Goal: Task Accomplishment & Management: Use online tool/utility

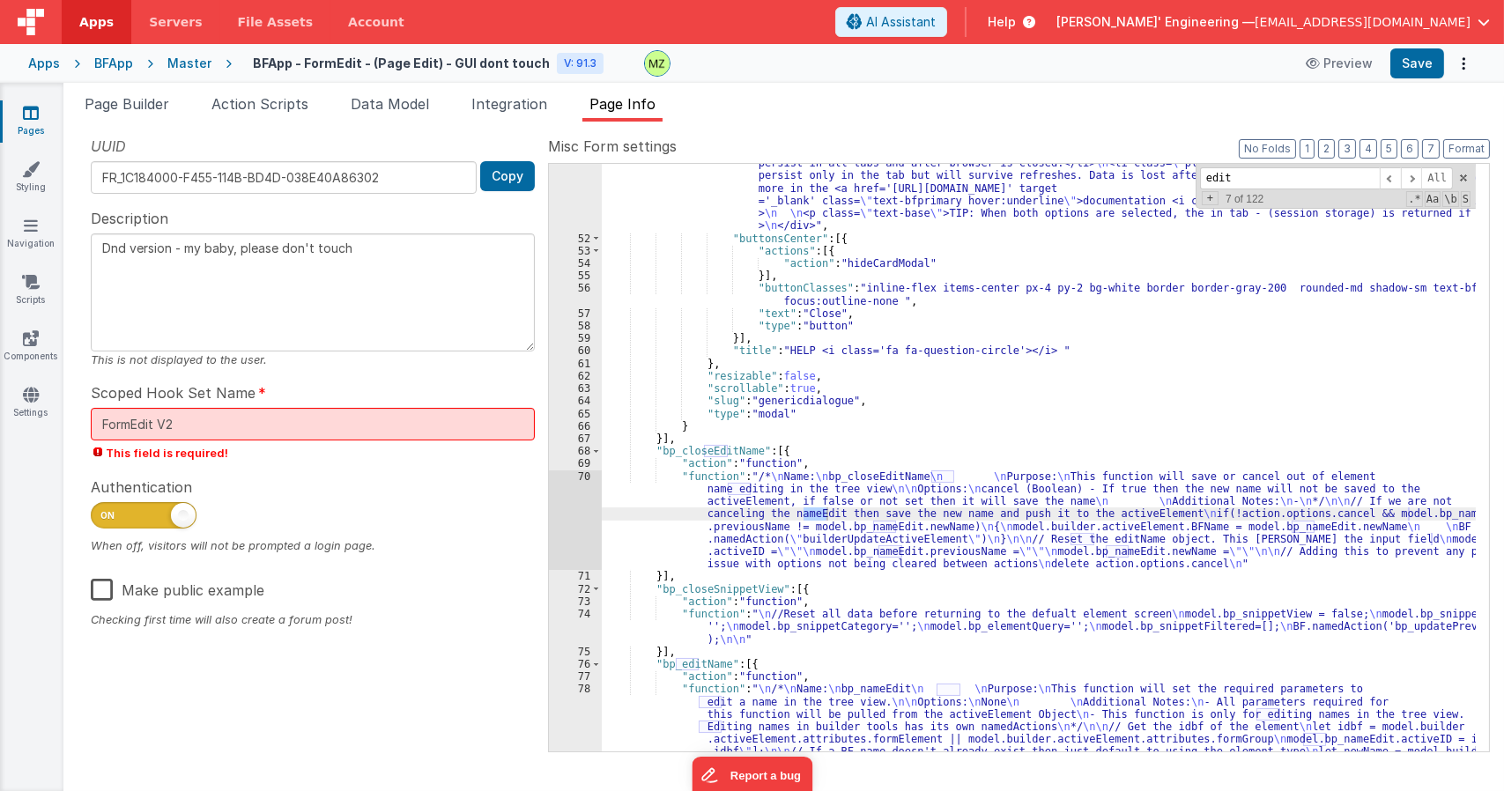
scroll to position [771, 0]
drag, startPoint x: 390, startPoint y: 101, endPoint x: 542, endPoint y: 210, distance: 186.3
click at [390, 101] on span "Data Model" at bounding box center [390, 104] width 78 height 18
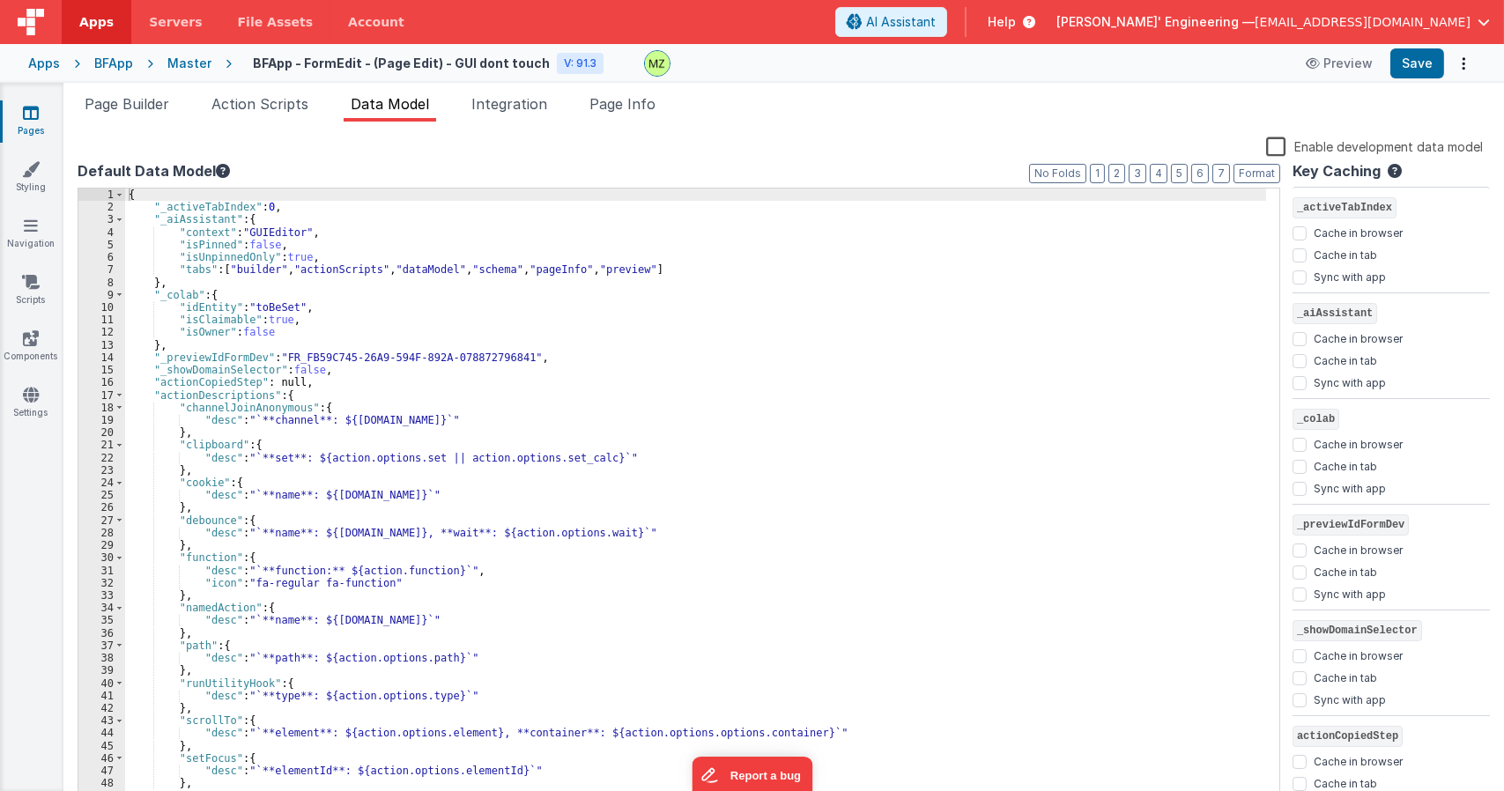
click at [682, 300] on div "{ "_activeTabIndex" : 0 , "_aiAssistant" : { "context" : "GUIEditor" , "isPinne…" at bounding box center [695, 510] width 1141 height 642
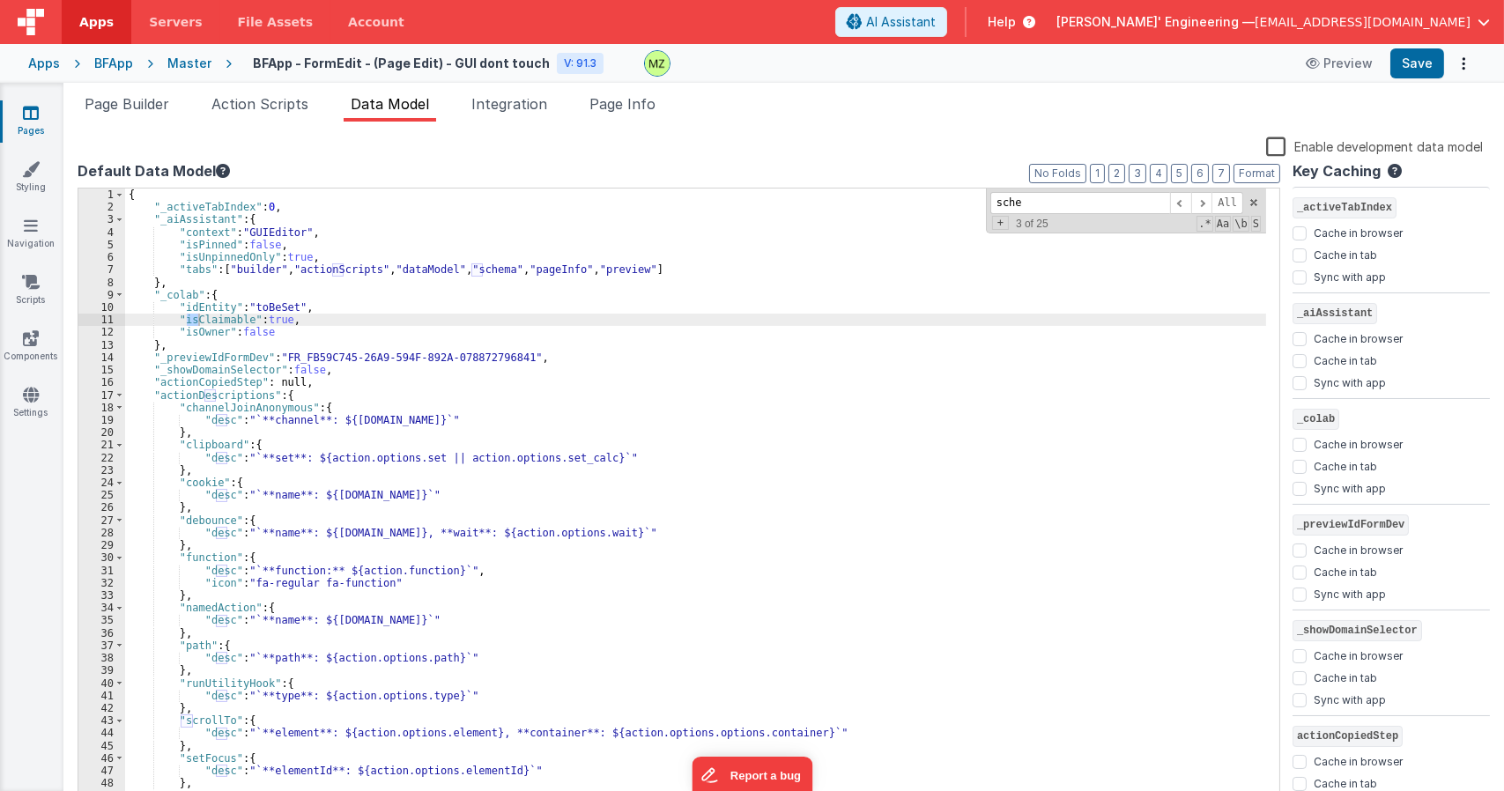
scroll to position [4427, 0]
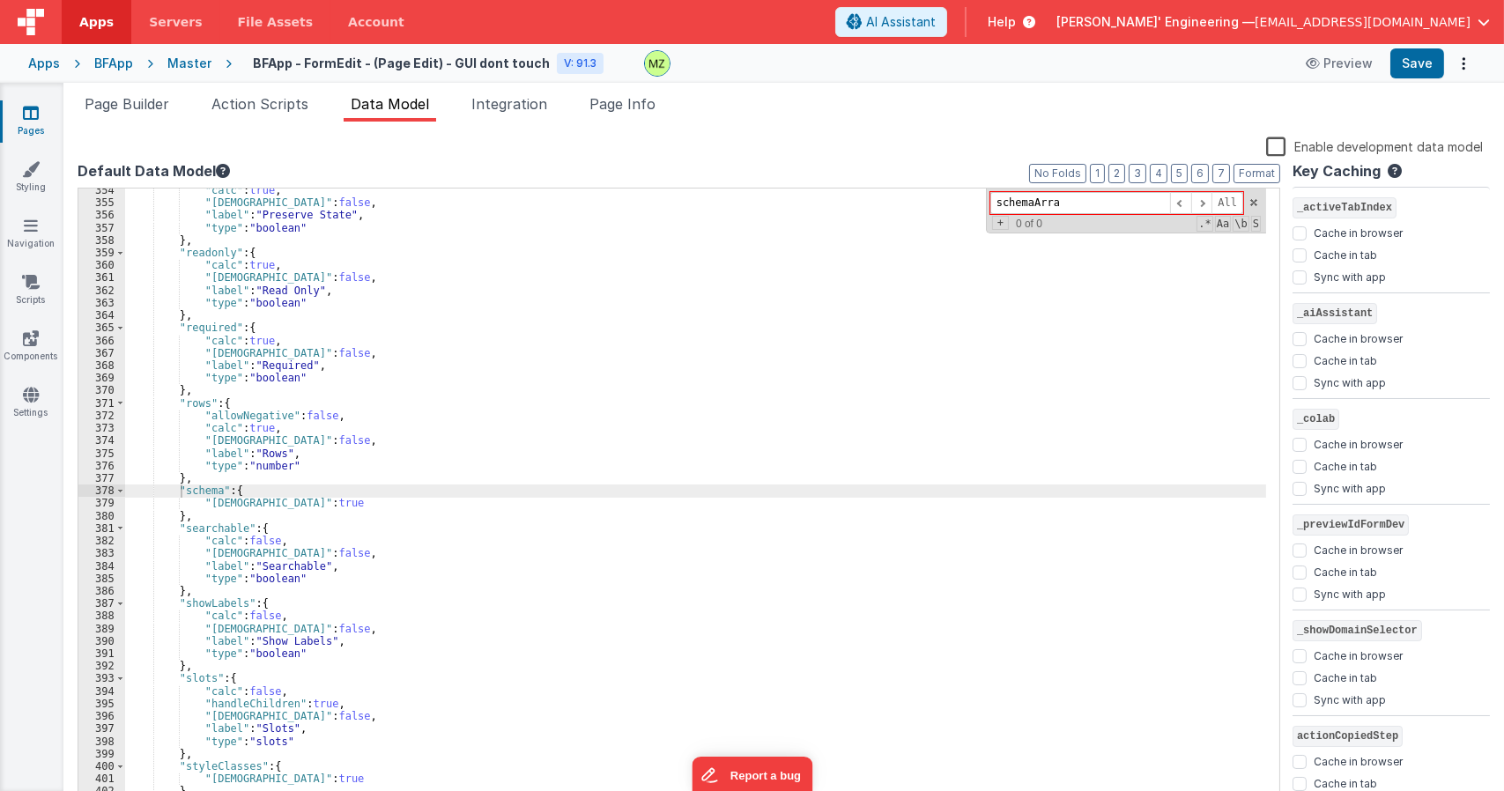
type input "schemaArray"
click at [643, 110] on span "Page Info" at bounding box center [622, 104] width 66 height 18
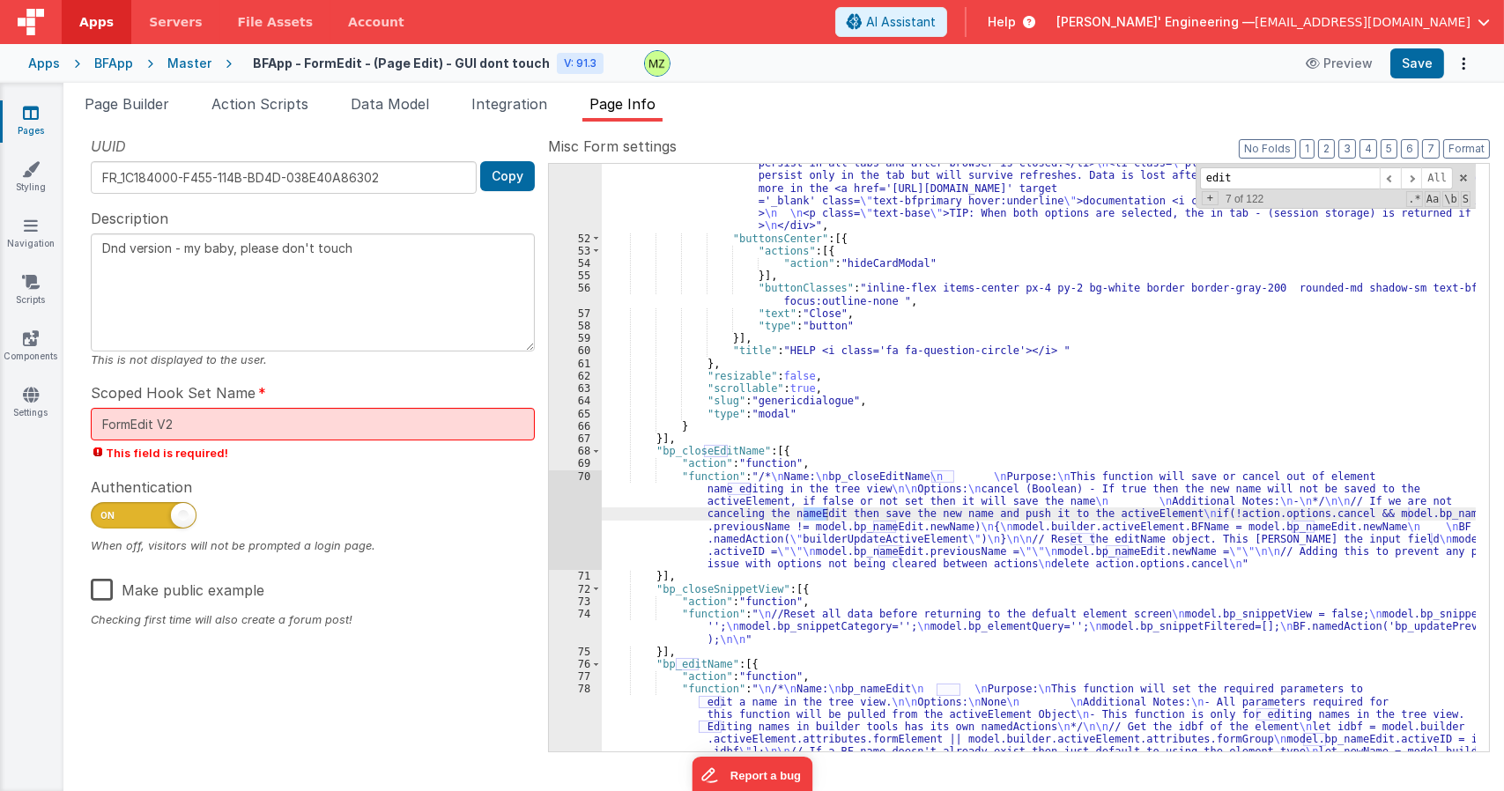
click at [974, 415] on div ""body" : "<div class= \" text-left mx-auto inline \" > \n \n <p class= \" pt-4 …" at bounding box center [1039, 526] width 874 height 813
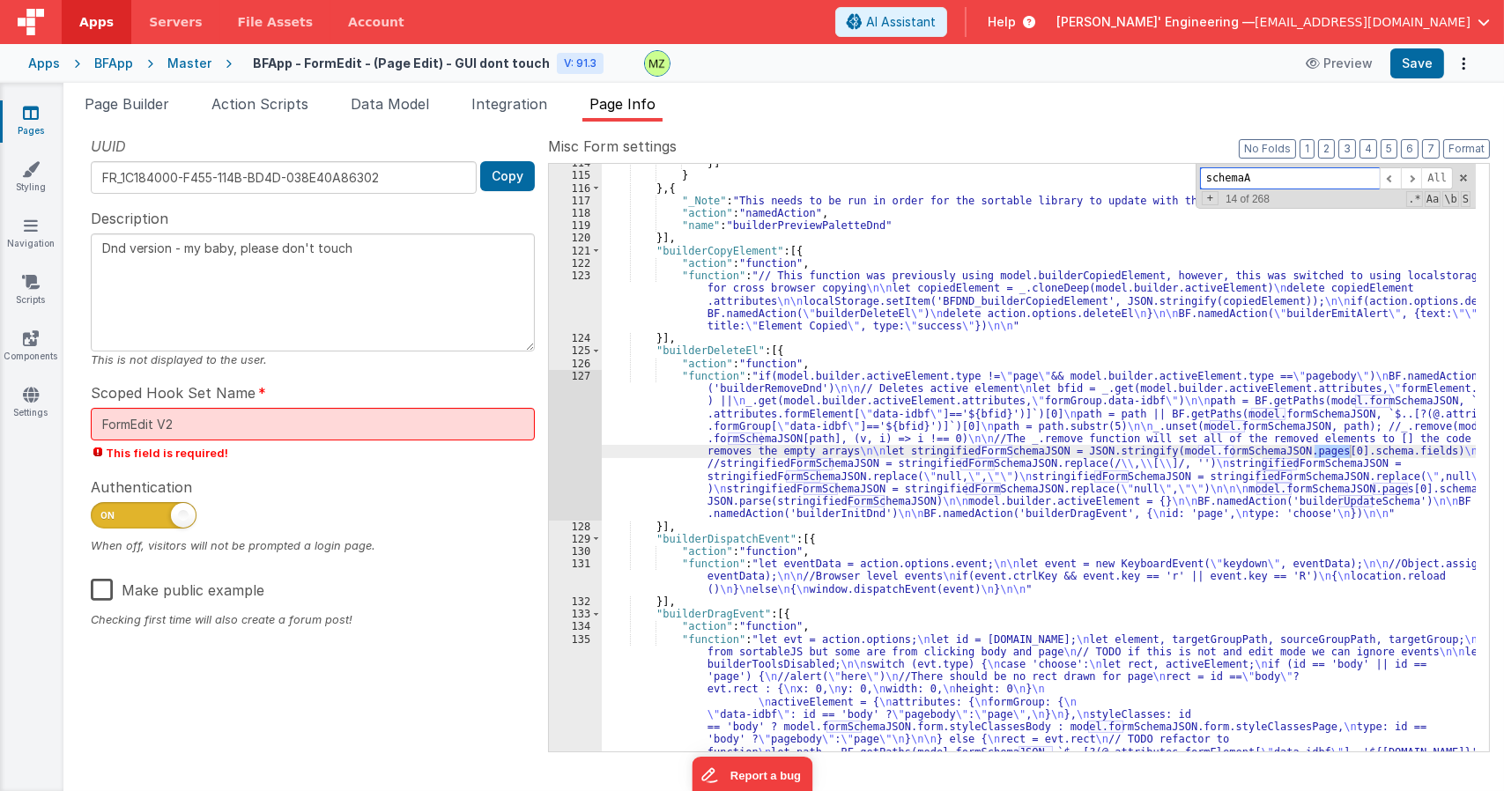
scroll to position [11747, 0]
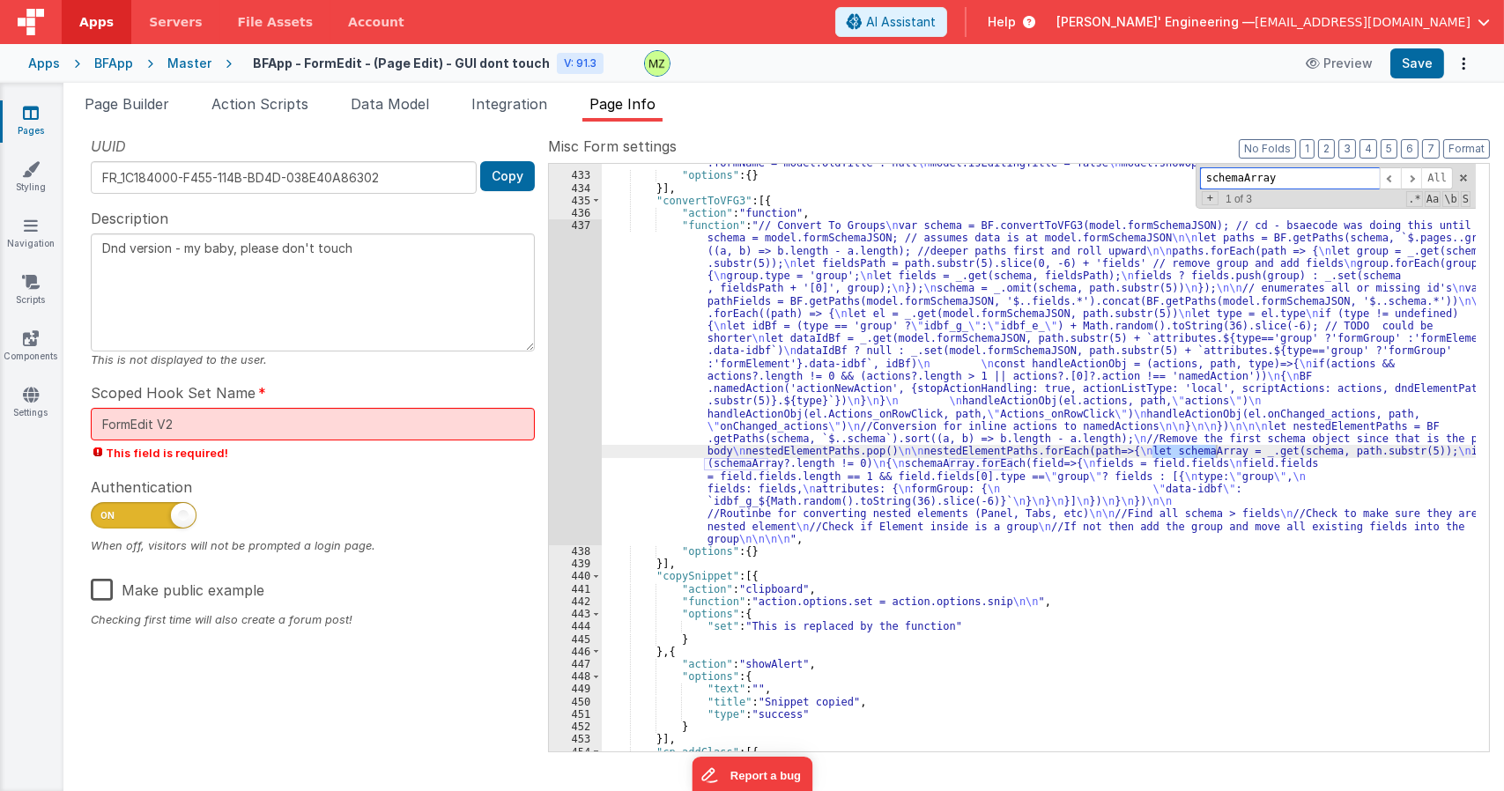
type input "schemaArray"
click at [1012, 434] on div ""function" : "// resets \n //model.isEditingTitle && model.formSchemaJSON.form.…" at bounding box center [1039, 456] width 874 height 625
click at [1290, 181] on input "schemaArray" at bounding box center [1290, 178] width 180 height 22
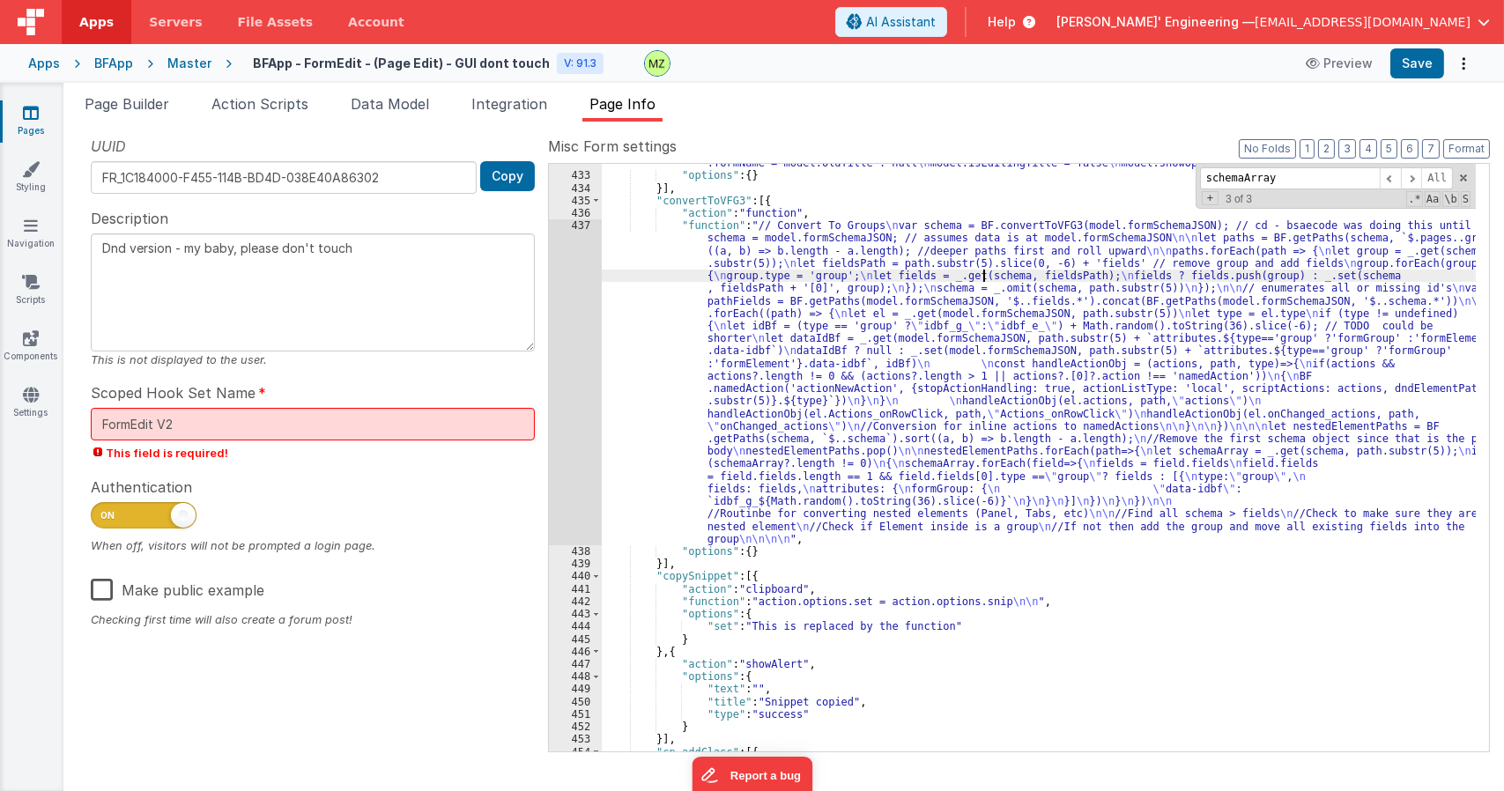
click at [988, 281] on div ""function" : "// resets \n //model.isEditingTitle && model.formSchemaJSON.form.…" at bounding box center [1039, 456] width 874 height 625
click at [566, 226] on div "437" at bounding box center [575, 382] width 53 height 326
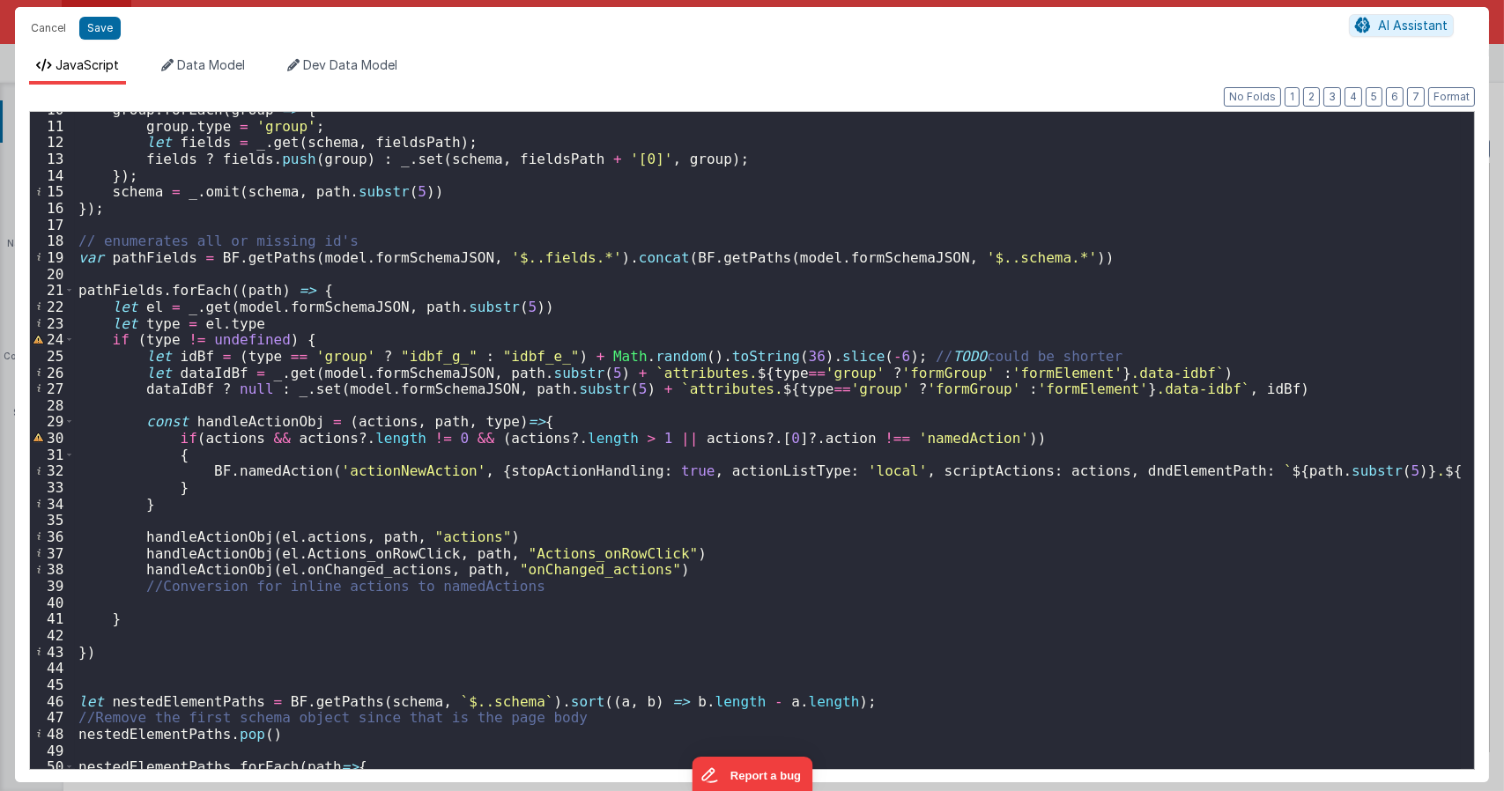
scroll to position [159, 0]
click at [514, 288] on div "group . forEach ( group => { group . type = 'group' ; let fields = _ . get ( sc…" at bounding box center [768, 446] width 1386 height 690
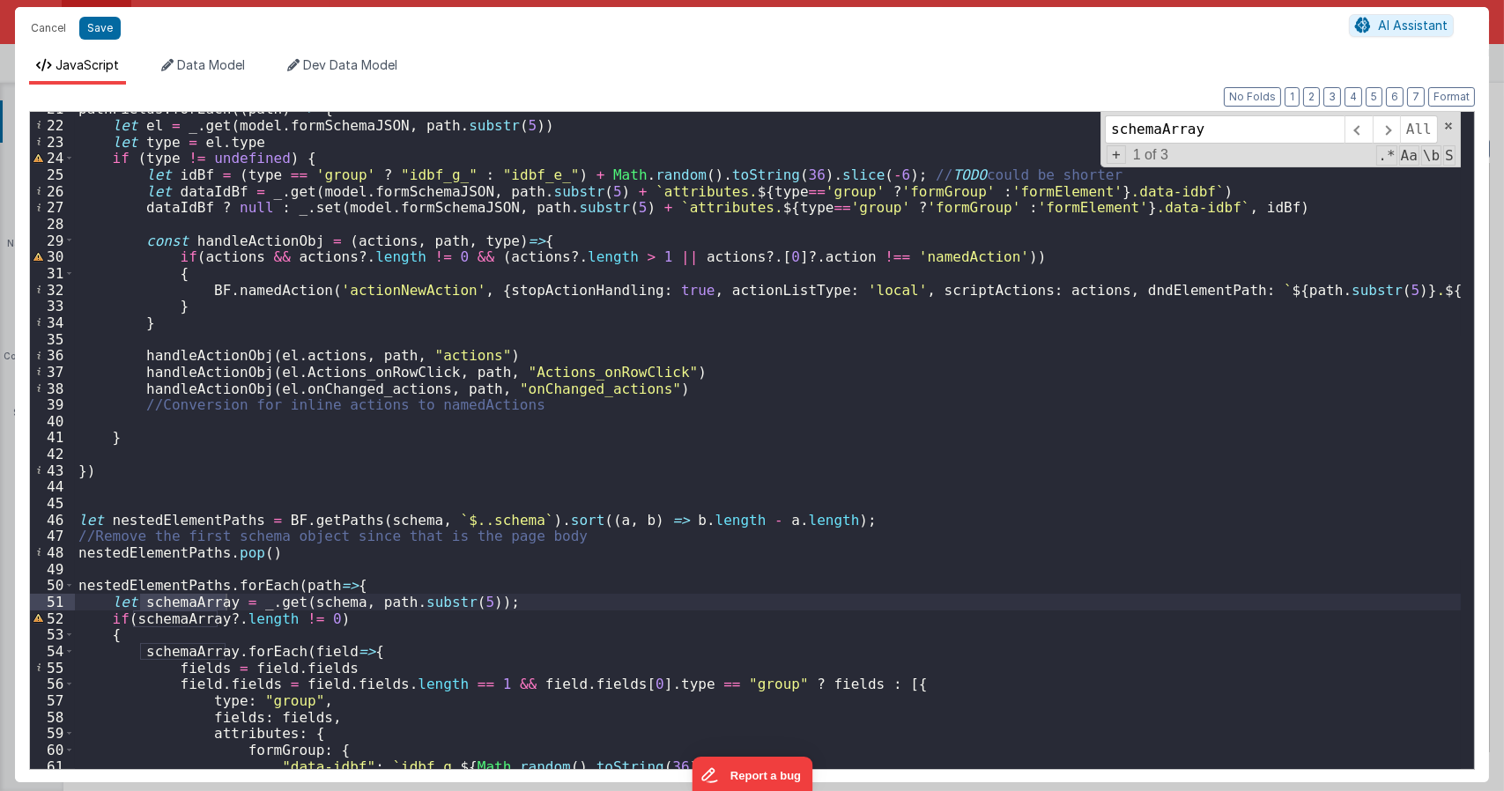
scroll to position [498, 0]
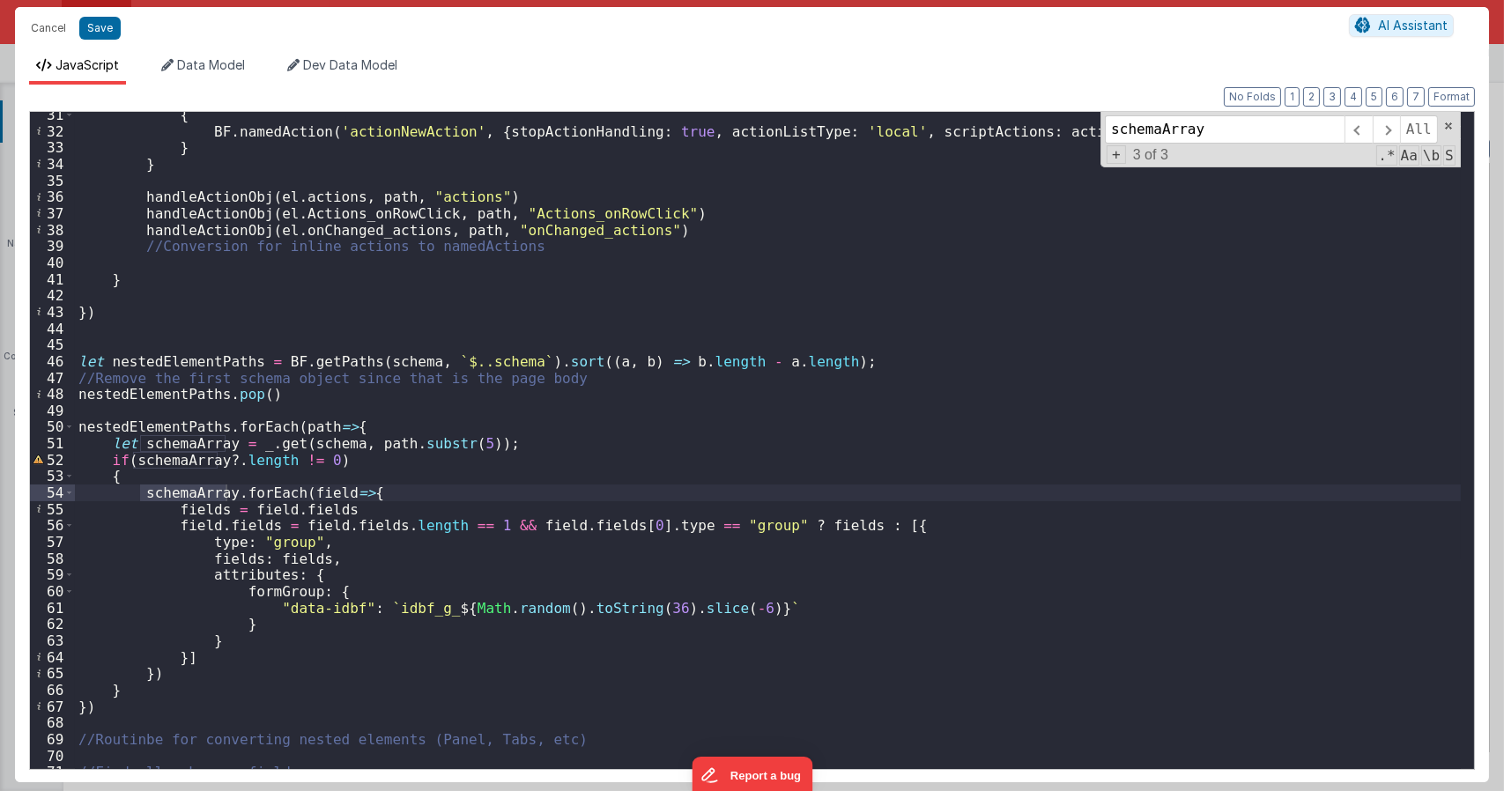
type input "schemaArray"
click at [320, 461] on div "{ BF . namedAction ( 'actionNewAction' , { stopActionHandling : true , actionLi…" at bounding box center [768, 452] width 1386 height 690
type textarea "Dnd version - my baby, please don't touch"
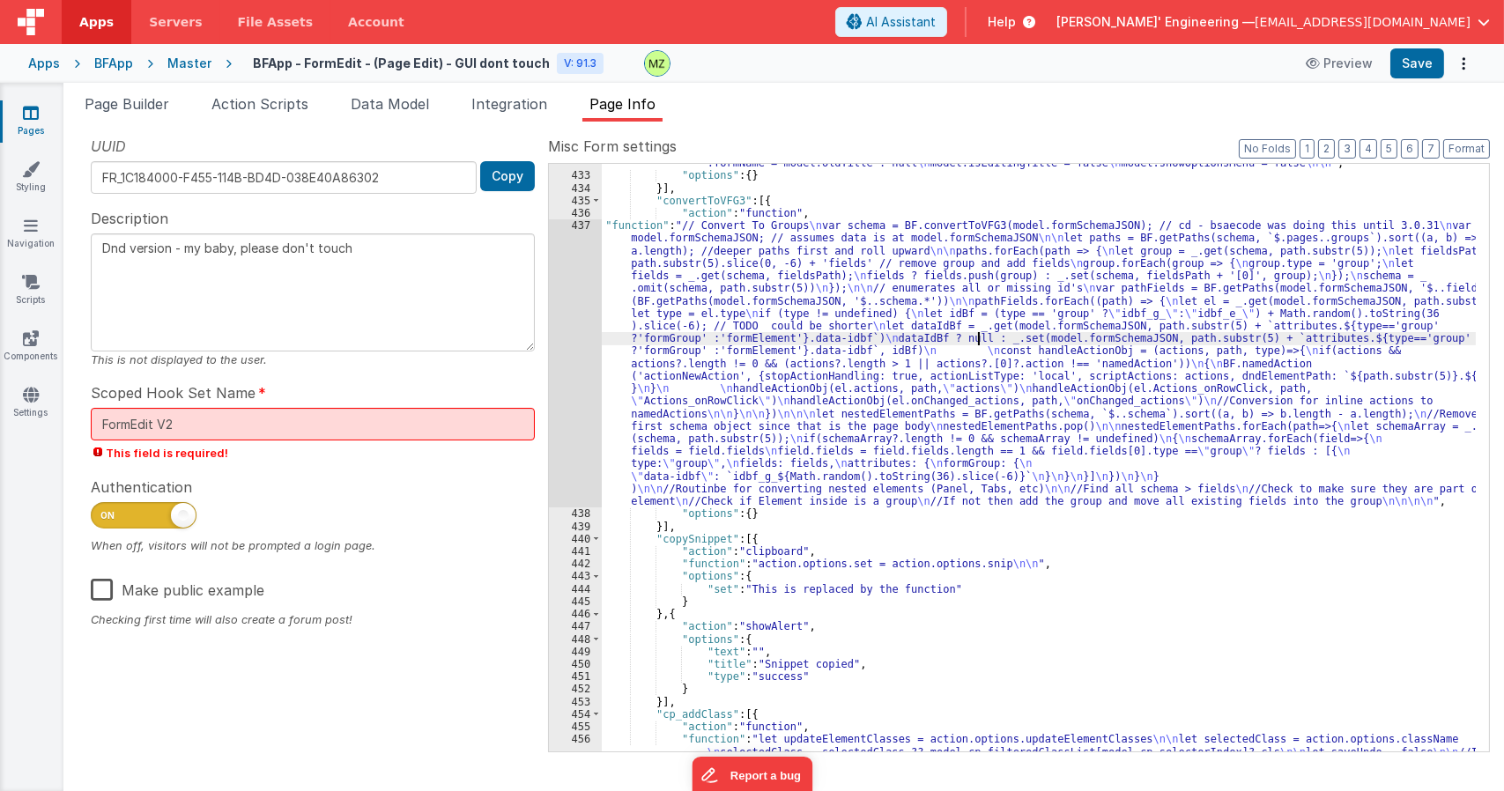
click at [980, 332] on div ""function" : "// resets \n //model.isEditingTitle && model.formSchemaJSON.form.…" at bounding box center [1039, 582] width 874 height 876
click at [596, 233] on div "437" at bounding box center [575, 363] width 53 height 288
click at [581, 227] on div "437" at bounding box center [575, 363] width 53 height 288
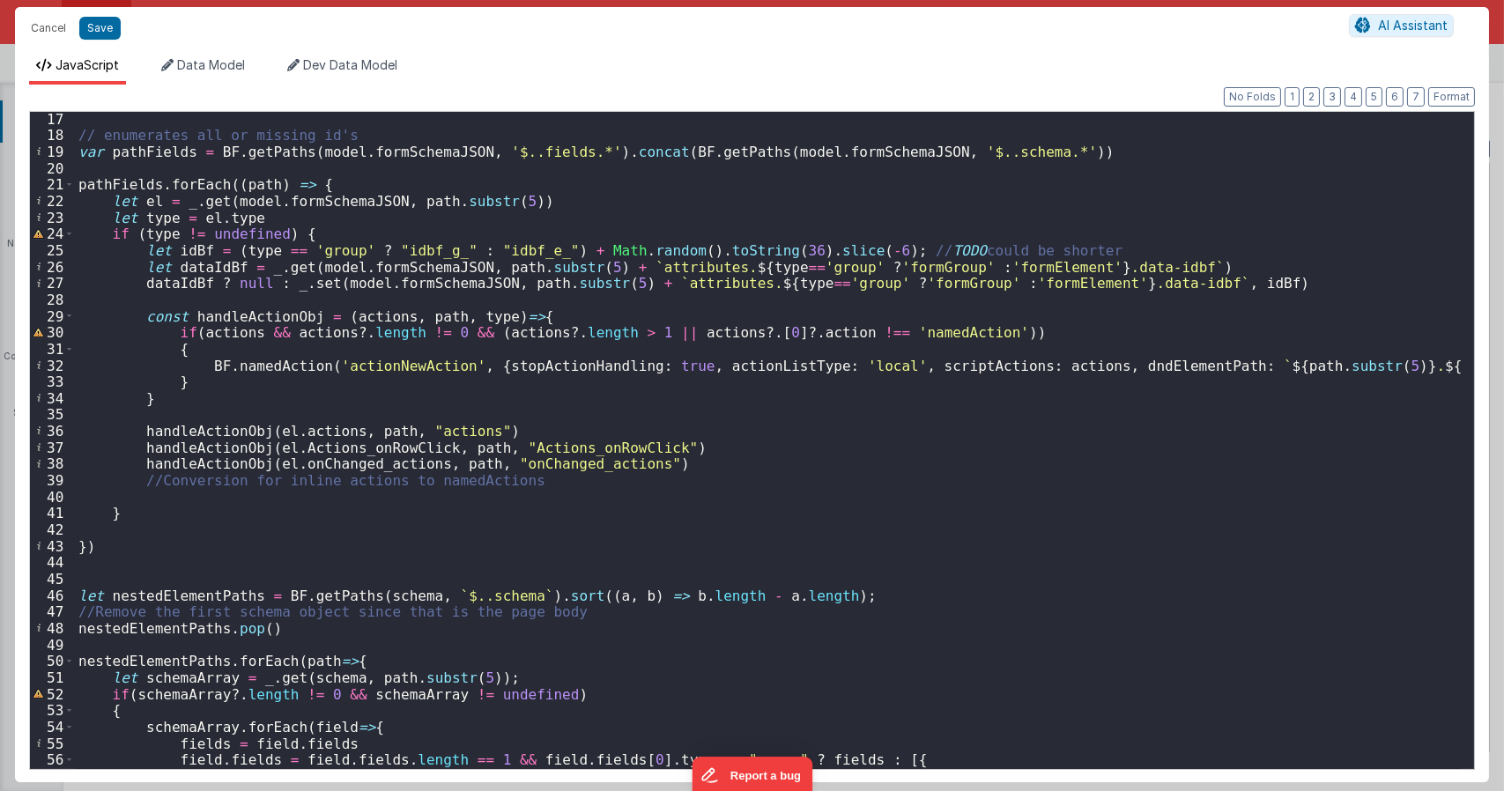
scroll to position [529, 0]
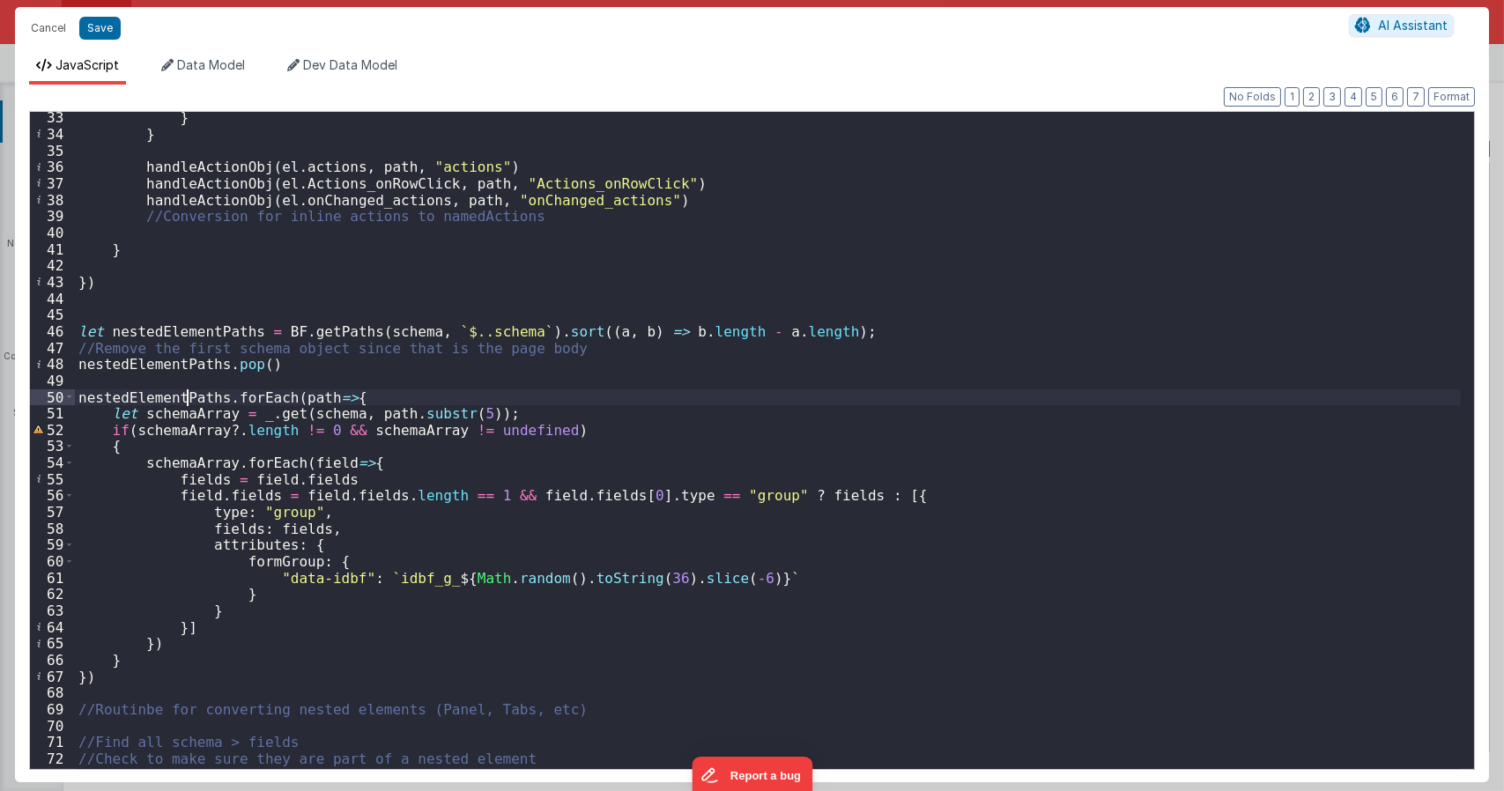
click at [190, 396] on div "} } handleActionObj ( el . actions , path , "actions" ) handleActionObj ( el . …" at bounding box center [768, 454] width 1386 height 690
click at [206, 329] on div "} } handleActionObj ( el . actions , path , "actions" ) handleActionObj ( el . …" at bounding box center [768, 454] width 1386 height 690
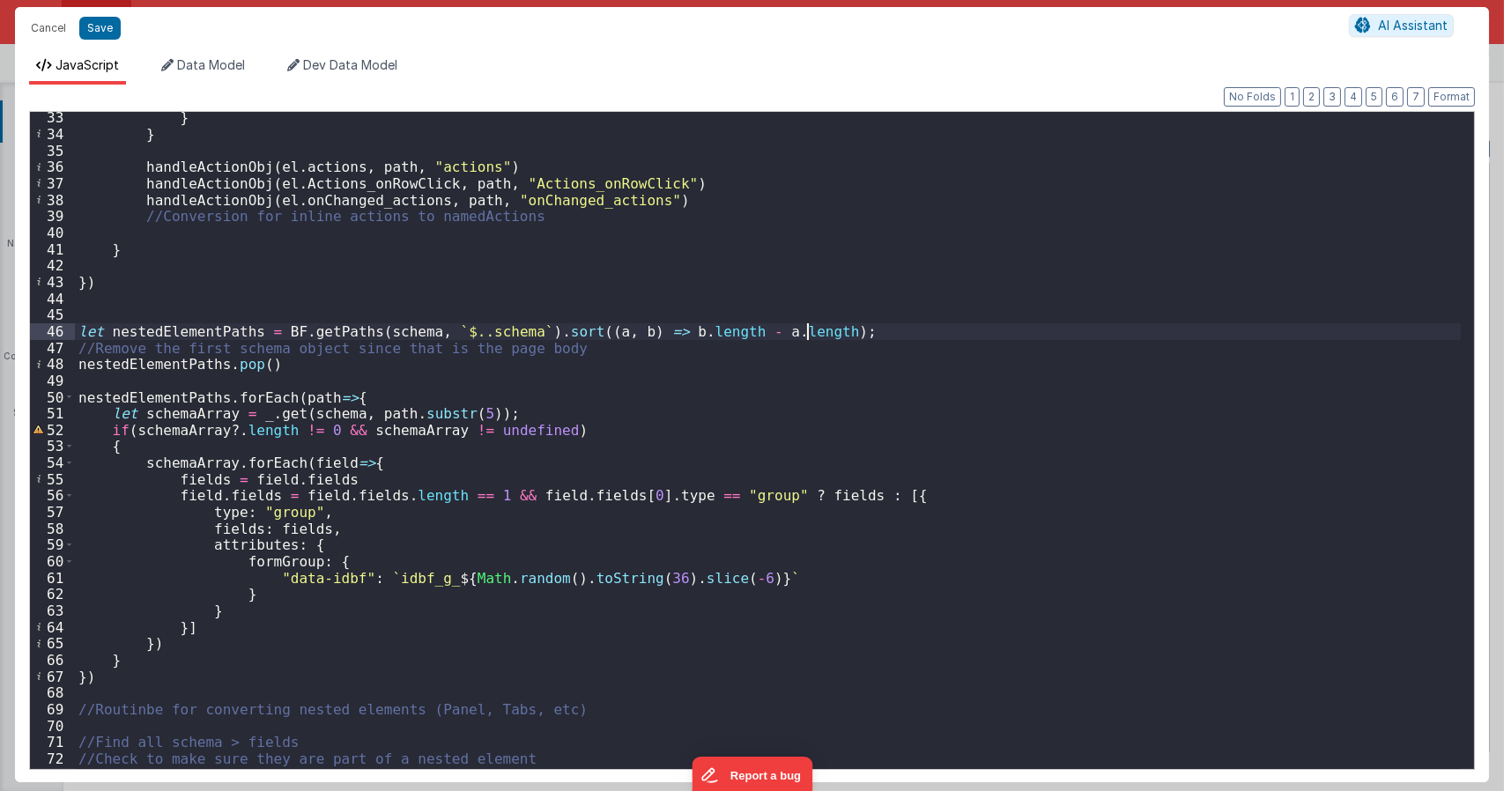
click at [844, 324] on div "} } handleActionObj ( el . actions , path , "actions" ) handleActionObj ( el . …" at bounding box center [768, 454] width 1386 height 690
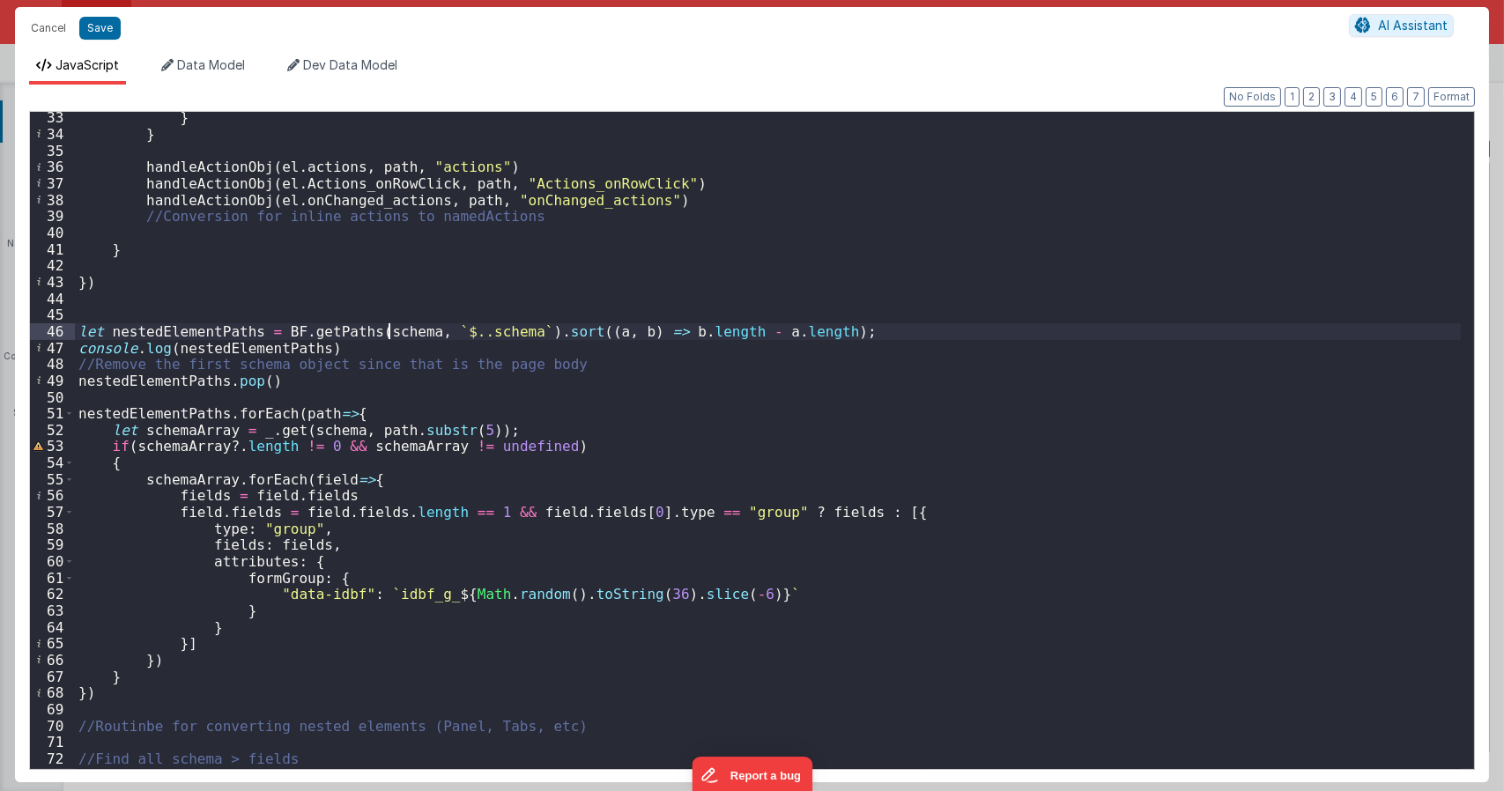
click at [391, 336] on div "} } handleActionObj ( el . actions , path , "actions" ) handleActionObj ( el . …" at bounding box center [768, 454] width 1386 height 690
click at [464, 335] on div "} } handleActionObj ( el . actions , path , "actions" ) handleActionObj ( el . …" at bounding box center [768, 454] width 1386 height 690
click at [464, 335] on div "} } handleActionObj ( el . actions , path , "actions" ) handleActionObj ( el . …" at bounding box center [768, 440] width 1386 height 657
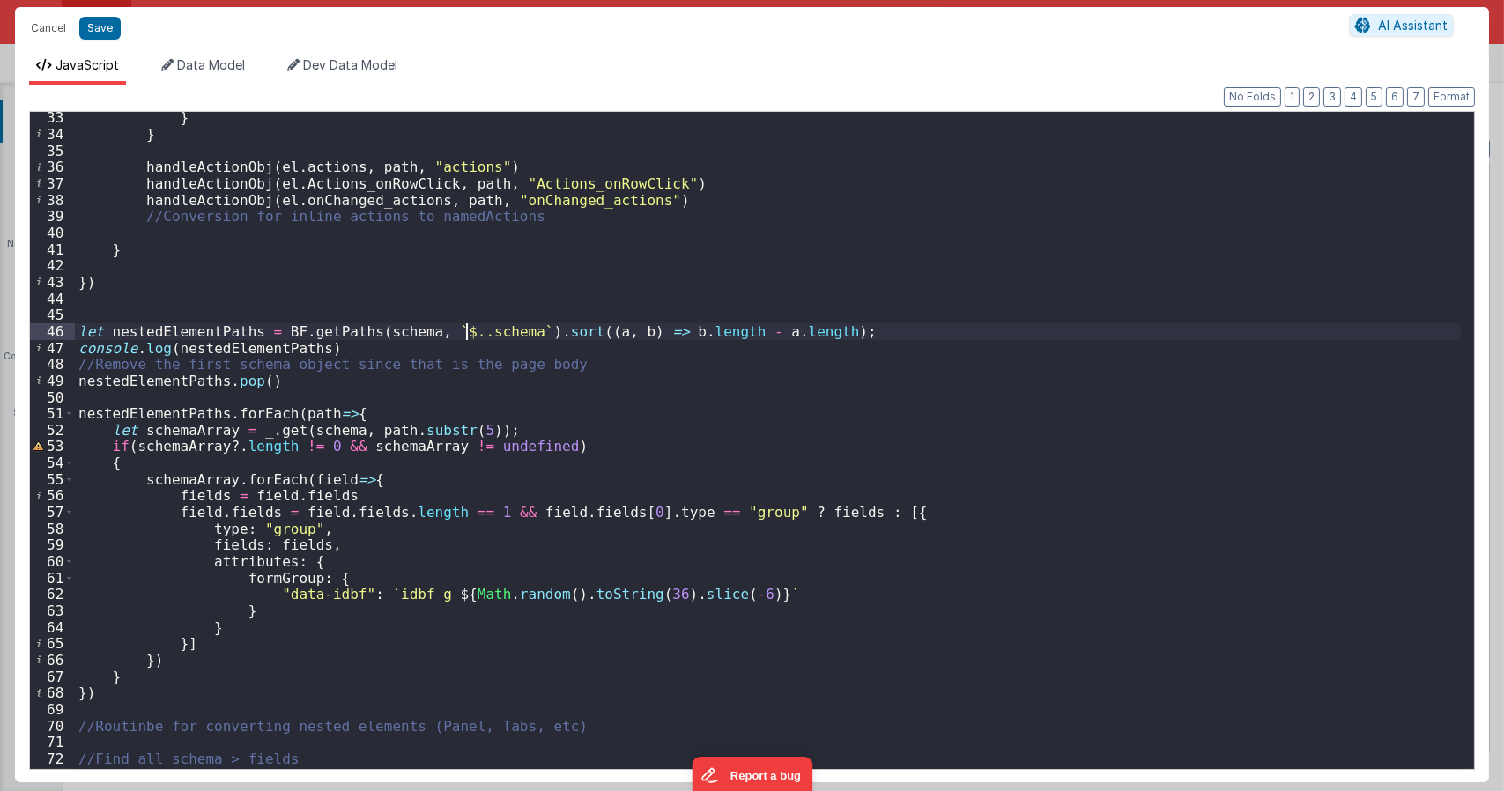
click at [334, 348] on div "} } handleActionObj ( el . actions , path , "actions" ) handleActionObj ( el . …" at bounding box center [768, 454] width 1386 height 690
click at [381, 263] on div "} } handleActionObj ( el . actions , path , "actions" ) handleActionObj ( el . …" at bounding box center [768, 454] width 1386 height 690
click at [404, 349] on div "} } handleActionObj ( el . actions , path , "actions" ) handleActionObj ( el . …" at bounding box center [768, 454] width 1386 height 690
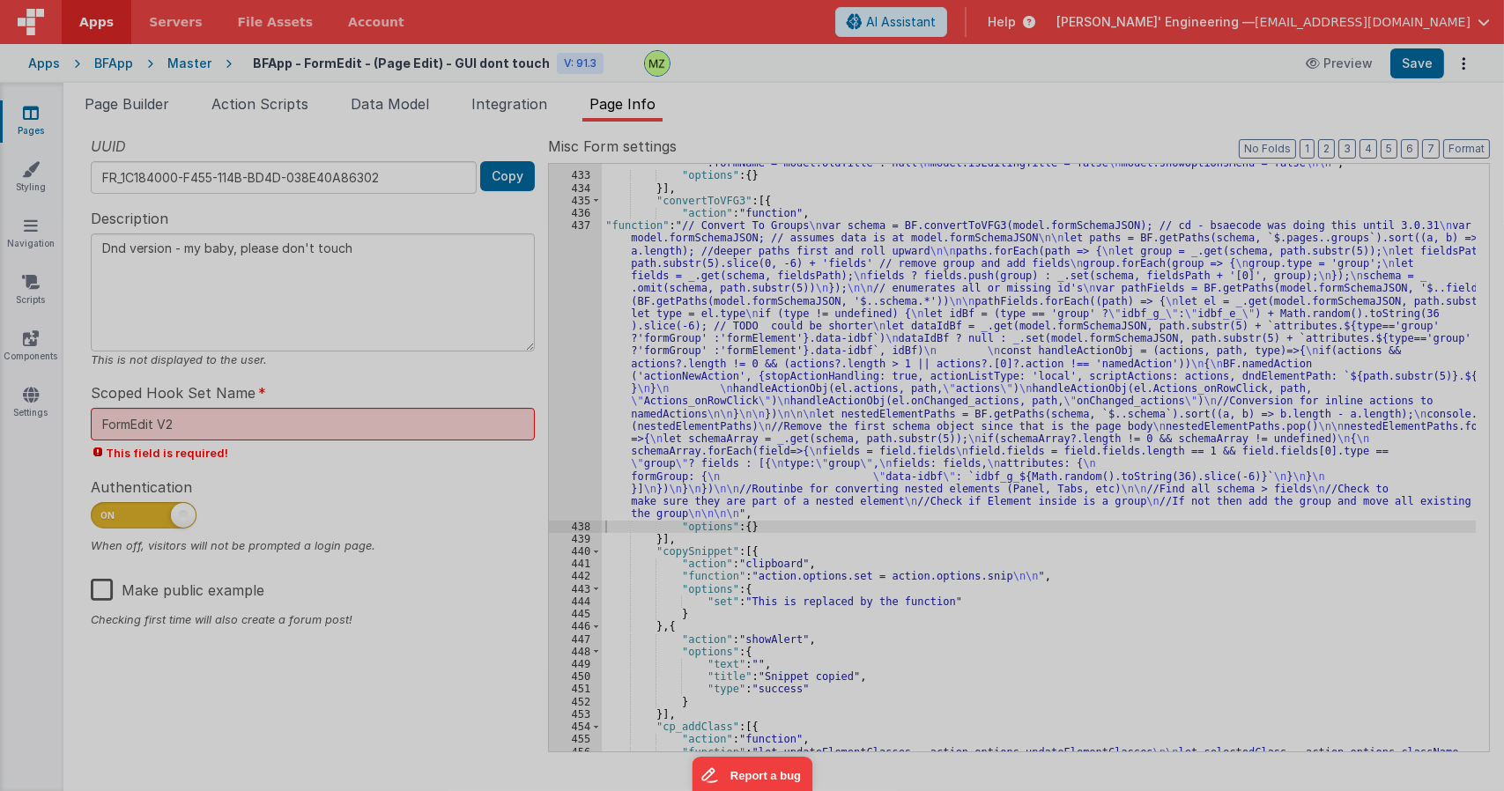
type textarea "Dnd version - my baby, please don't touch"
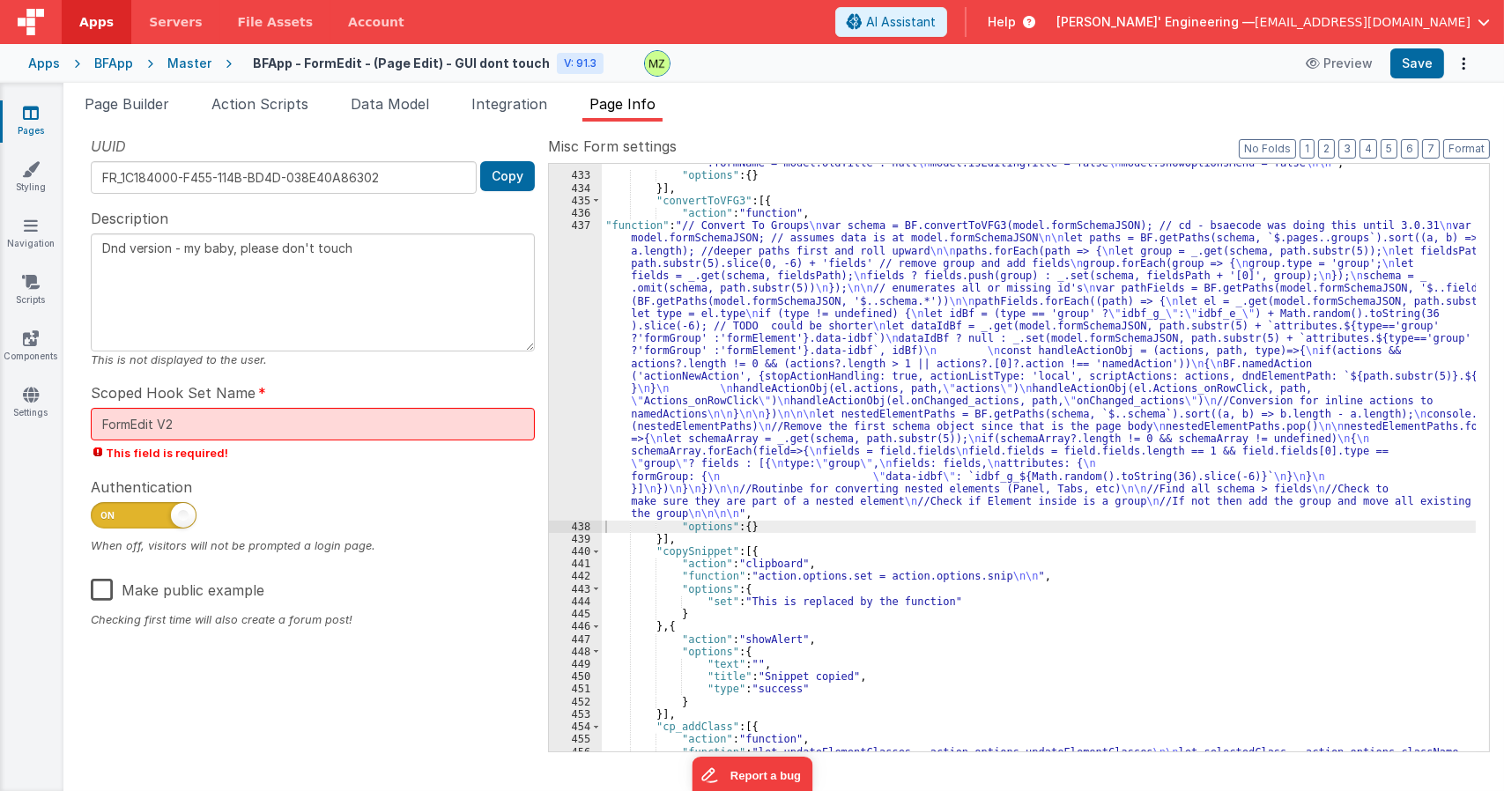
click at [729, 315] on div ""function" : "// resets \n //model.isEditingTitle && model.formSchemaJSON.form.…" at bounding box center [1039, 582] width 874 height 876
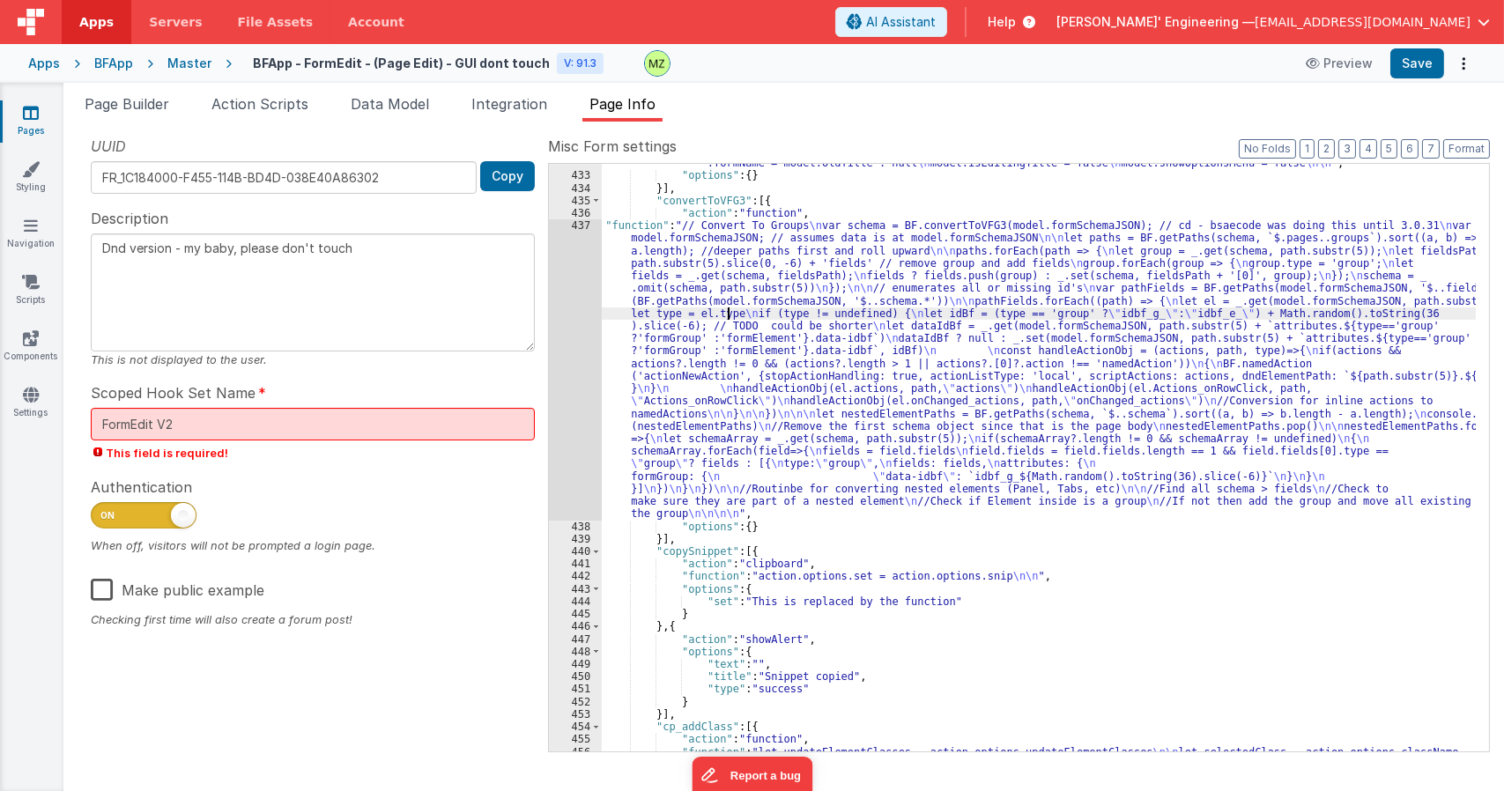
click at [582, 225] on div "437" at bounding box center [575, 369] width 53 height 300
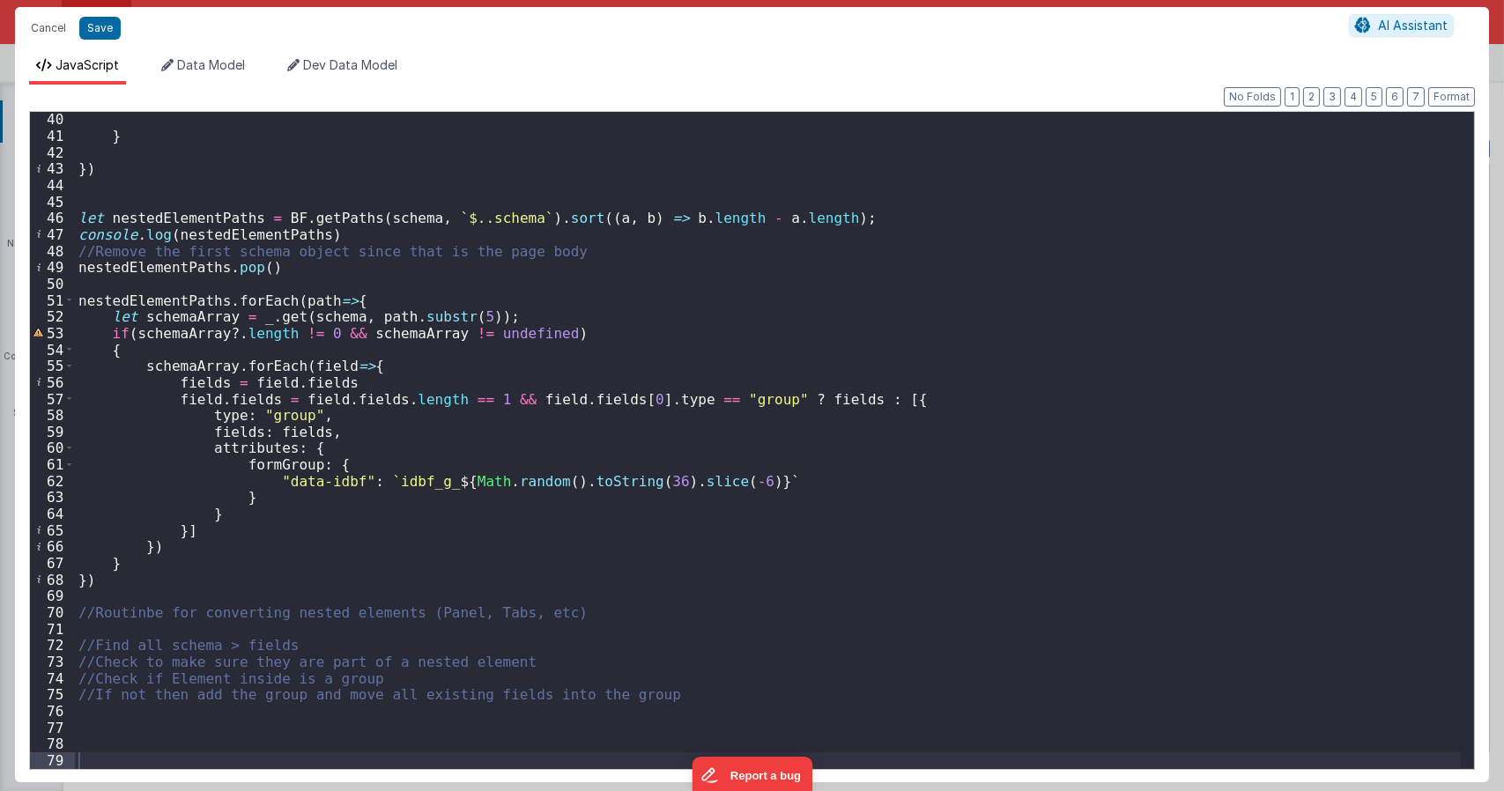
scroll to position [641, 0]
drag, startPoint x: 142, startPoint y: 367, endPoint x: 227, endPoint y: 369, distance: 85.5
click at [227, 369] on div "} }) let nestedElementPaths = BF . getPaths ( schema , ` $..schema ` ) . sort (…" at bounding box center [768, 456] width 1386 height 690
click at [513, 316] on div "} }) let nestedElementPaths = BF . getPaths ( schema , ` $..schema ` ) . sort (…" at bounding box center [768, 456] width 1386 height 690
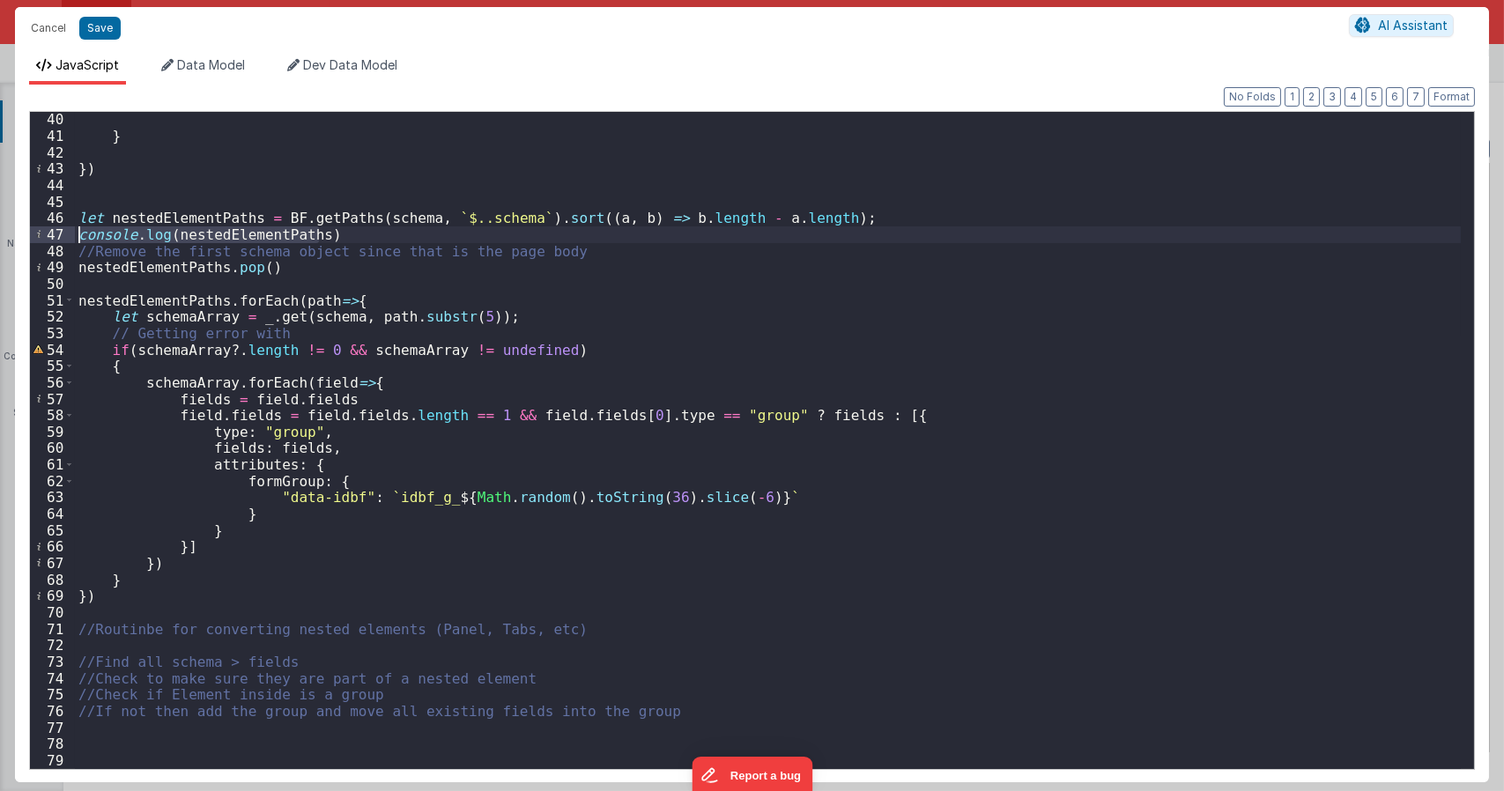
drag, startPoint x: 320, startPoint y: 234, endPoint x: 56, endPoint y: 233, distance: 263.4
click at [56, 233] on div "40 41 42 43 44 45 46 47 48 49 50 51 52 53 54 55 56 57 58 59 60 61 62 63 64 65 6…" at bounding box center [752, 440] width 1446 height 659
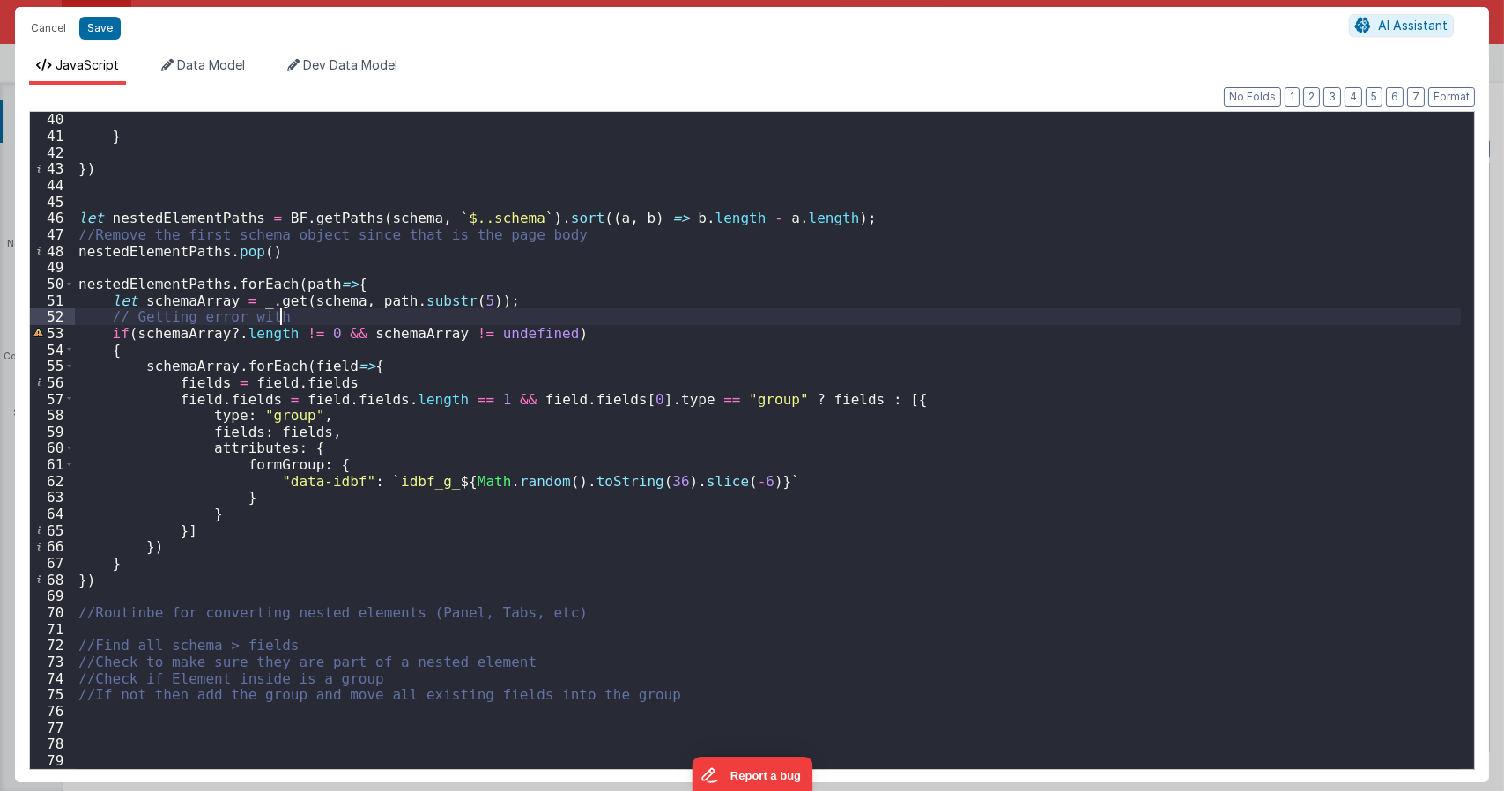
click at [289, 320] on div "} }) let nestedElementPaths = BF . getPaths ( schema , ` $..schema ` ) . sort (…" at bounding box center [768, 456] width 1386 height 690
drag, startPoint x: 623, startPoint y: 122, endPoint x: 1014, endPoint y: 296, distance: 427.9
click at [621, 122] on div "} }) let nestedElementPaths = BF . getPaths ( schema , ` $..schema ` ) . sort (…" at bounding box center [768, 456] width 1386 height 690
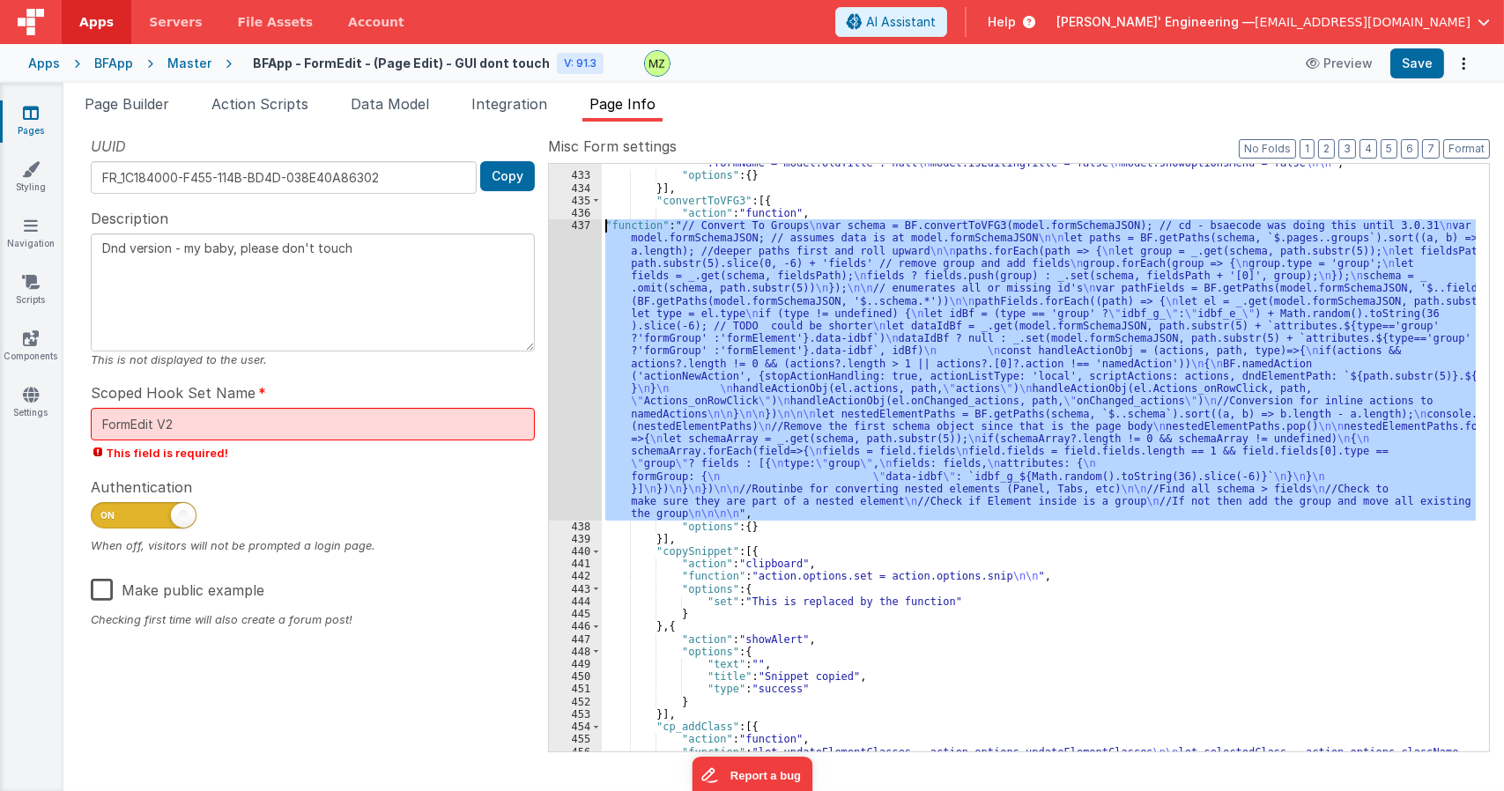
click at [1014, 296] on div ""function" : "// resets \n //model.isEditingTitle && model.formSchemaJSON.form.…" at bounding box center [1039, 458] width 874 height 588
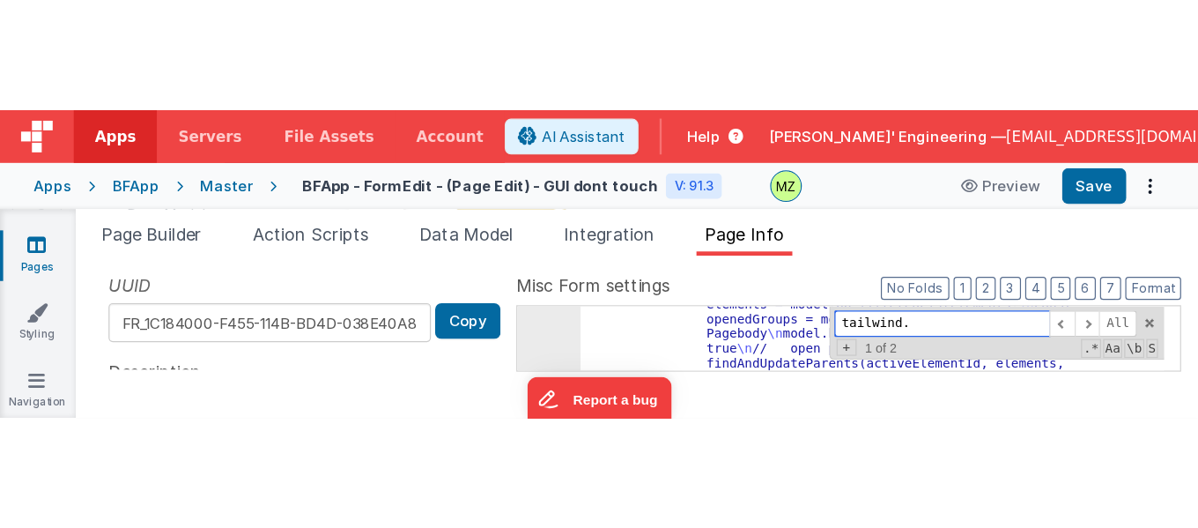
scroll to position [4703, 0]
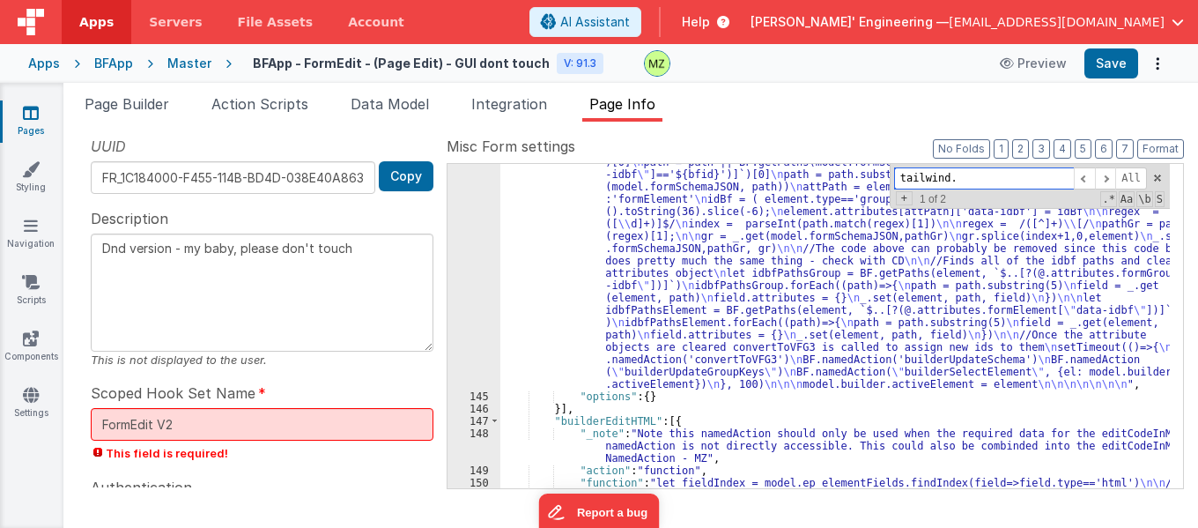
type input "tailwind."
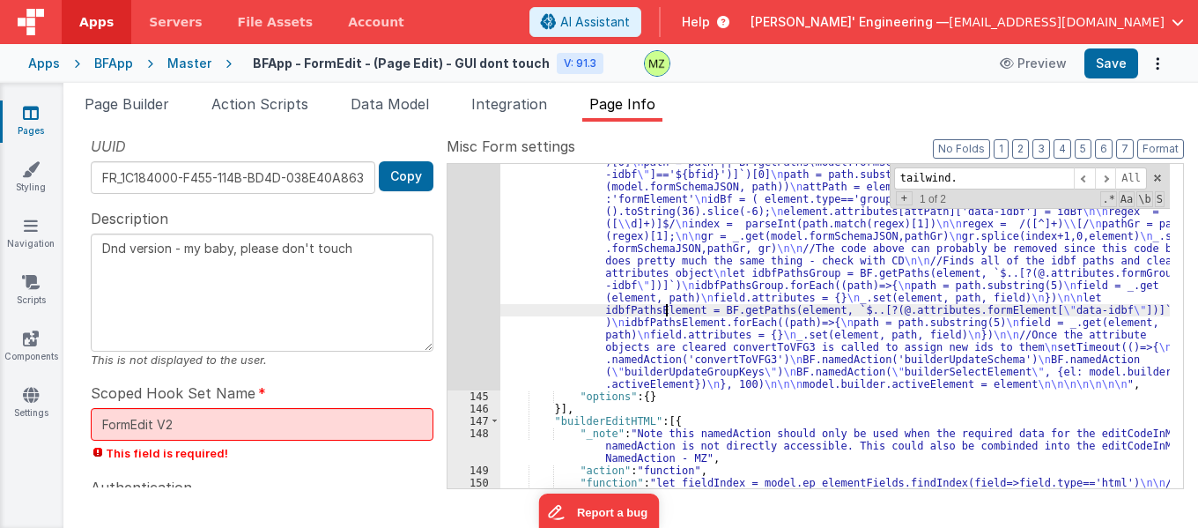
drag, startPoint x: 668, startPoint y: 307, endPoint x: 587, endPoint y: 300, distance: 81.3
click at [662, 305] on div ""function" : "// Duplicate the selected active el in place \n let path, element…" at bounding box center [835, 442] width 670 height 670
click at [477, 240] on div "144" at bounding box center [474, 249] width 53 height 284
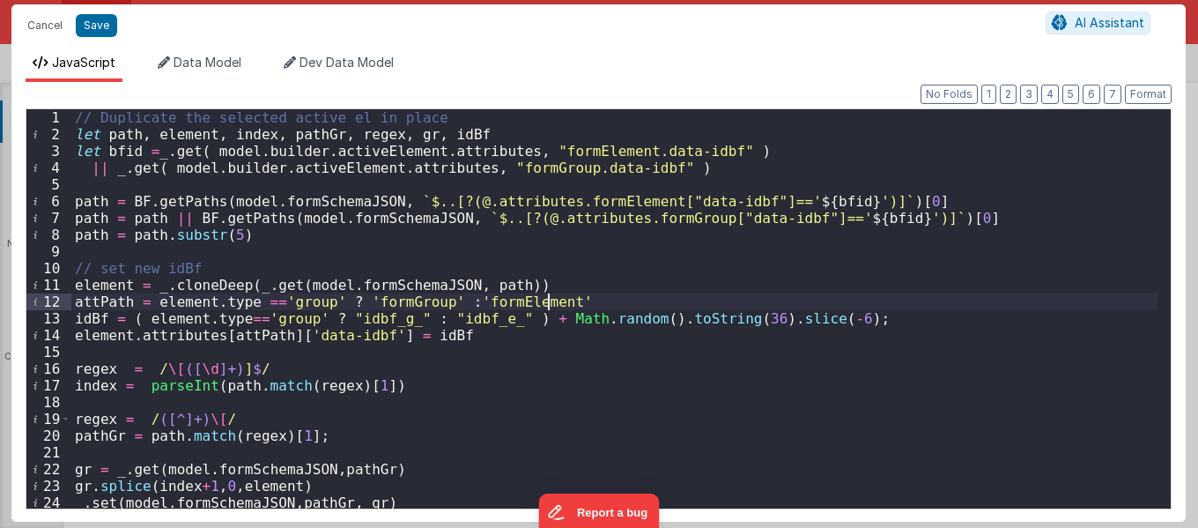
click at [581, 307] on div "// Duplicate the selected active el in place let path , element , index , pathG…" at bounding box center [614, 325] width 1086 height 433
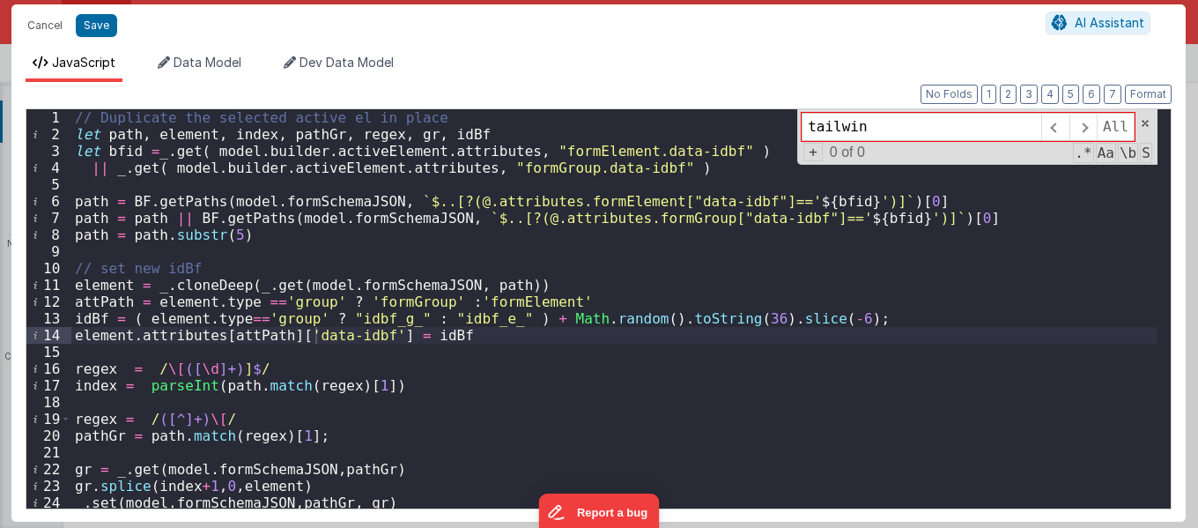
type input "tailwind"
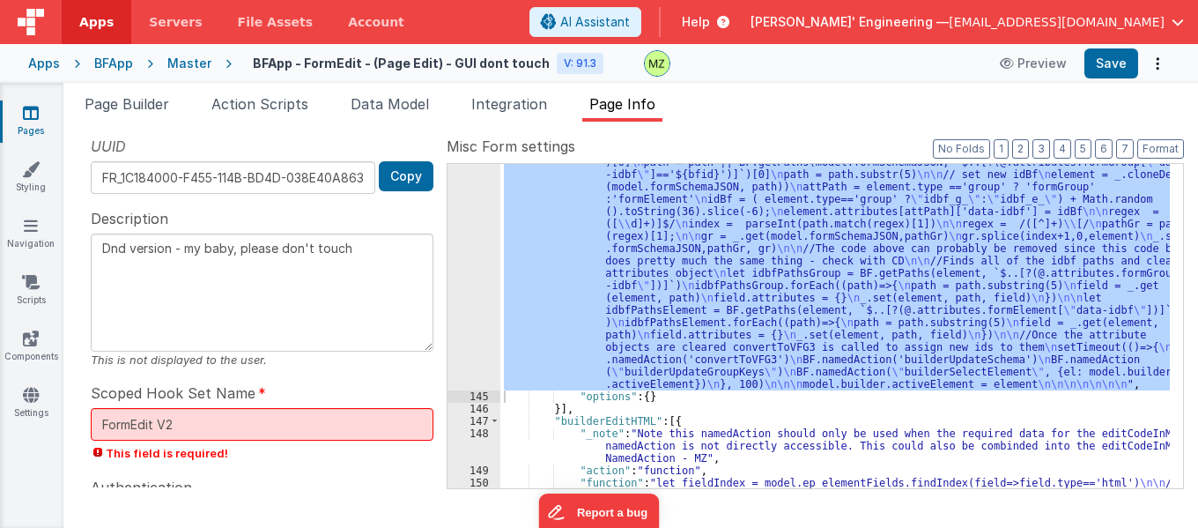
click at [740, 331] on div ""function" : "// Duplicate the selected active el in place \n let path, element…" at bounding box center [835, 326] width 670 height 324
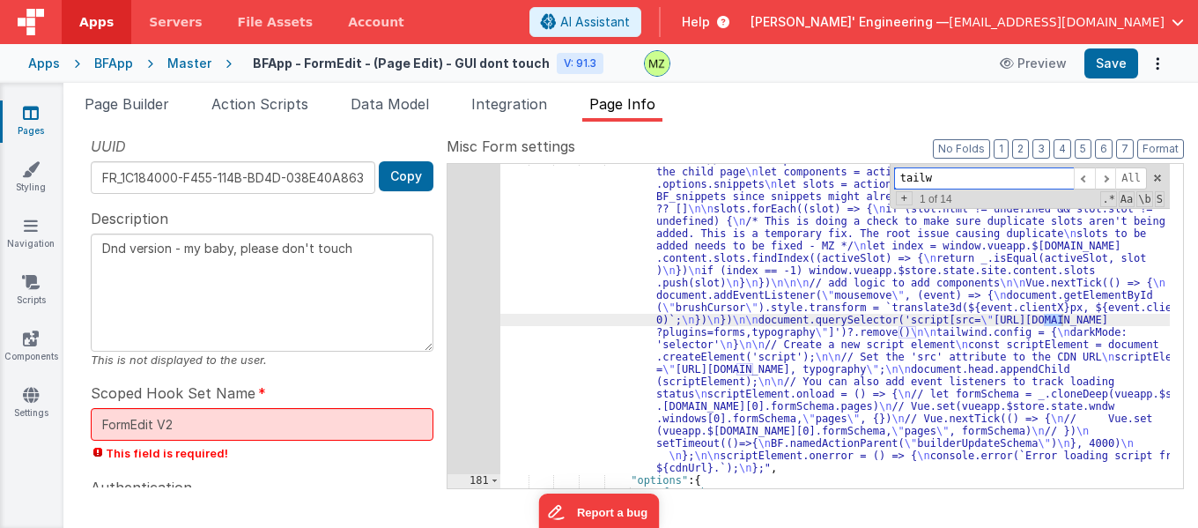
scroll to position [5851, 0]
type input "tailwind."
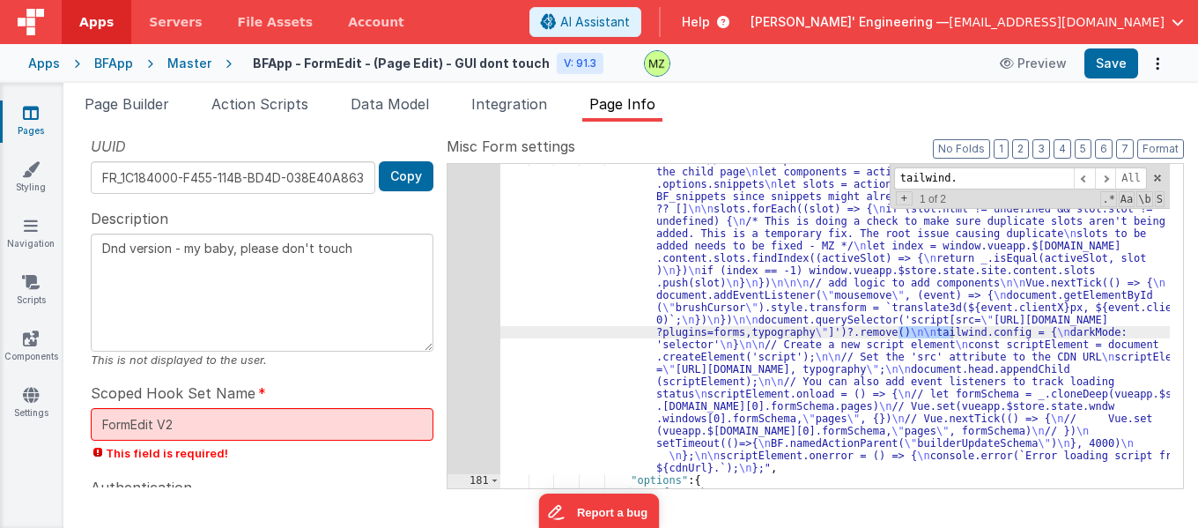
click at [476, 295] on div "180" at bounding box center [474, 313] width 53 height 321
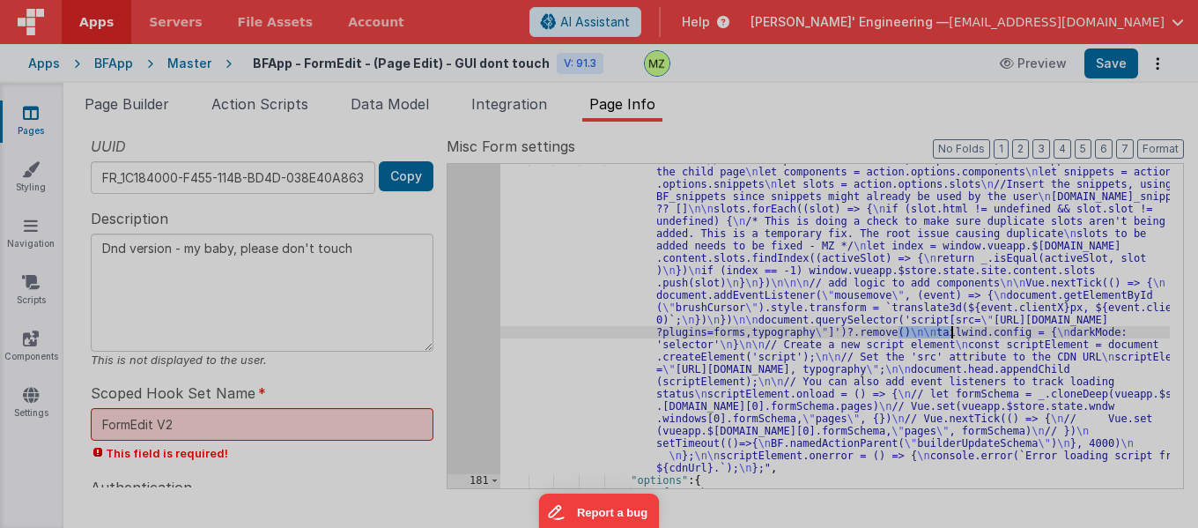
click at [476, 295] on div "// This script takes in slots[], components[], and snippets[] and adds them to …" at bounding box center [614, 308] width 1086 height 433
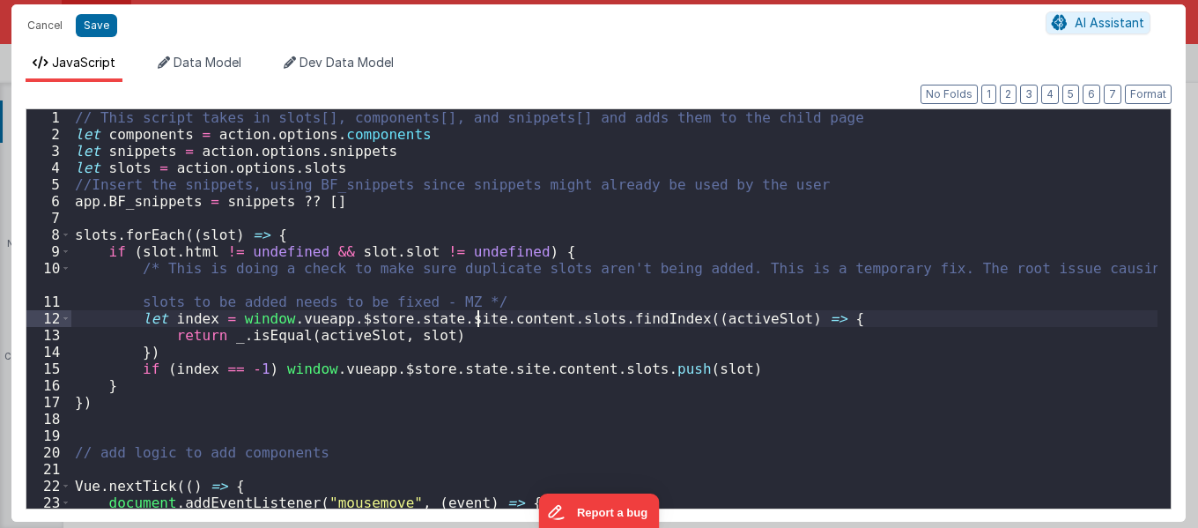
click at [426, 354] on div "// This script takes in slots[], components[], and snippets[] and adds them to …" at bounding box center [614, 325] width 1086 height 433
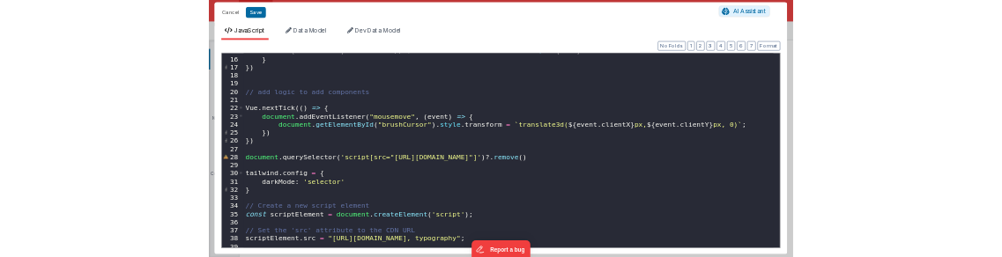
scroll to position [317, 0]
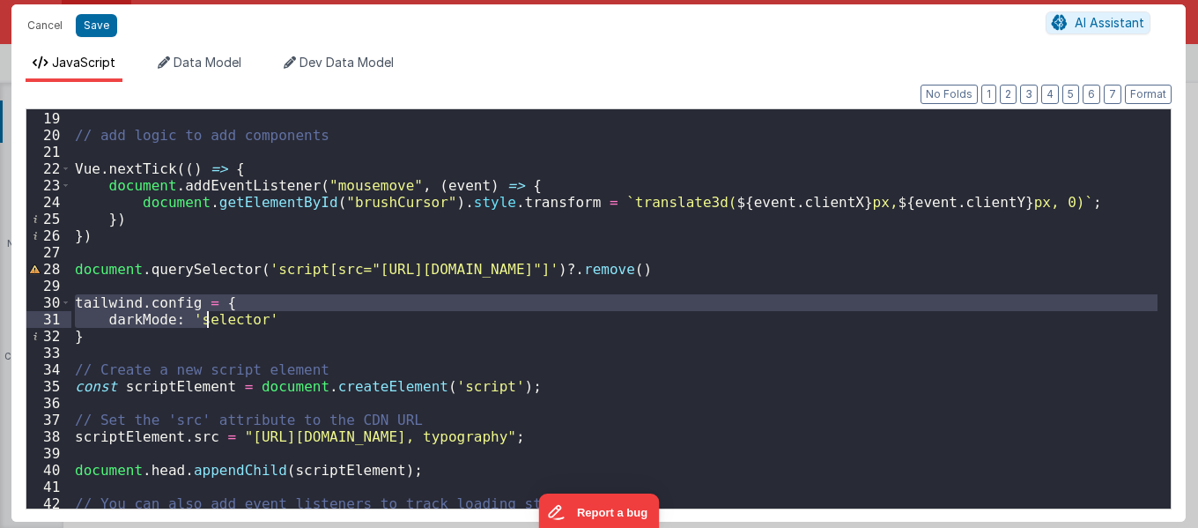
drag, startPoint x: 77, startPoint y: 300, endPoint x: 209, endPoint y: 323, distance: 134.3
click at [209, 323] on div "// add logic to add components Vue . nextTick (( ) => { document . addEventList…" at bounding box center [614, 309] width 1086 height 433
click at [209, 323] on div "// add logic to add components Vue . nextTick (( ) => { document . addEventList…" at bounding box center [614, 308] width 1086 height 399
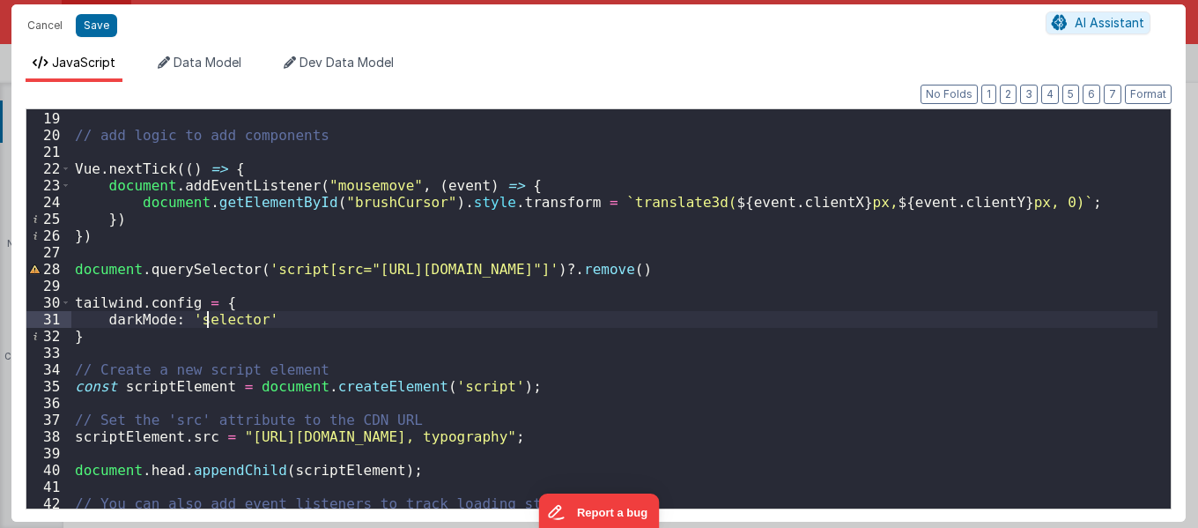
click at [108, 337] on div "// add logic to add components Vue . nextTick (( ) => { document . addEventList…" at bounding box center [614, 309] width 1086 height 433
click at [171, 334] on div "// add logic to add components Vue . nextTick (( ) => { document . addEventList…" at bounding box center [614, 309] width 1086 height 433
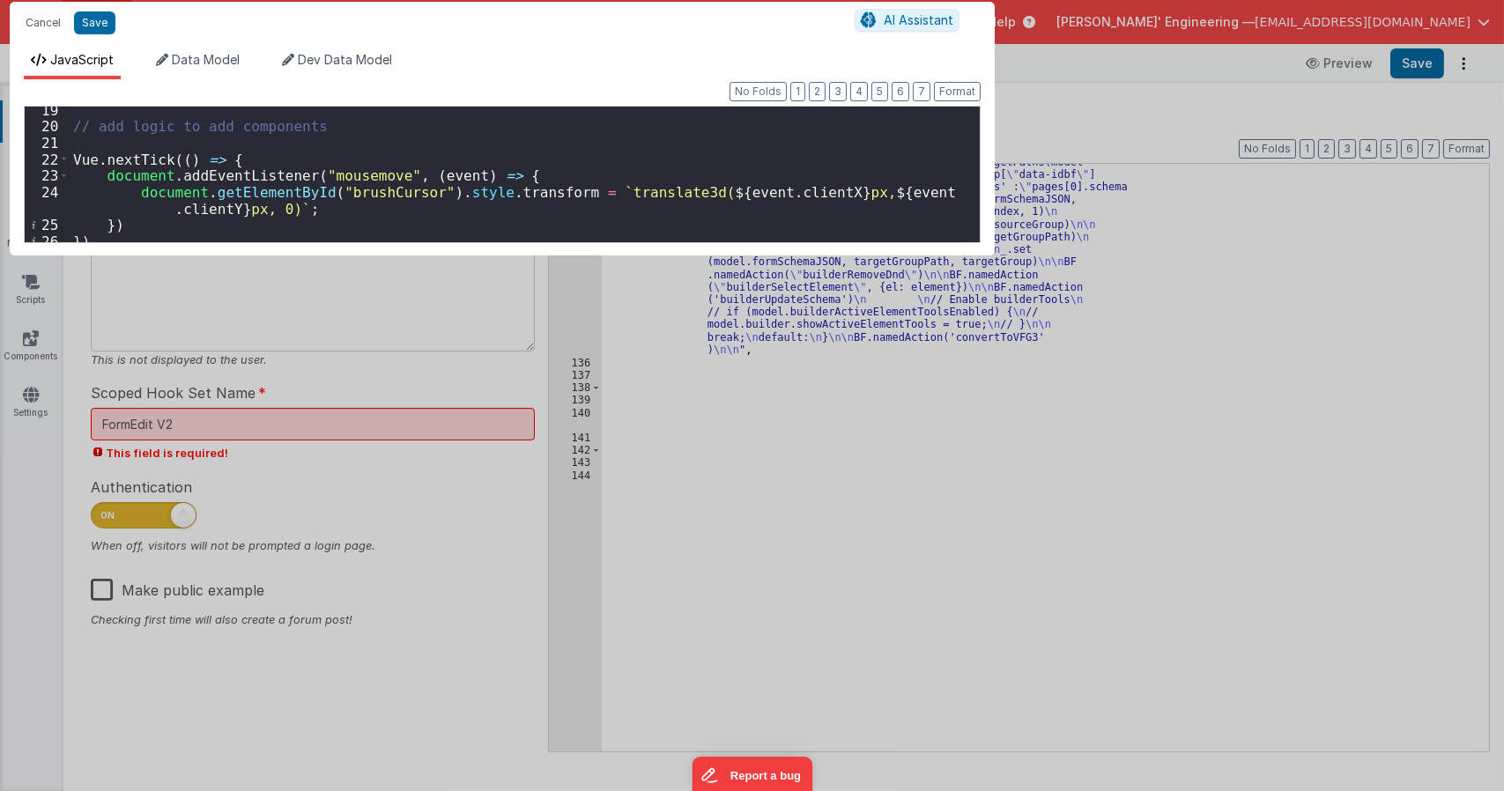
scroll to position [279, 0]
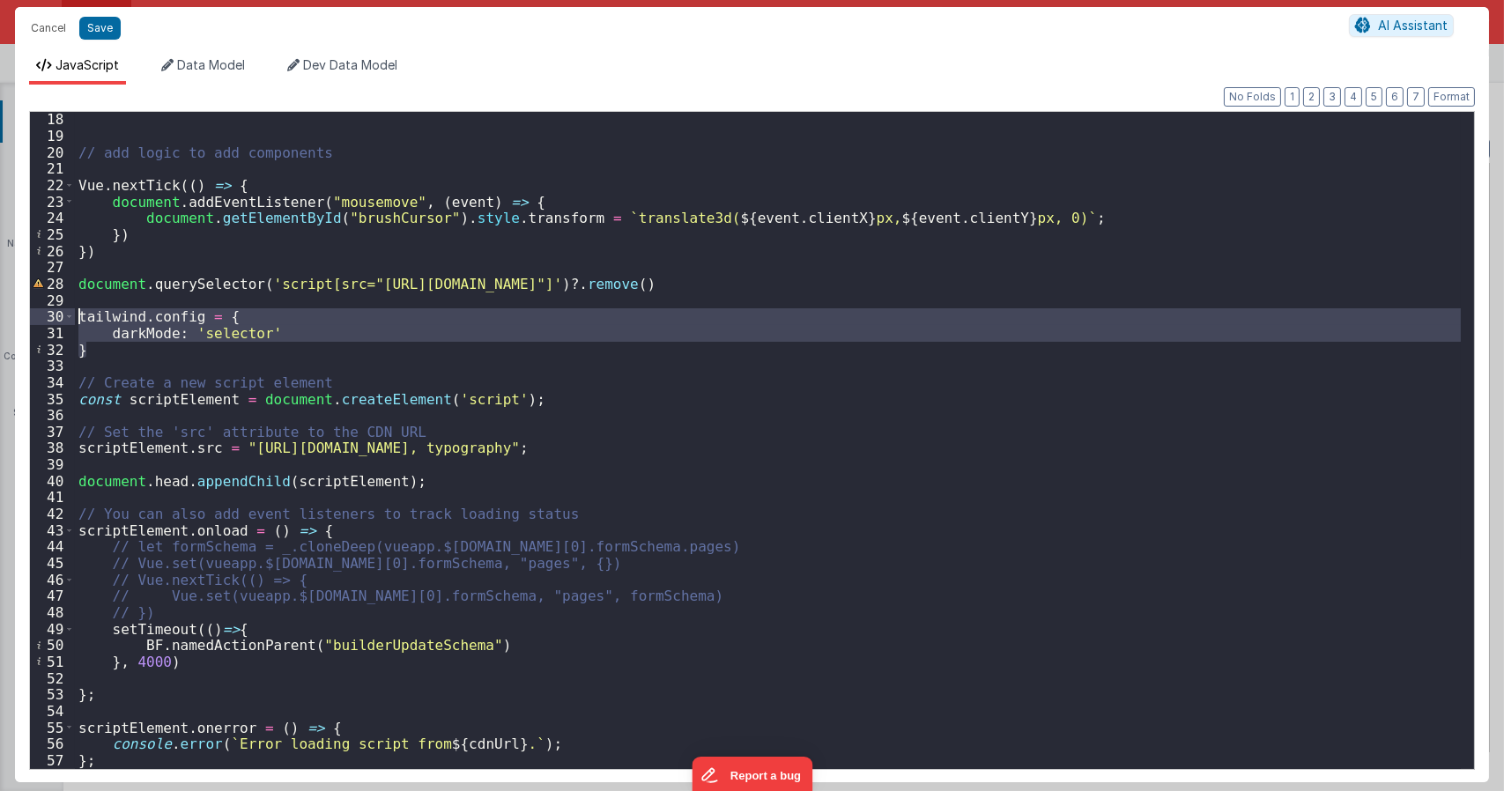
drag, startPoint x: 105, startPoint y: 346, endPoint x: 82, endPoint y: 316, distance: 37.7
click at [82, 316] on div "// add logic to add components Vue . nextTick (( ) => { document . addEventList…" at bounding box center [768, 456] width 1386 height 690
drag, startPoint x: 40, startPoint y: 34, endPoint x: 714, endPoint y: 220, distance: 699.1
click at [40, 34] on button "Cancel" at bounding box center [48, 28] width 53 height 25
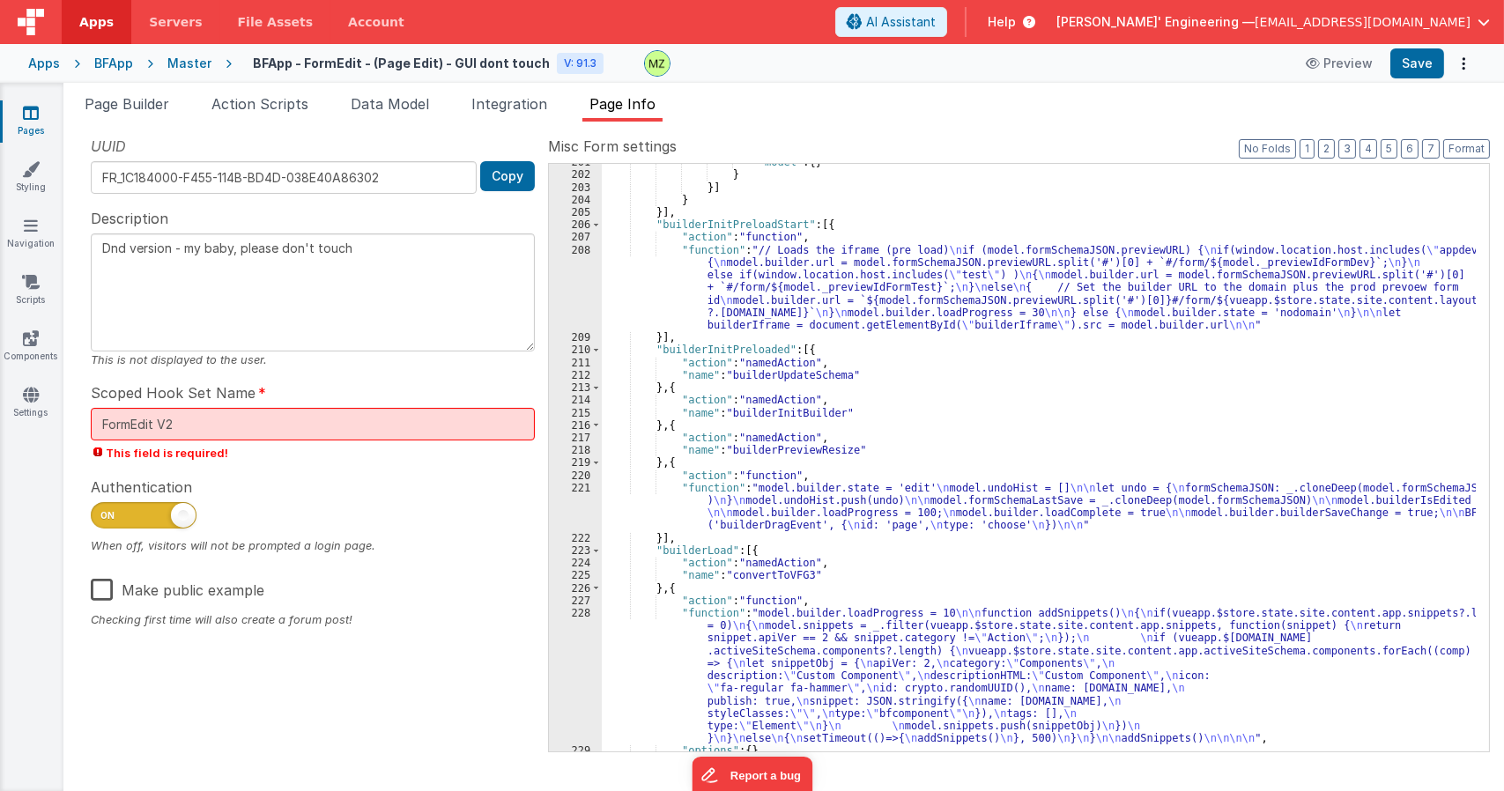
click at [874, 242] on div ""model" : { } } }] } }] , "builderInitPreloadStart" : [{ "action" : "function" …" at bounding box center [1039, 462] width 874 height 612
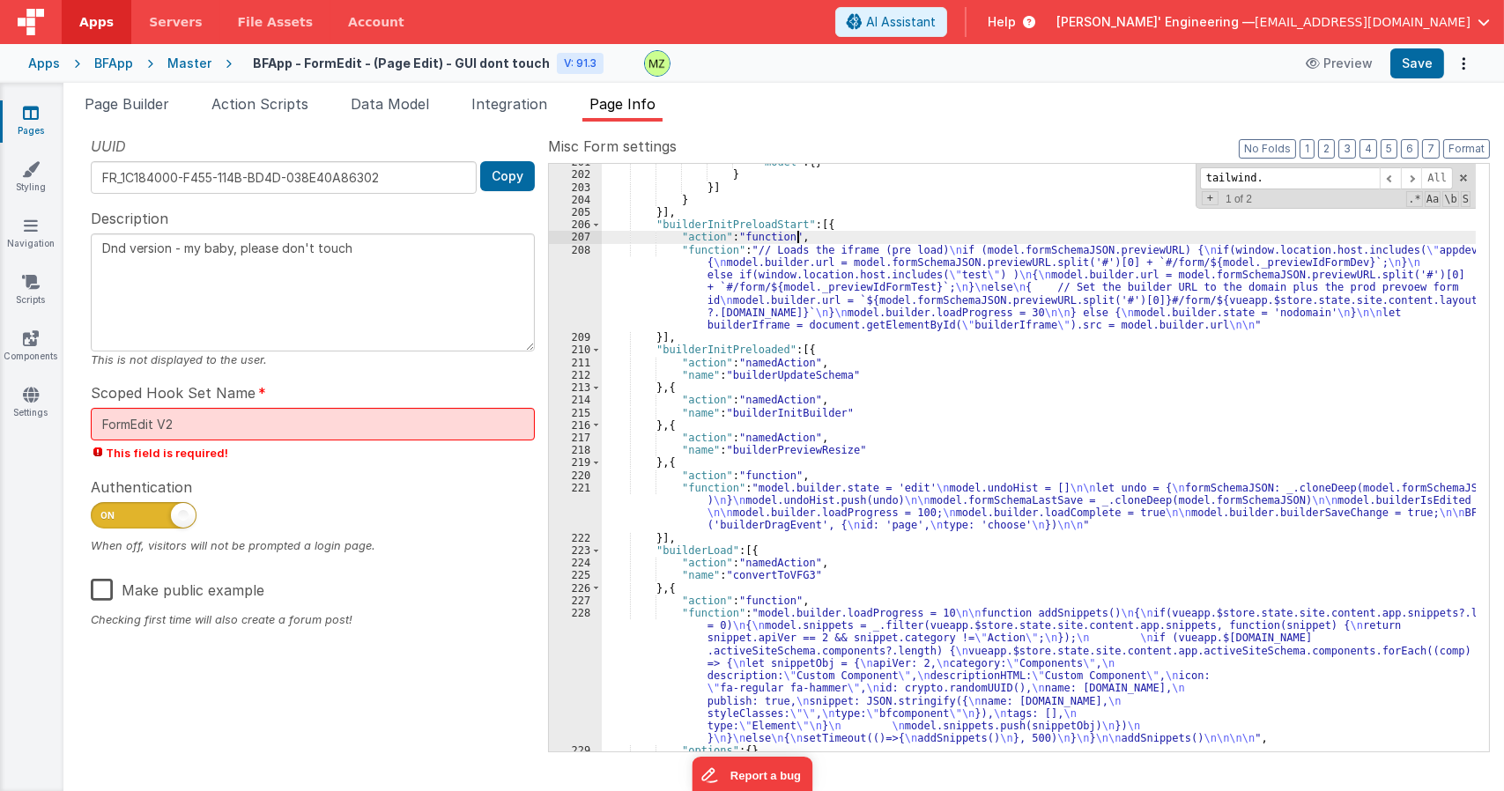
click at [874, 242] on div ""model" : { } } }] } }] , "builderInitPreloadStart" : [{ "action" : "function" …" at bounding box center [1039, 462] width 874 height 612
type textarea "Dnd version - my baby, please don't touch"
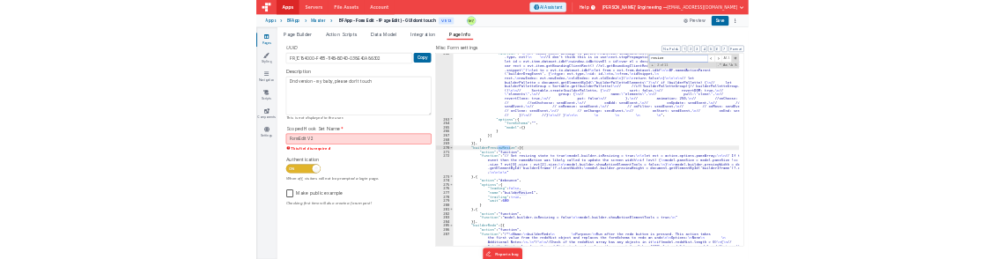
scroll to position [7724, 0]
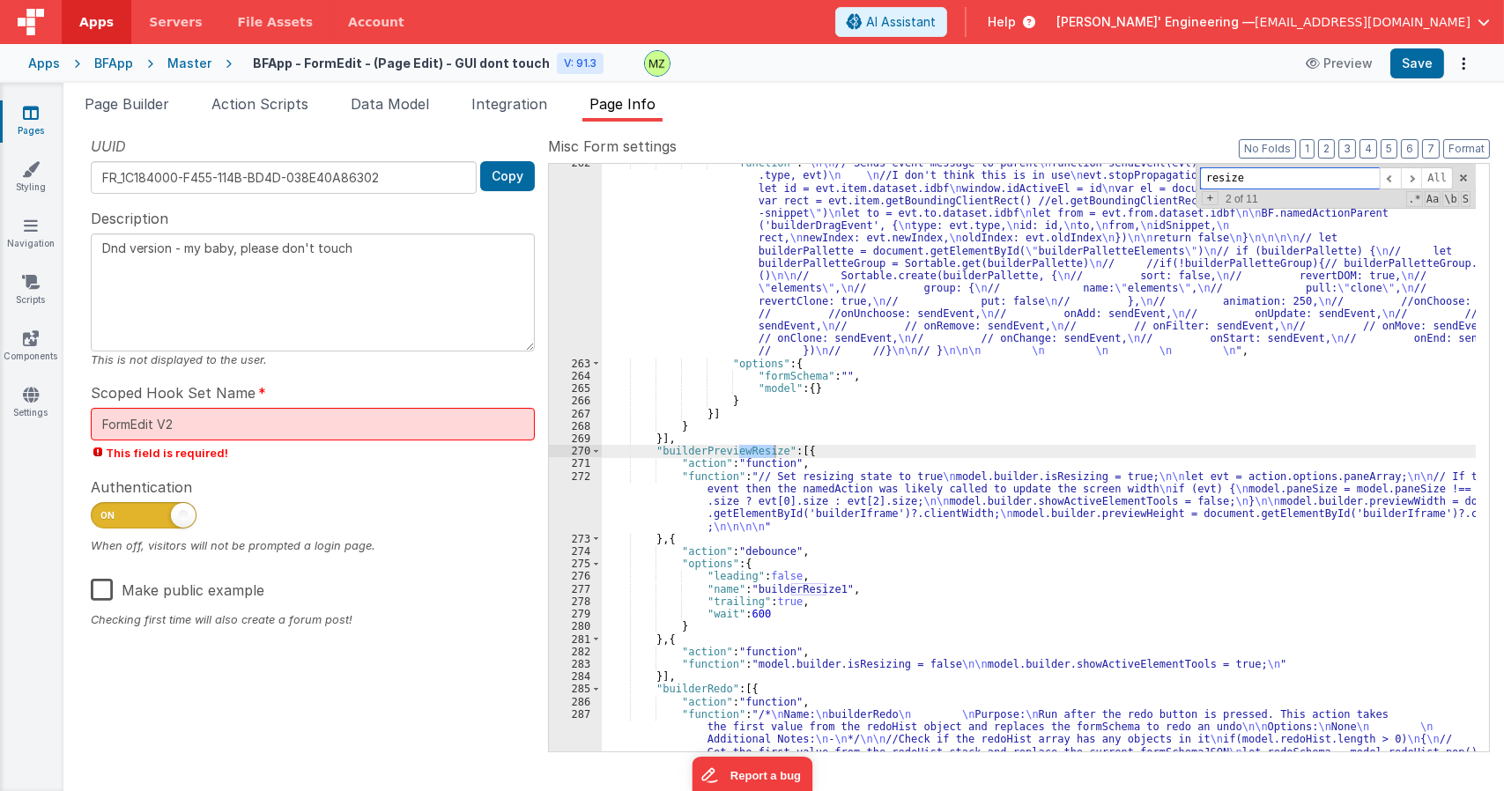
type input "resize"
click at [793, 522] on div ""function" : " \n\n // Sends event message to parent \n function sendEvent(evt)…" at bounding box center [1039, 632] width 874 height 951
click at [582, 477] on div "272" at bounding box center [575, 501] width 53 height 63
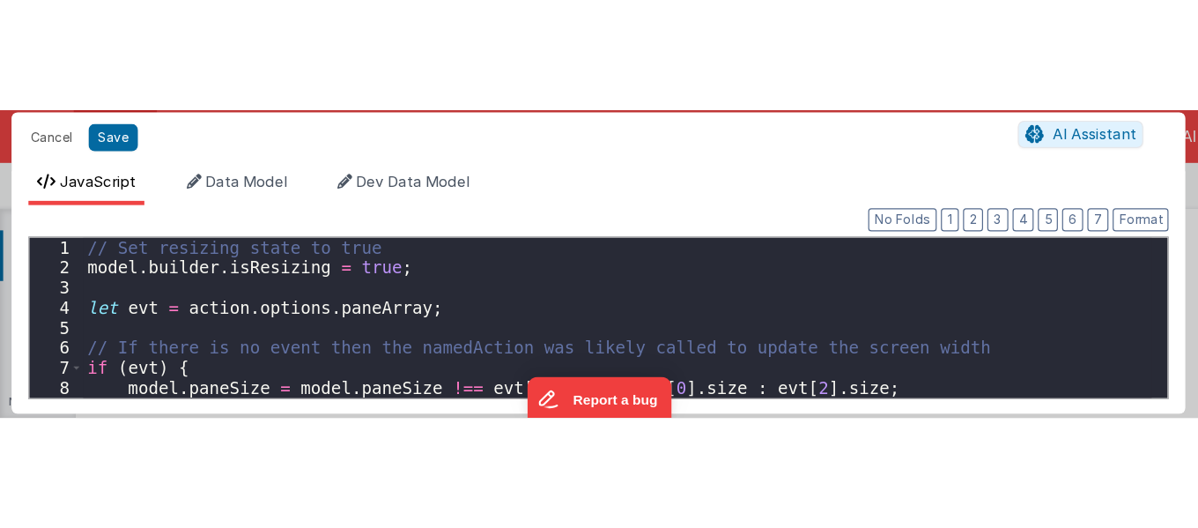
scroll to position [8810, 0]
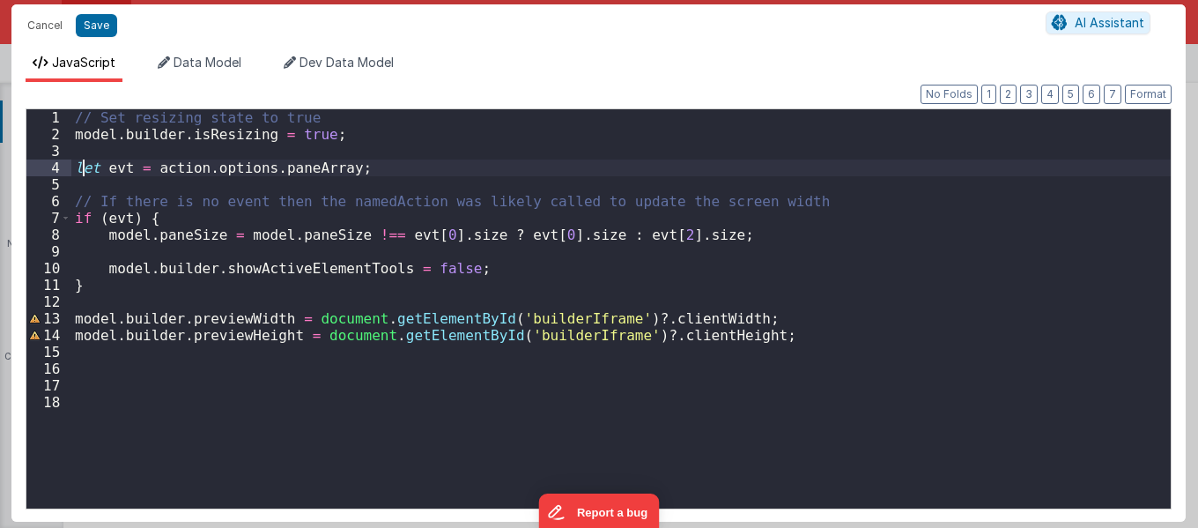
click at [85, 172] on div "// Set resizing state to true model . builder . isResizing = true ; let evt = a…" at bounding box center [620, 325] width 1099 height 433
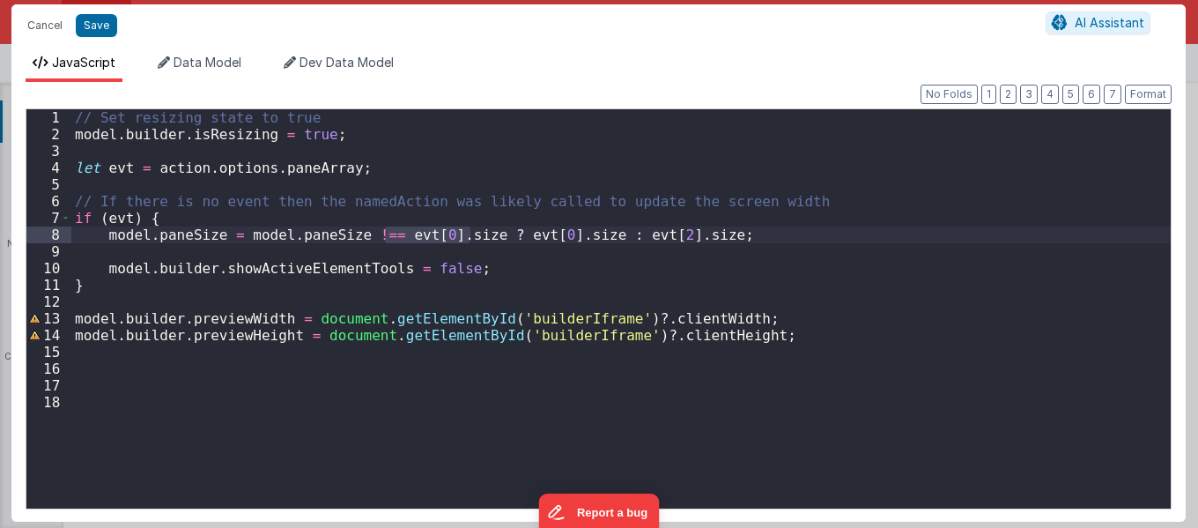
drag, startPoint x: 382, startPoint y: 237, endPoint x: 473, endPoint y: 237, distance: 90.7
click at [473, 237] on div "// Set resizing state to true model . builder . isResizing = true ; let evt = a…" at bounding box center [620, 325] width 1099 height 433
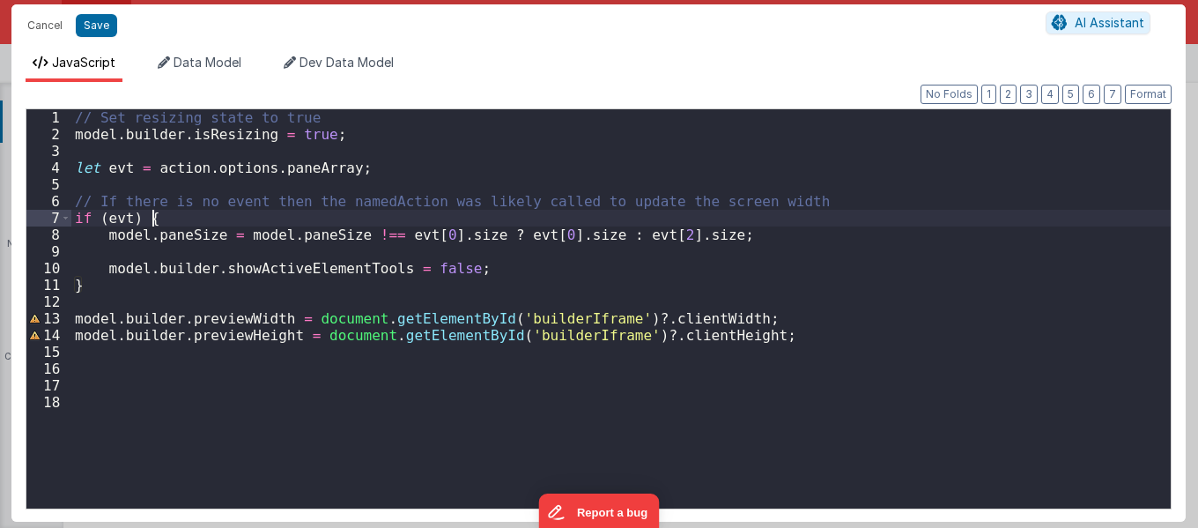
click at [424, 226] on div "// Set resizing state to true model . builder . isResizing = true ; let evt = a…" at bounding box center [620, 325] width 1099 height 433
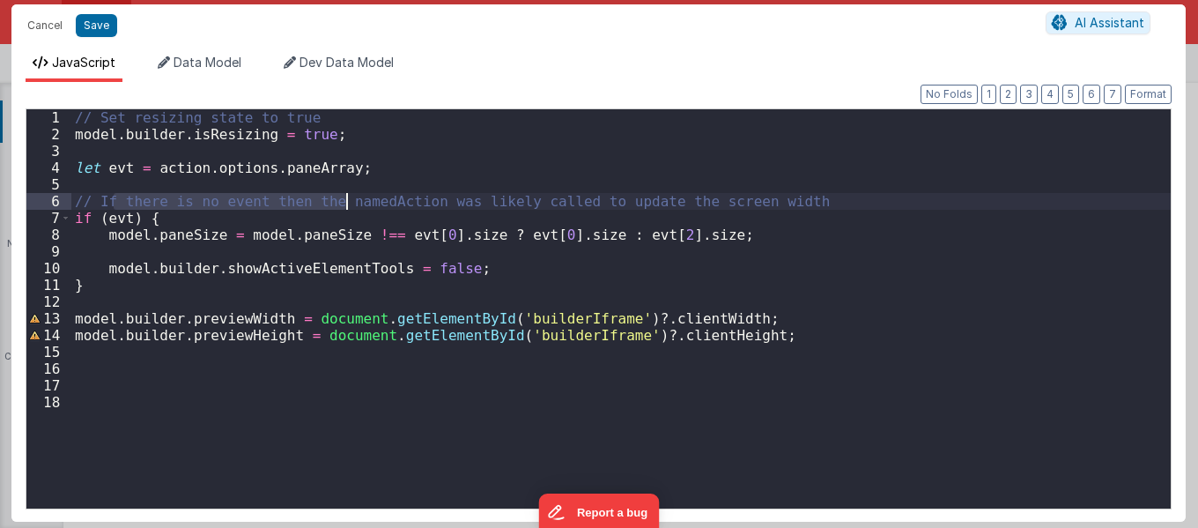
drag, startPoint x: 117, startPoint y: 201, endPoint x: 350, endPoint y: 197, distance: 232.6
click at [350, 197] on div "// Set resizing state to true model . builder . isResizing = true ; let evt = a…" at bounding box center [620, 325] width 1099 height 433
click at [350, 197] on div "// Set resizing state to true model . builder . isResizing = true ; let evt = a…" at bounding box center [620, 308] width 1099 height 399
click at [467, 284] on div "// Set resizing state to true model . builder . isResizing = true ; let evt = a…" at bounding box center [620, 325] width 1099 height 433
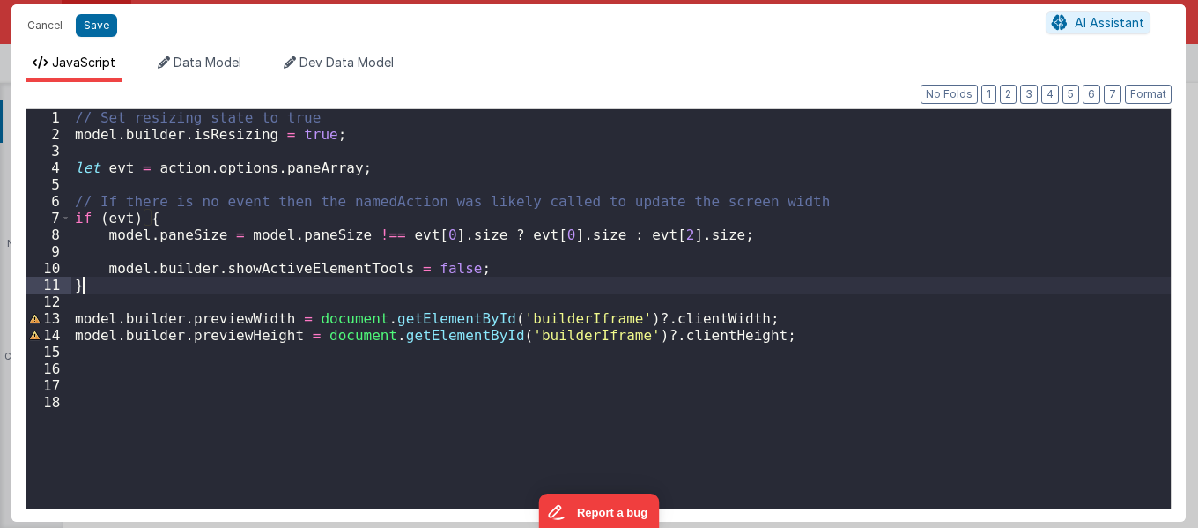
click at [658, 314] on div "// Set resizing state to true model . builder . isResizing = true ; let evt = a…" at bounding box center [620, 325] width 1099 height 433
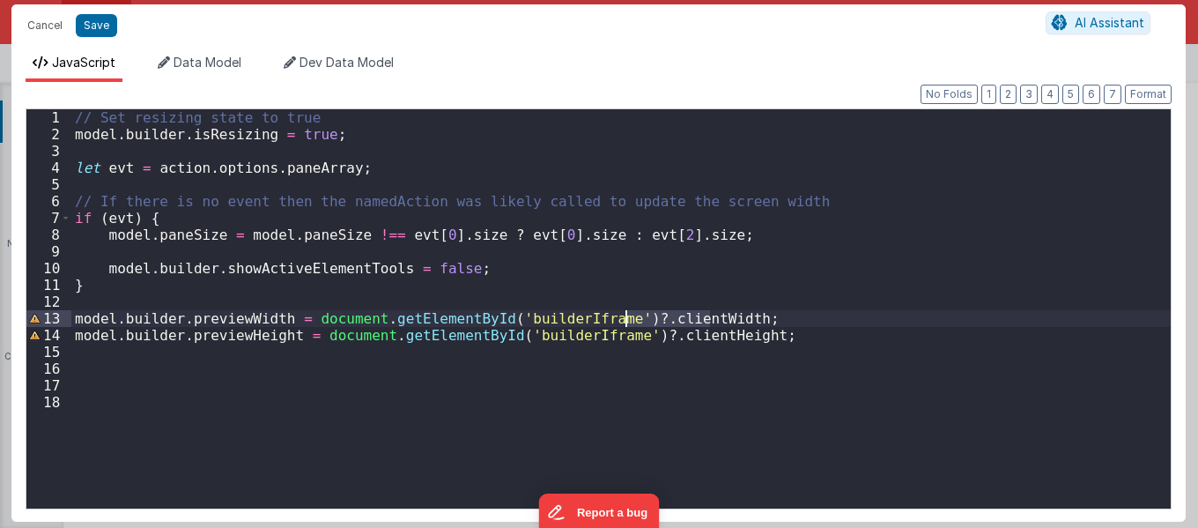
click at [658, 314] on div "// Set resizing state to true model . builder . isResizing = true ; let evt = a…" at bounding box center [620, 325] width 1099 height 433
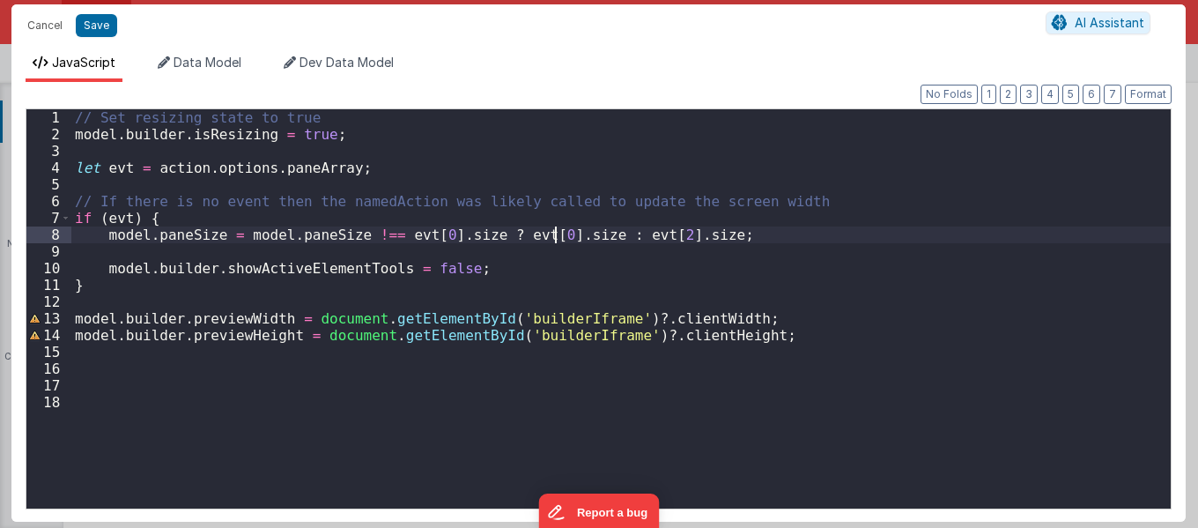
click at [554, 237] on div "// Set resizing state to true model . builder . isResizing = true ; let evt = a…" at bounding box center [620, 325] width 1099 height 433
click at [585, 248] on div "// Set resizing state to true model . builder . isResizing = true ; let evt = a…" at bounding box center [620, 325] width 1099 height 433
click at [419, 216] on div "// Set resizing state to true model . builder . isResizing = true ; let evt = a…" at bounding box center [620, 325] width 1099 height 433
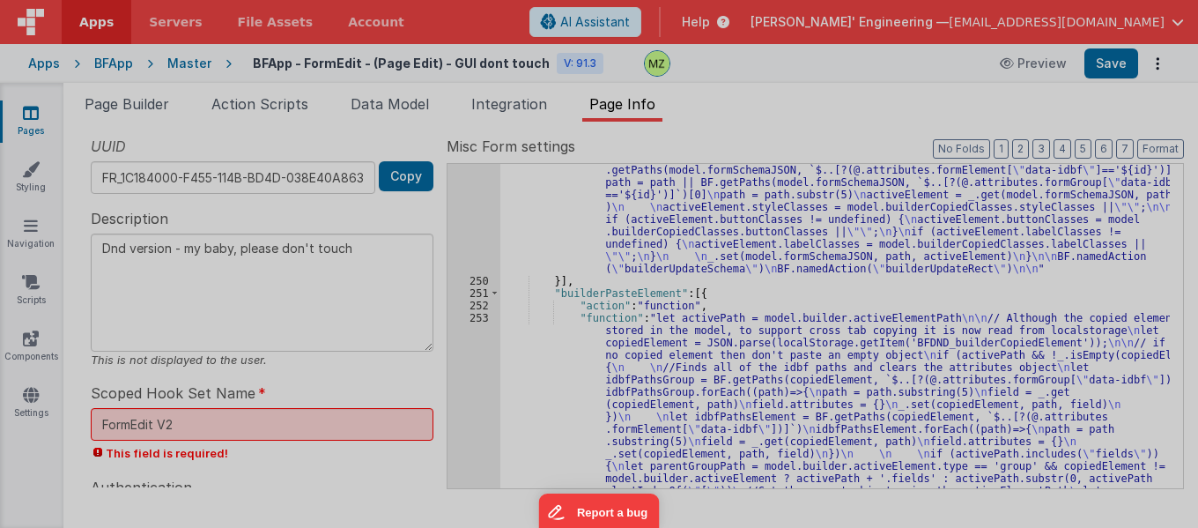
type textarea "Dnd version - my baby, please don't touch"
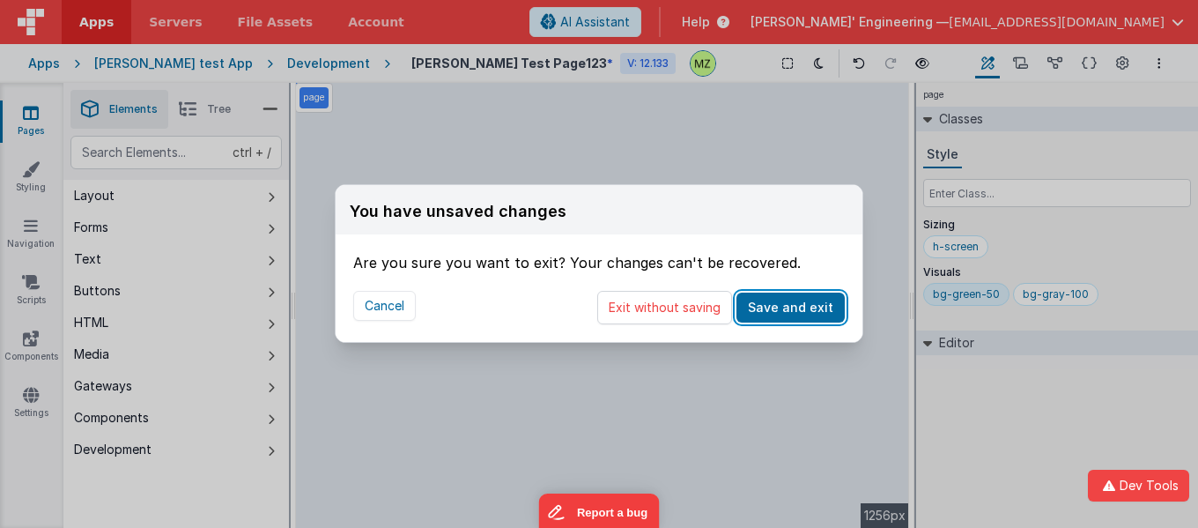
drag, startPoint x: 786, startPoint y: 302, endPoint x: 975, endPoint y: 377, distance: 203.7
click at [786, 302] on button "Save and exit" at bounding box center [790, 307] width 108 height 30
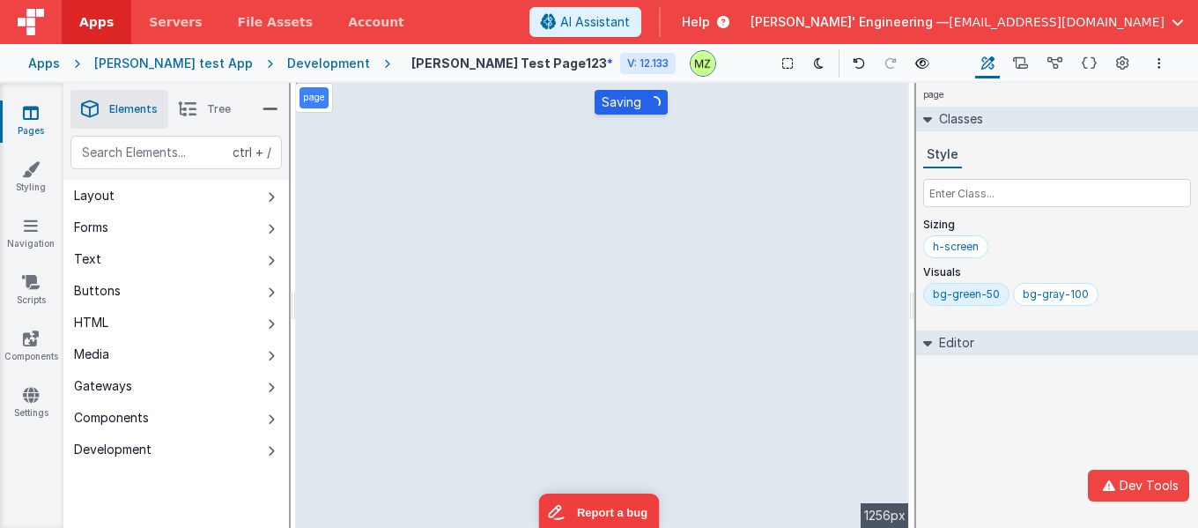
click at [980, 411] on div "page Classes Style Sizing h-screen Visuals bg-green-50 bg-gray-100 Editor DEV: …" at bounding box center [1057, 305] width 282 height 445
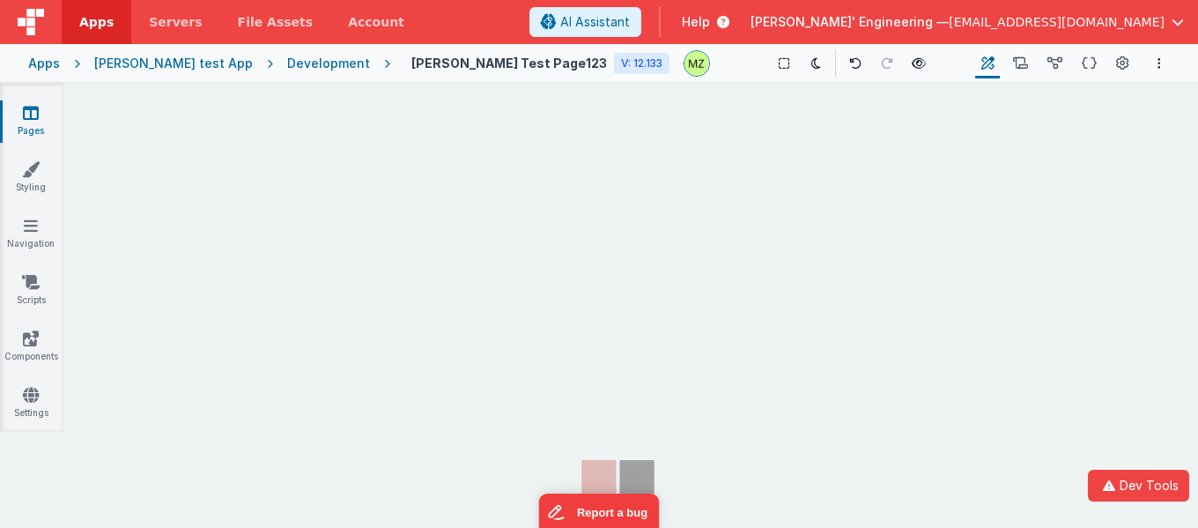
click at [208, 479] on section "Pages Styling Navigation Scripts Components Settings" at bounding box center [599, 389] width 1198 height 613
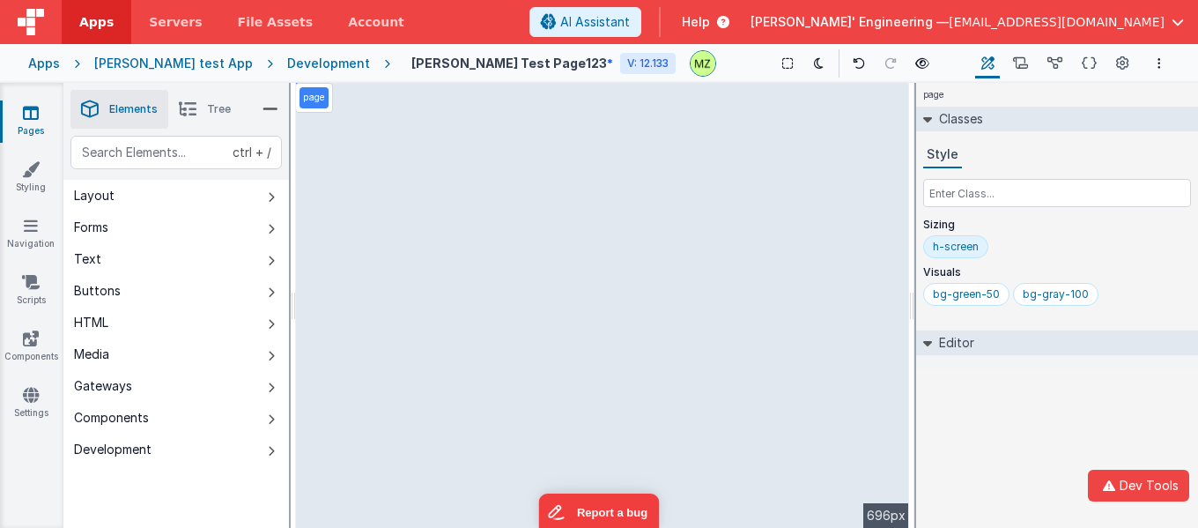
click at [384, 225] on div "page --> 696px" at bounding box center [602, 305] width 613 height 445
click at [122, 140] on div "text" at bounding box center [175, 152] width 211 height 33
type div "panel"
drag, startPoint x: 357, startPoint y: 110, endPoint x: 432, endPoint y: 94, distance: 76.5
click at [549, 286] on div "--> 696px" at bounding box center [602, 305] width 613 height 445
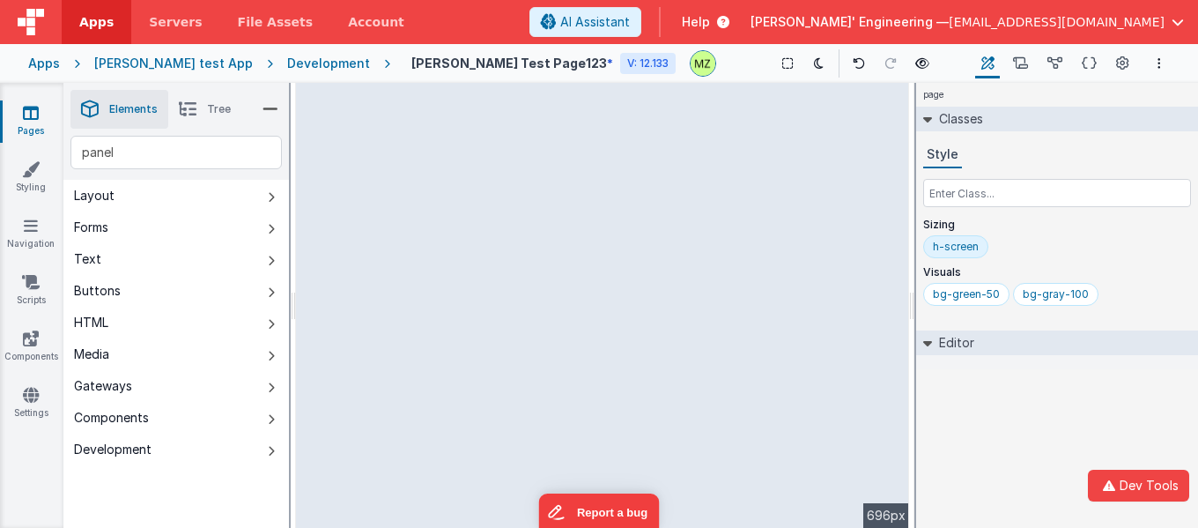
drag, startPoint x: 494, startPoint y: 105, endPoint x: 618, endPoint y: 278, distance: 212.9
click at [612, 275] on div "--> 696px" at bounding box center [602, 305] width 613 height 445
click at [636, 280] on div "--> 696px" at bounding box center [602, 305] width 613 height 445
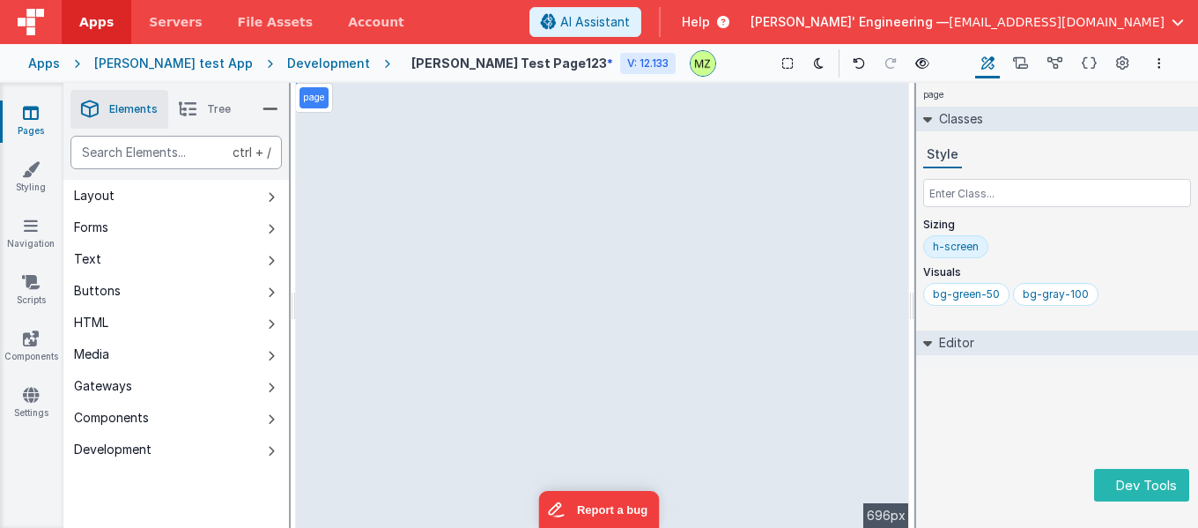
click at [193, 153] on div "text" at bounding box center [175, 152] width 211 height 33
type div "panel"
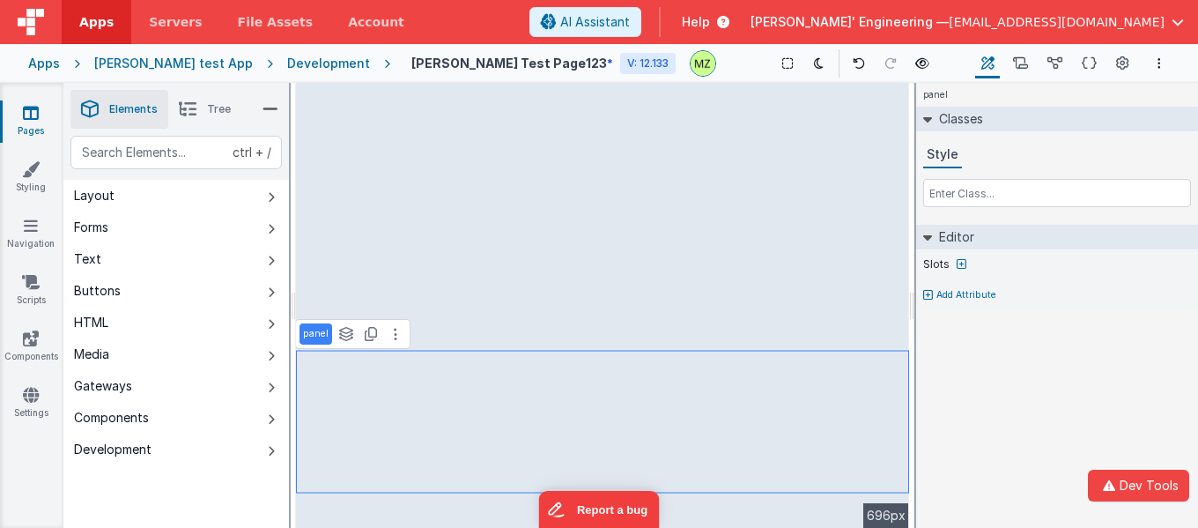
click at [957, 402] on div "panel Classes Style Editor Slots Add Attribute DEV: Focus DEV: builderToggleCon…" at bounding box center [1057, 305] width 282 height 445
click at [297, 58] on div "Development" at bounding box center [328, 64] width 83 height 18
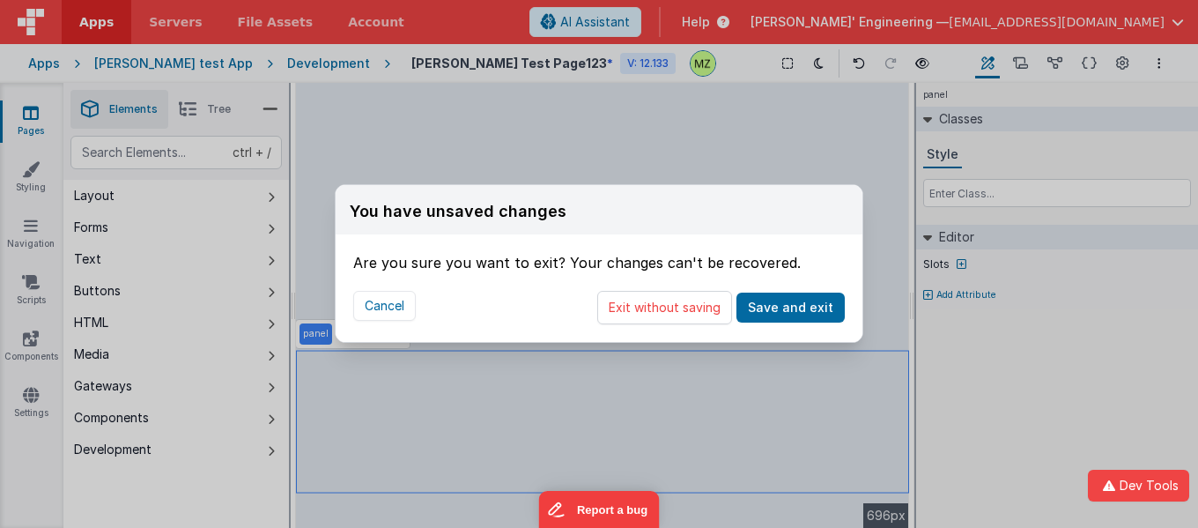
click at [441, 144] on div "You have unsaved changes Are you sure you want to exit? Your changes can't be r…" at bounding box center [599, 264] width 1198 height 528
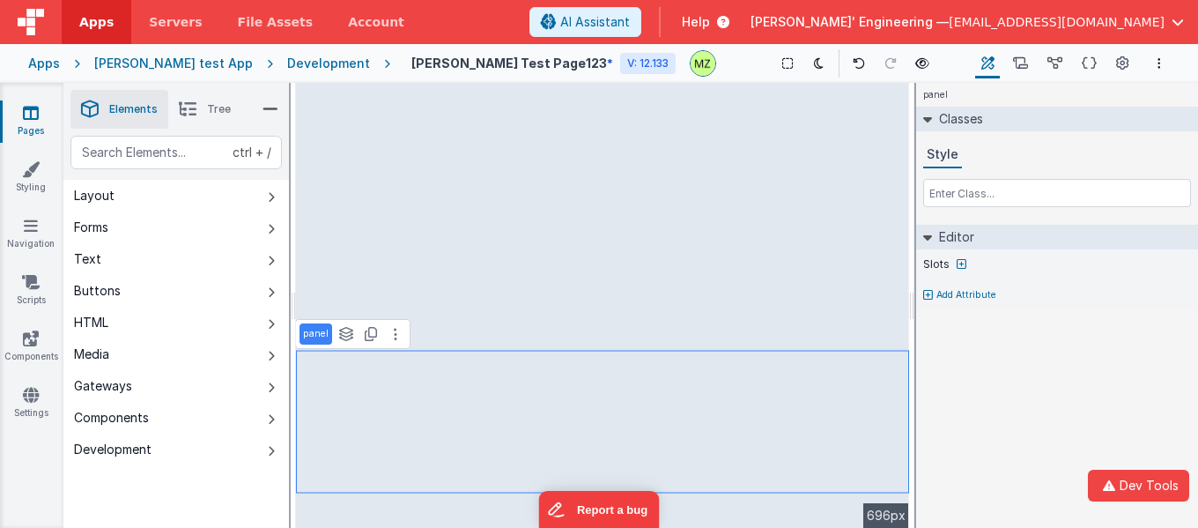
click at [987, 402] on div "panel Classes Style Editor Slots Add Attribute DEV: Focus DEV: builderToggleCon…" at bounding box center [1057, 305] width 282 height 445
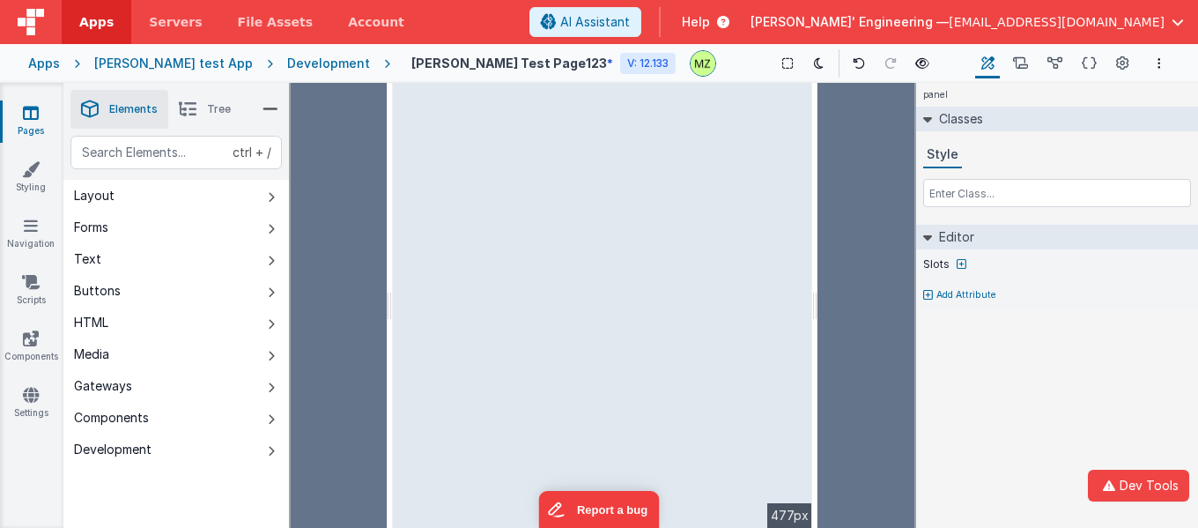
drag, startPoint x: 913, startPoint y: 263, endPoint x: 817, endPoint y: 248, distance: 97.2
click at [817, 248] on html "Dev Tools Apps Servers File Assets Account Some FUTURE Slot AI Assistant Help D…" at bounding box center [599, 264] width 1198 height 528
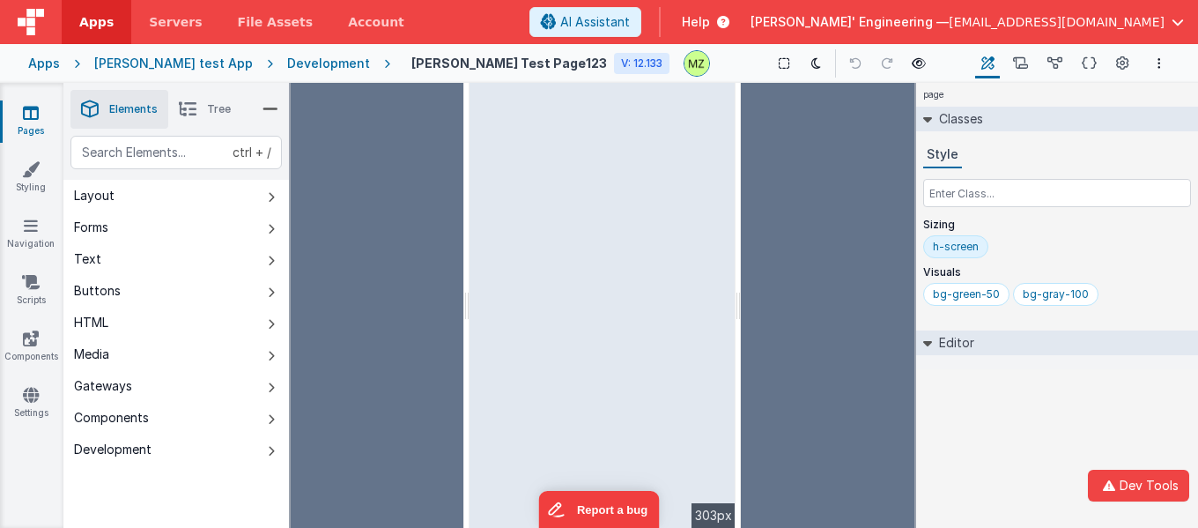
drag, startPoint x: 390, startPoint y: 265, endPoint x: 465, endPoint y: 245, distance: 77.6
click at [465, 246] on html "Dev Tools Apps Servers File Assets Account Some FUTURE Slot AI Assistant Help D…" at bounding box center [599, 264] width 1198 height 528
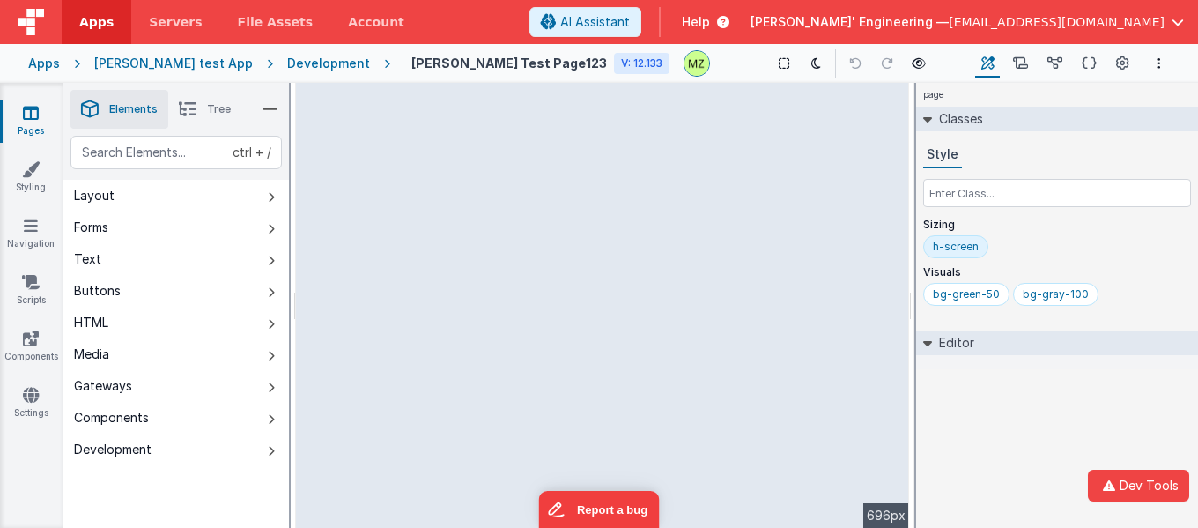
drag, startPoint x: 465, startPoint y: 245, endPoint x: 285, endPoint y: 350, distance: 208.1
click at [285, 350] on html "Dev Tools Apps Servers File Assets Account Some FUTURE Slot AI Assistant Help D…" at bounding box center [599, 264] width 1198 height 528
drag, startPoint x: 293, startPoint y: 311, endPoint x: 283, endPoint y: 311, distance: 10.6
click at [283, 311] on html "Dev Tools Apps Servers File Assets Account Some FUTURE Slot AI Assistant Help D…" at bounding box center [599, 264] width 1198 height 528
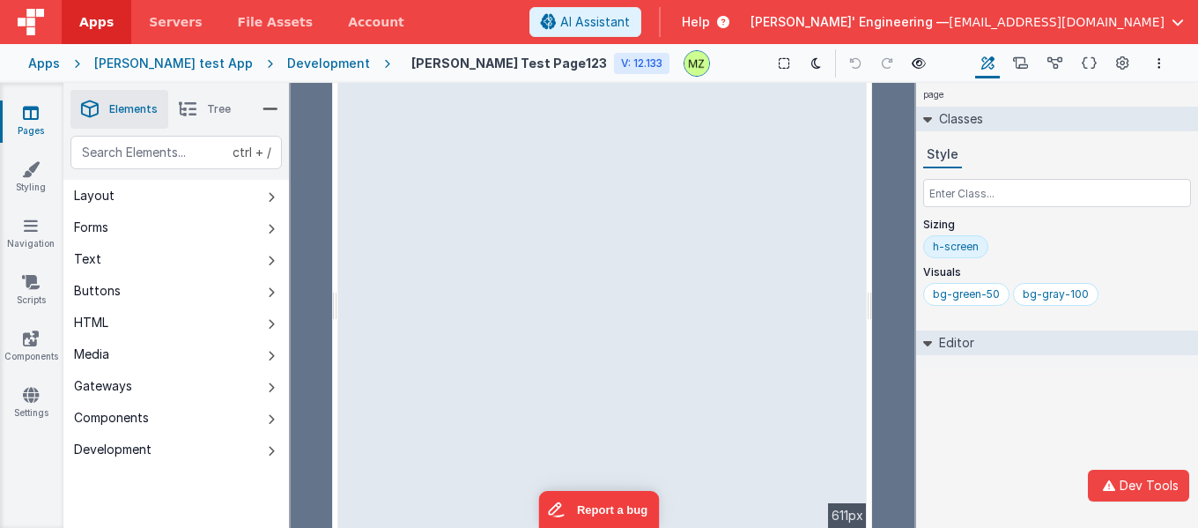
drag, startPoint x: 292, startPoint y: 291, endPoint x: 362, endPoint y: 279, distance: 71.4
click at [359, 280] on html "Dev Tools Apps Servers File Assets Account Some FUTURE Slot AI Assistant Help D…" at bounding box center [599, 264] width 1198 height 528
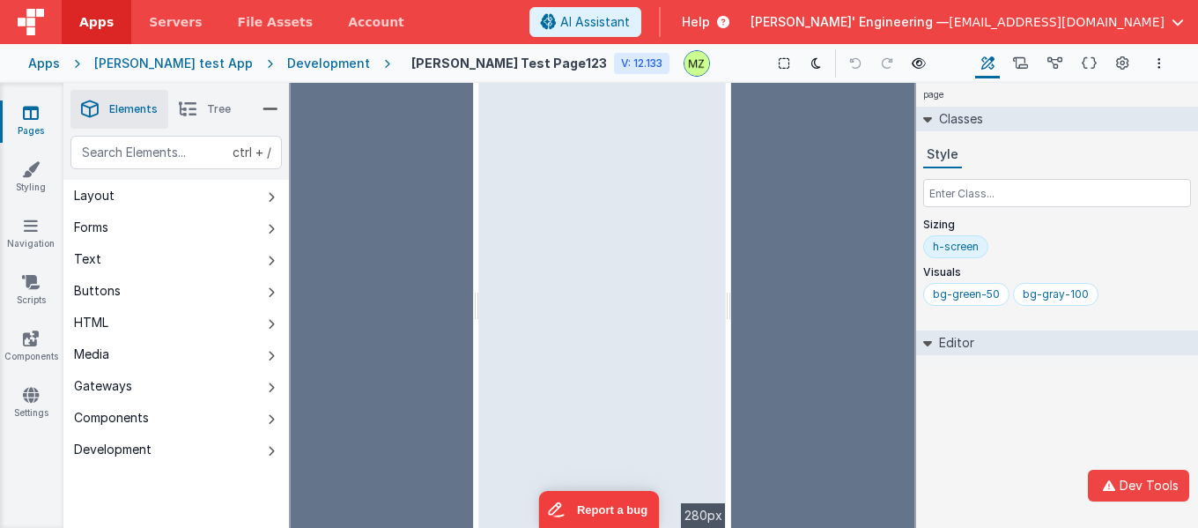
drag, startPoint x: 360, startPoint y: 313, endPoint x: 524, endPoint y: 319, distance: 164.0
click at [511, 315] on html "Dev Tools Apps Servers File Assets Account Some FUTURE Slot AI Assistant Help D…" at bounding box center [599, 264] width 1198 height 528
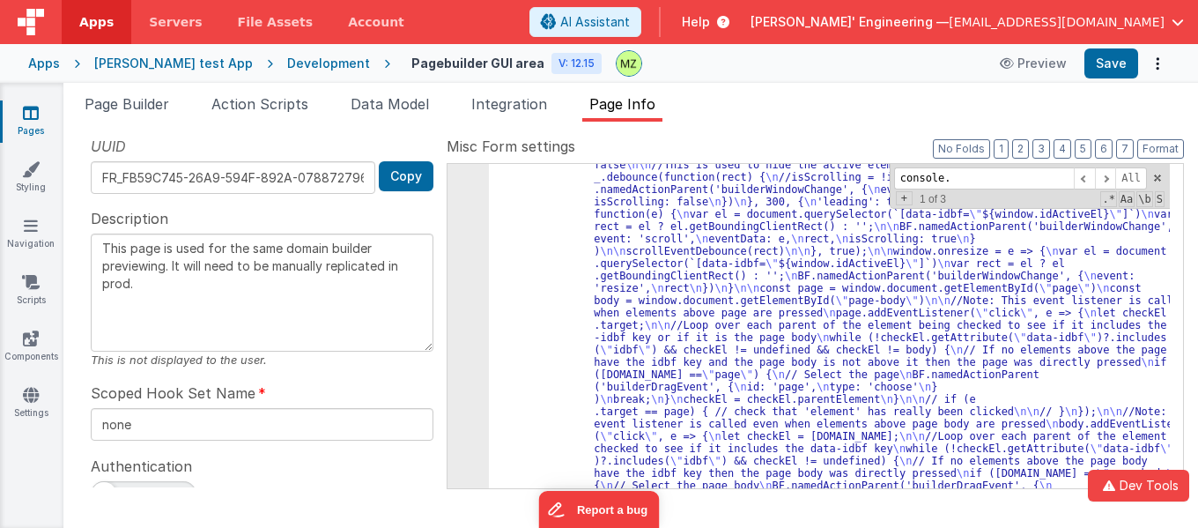
scroll to position [807, 0]
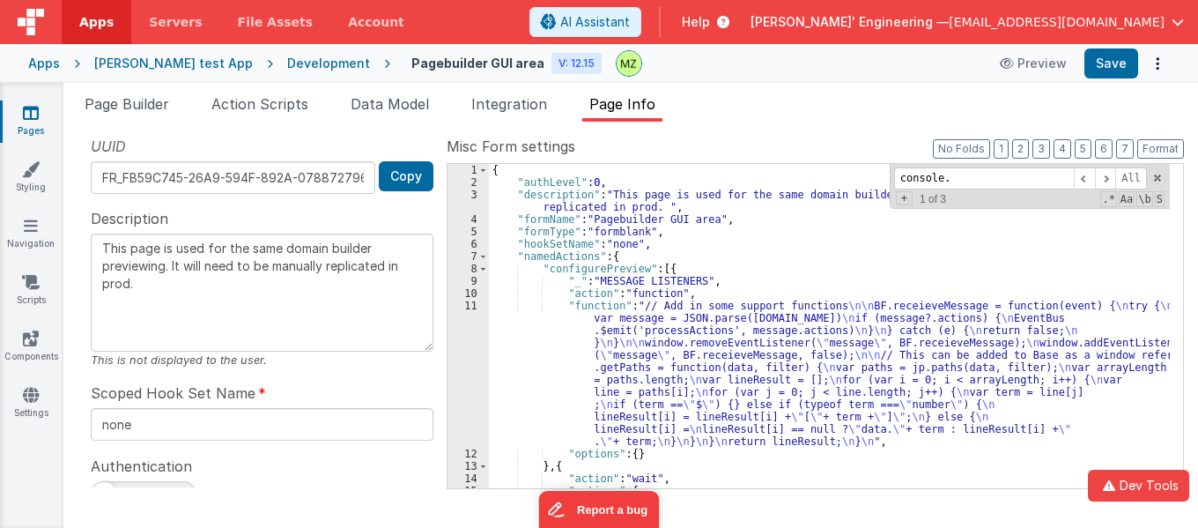
scroll to position [0, 0]
click at [102, 107] on span "Page Builder" at bounding box center [127, 104] width 85 height 18
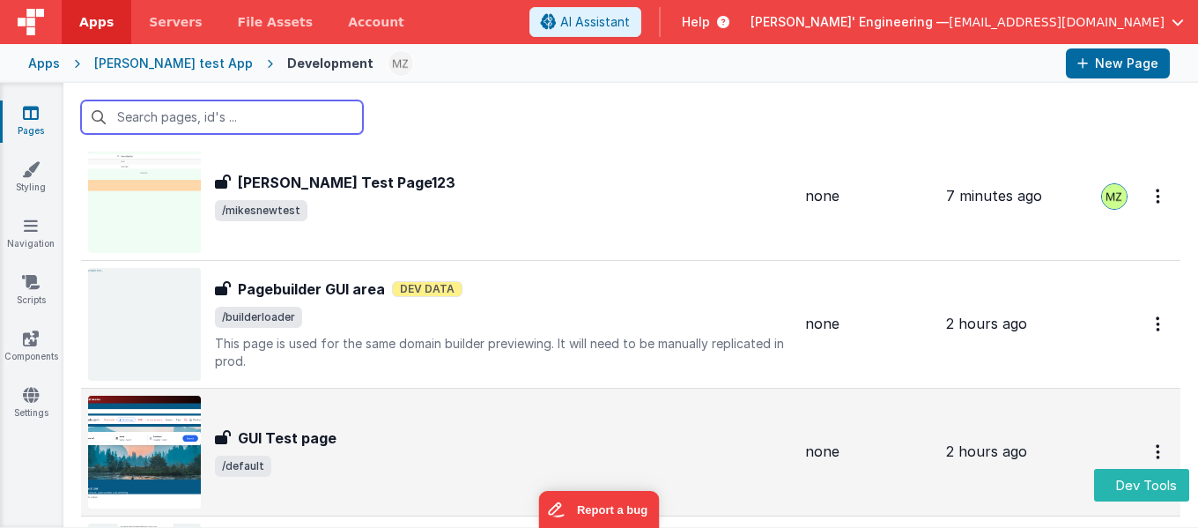
scroll to position [176, 0]
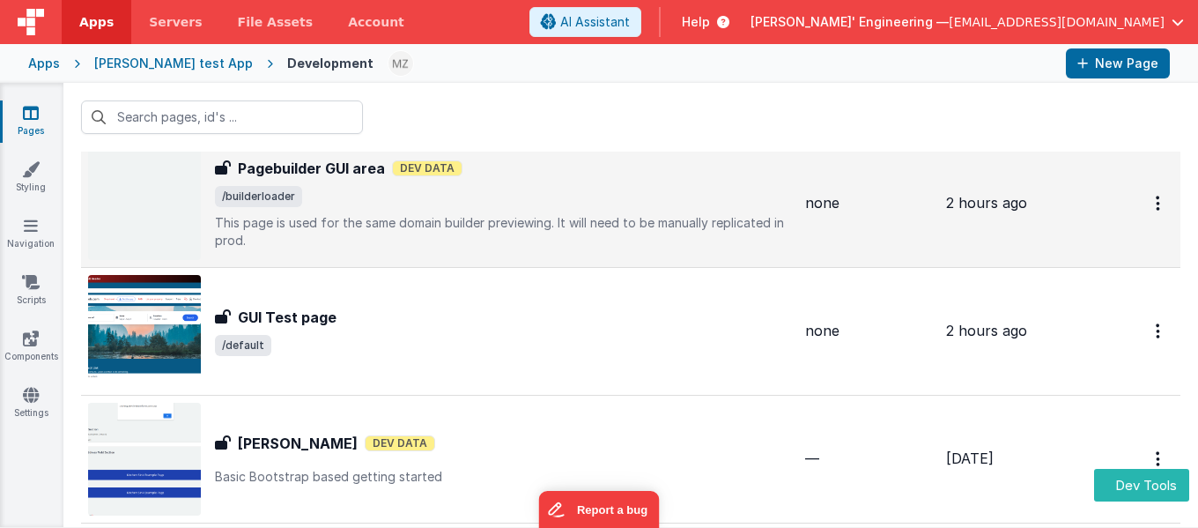
click at [330, 196] on span "/builderloader" at bounding box center [503, 196] width 576 height 21
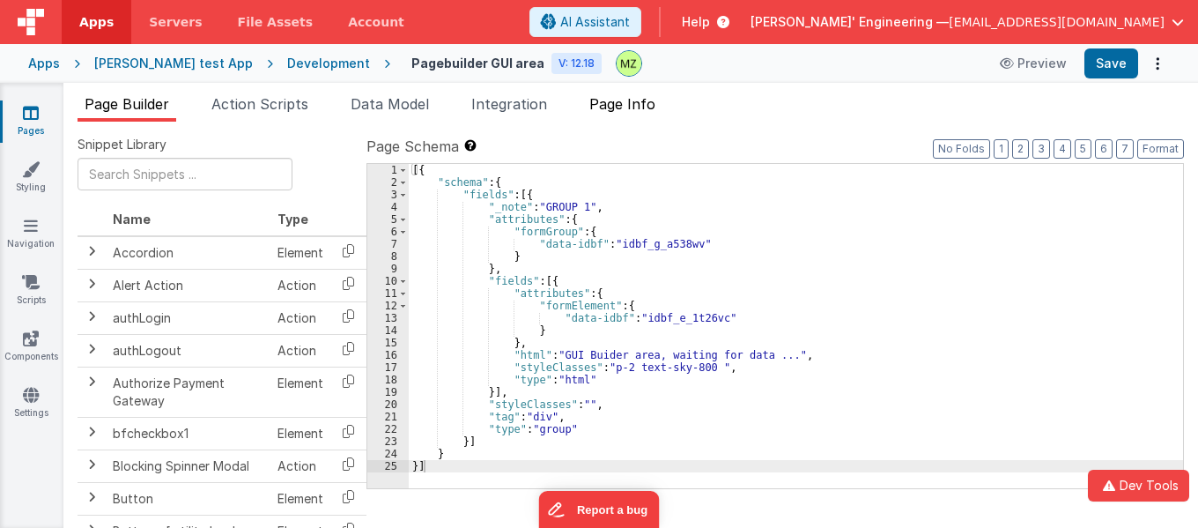
click at [655, 99] on span "Page Info" at bounding box center [622, 104] width 66 height 18
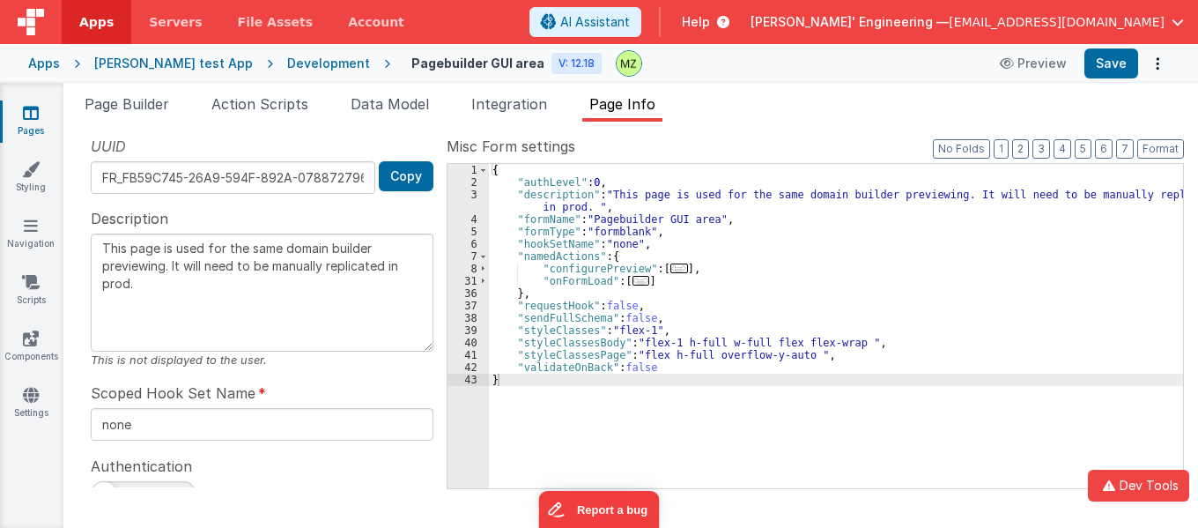
drag, startPoint x: 635, startPoint y: 284, endPoint x: 673, endPoint y: 281, distance: 38.0
click at [635, 284] on span "..." at bounding box center [642, 281] width 18 height 10
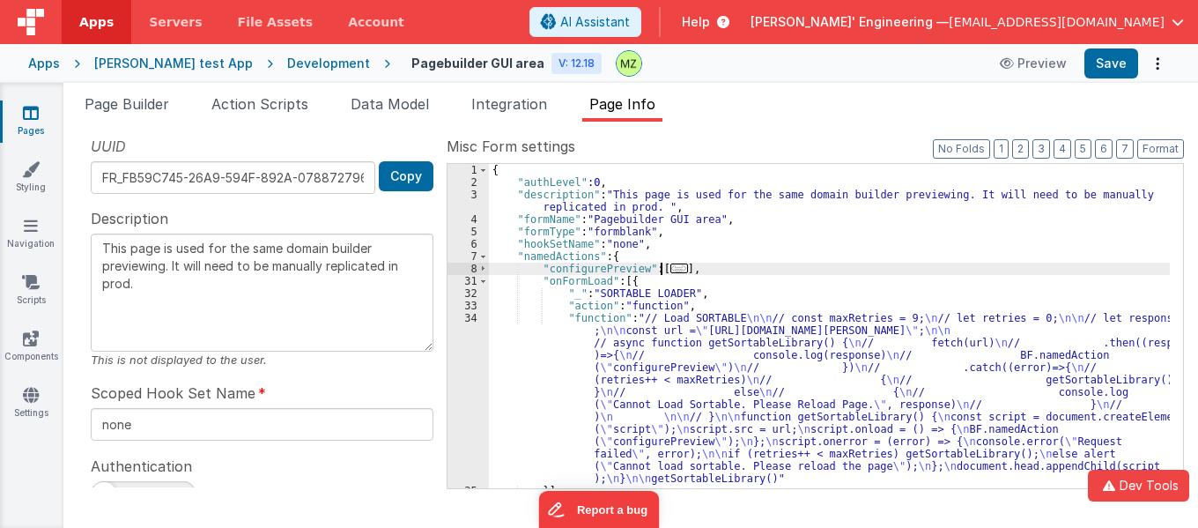
click at [674, 266] on span "..." at bounding box center [679, 268] width 18 height 10
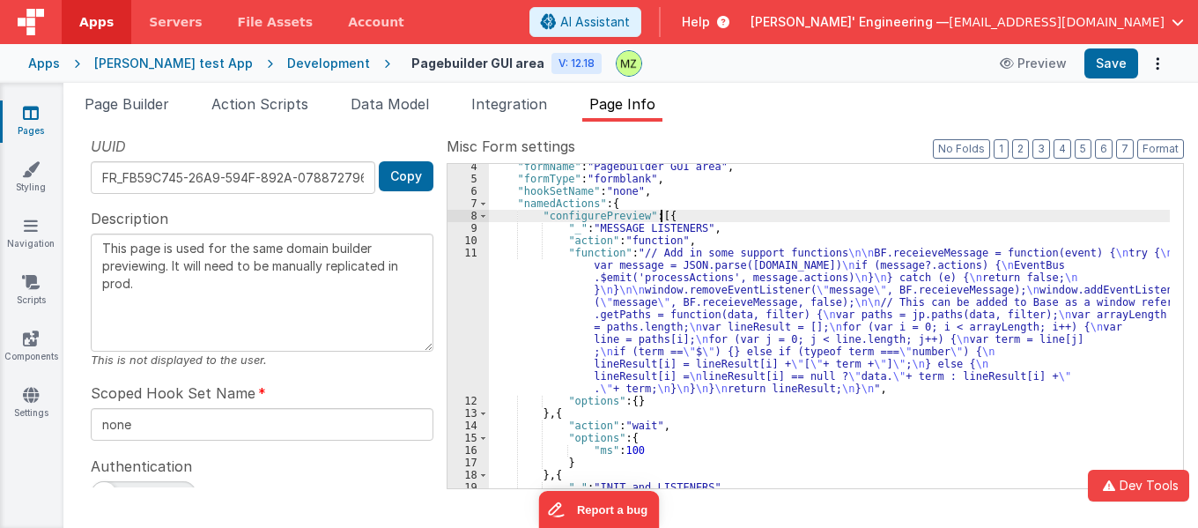
scroll to position [53, 0]
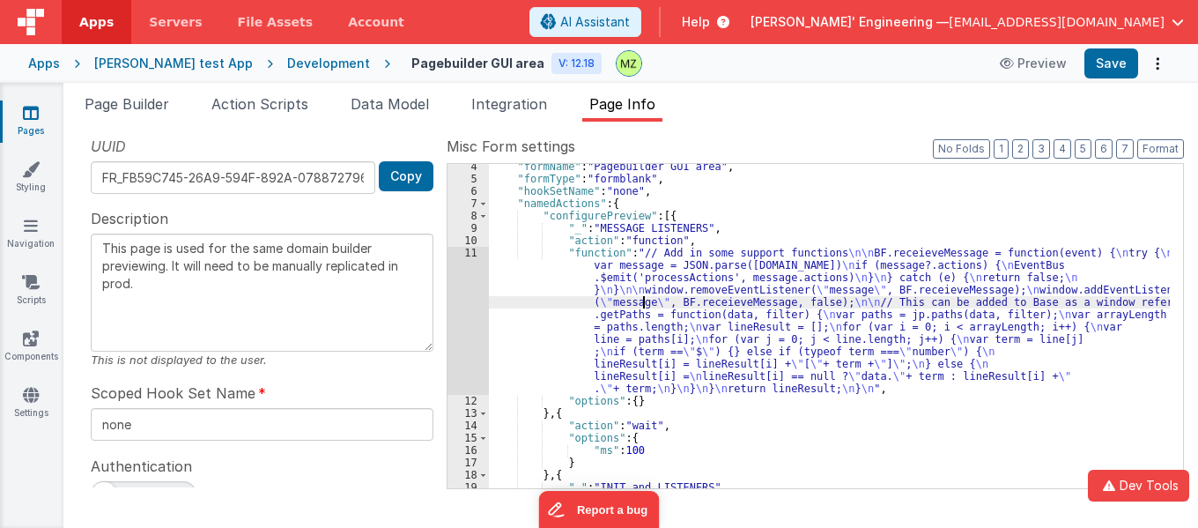
click at [646, 298] on div ""formName" : "Pagebuilder GUI area" , "formType" : "formblank" , "hookSetName" …" at bounding box center [829, 334] width 681 height 349
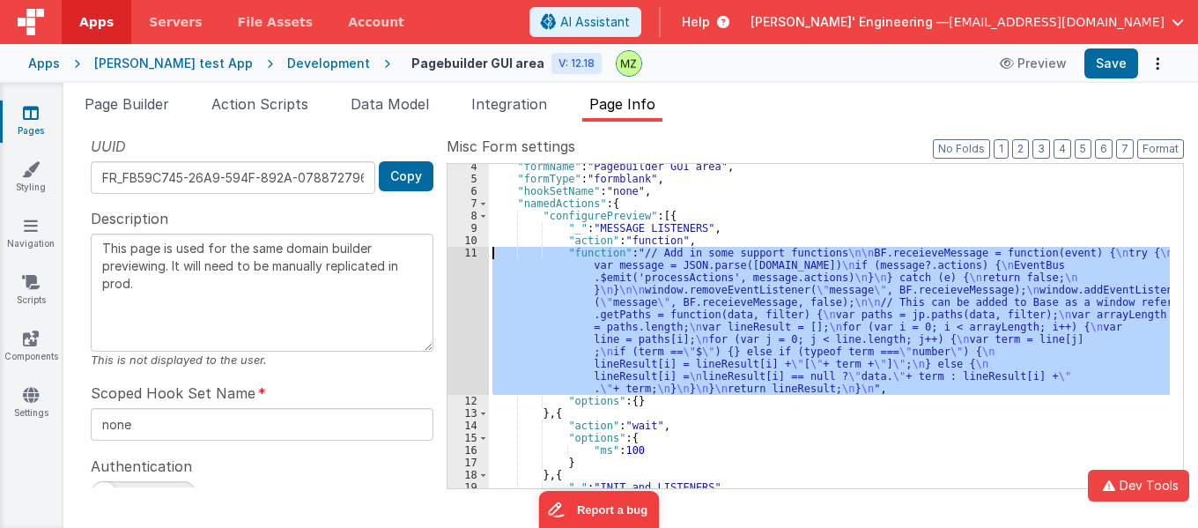
click at [472, 253] on div "11" at bounding box center [468, 321] width 41 height 148
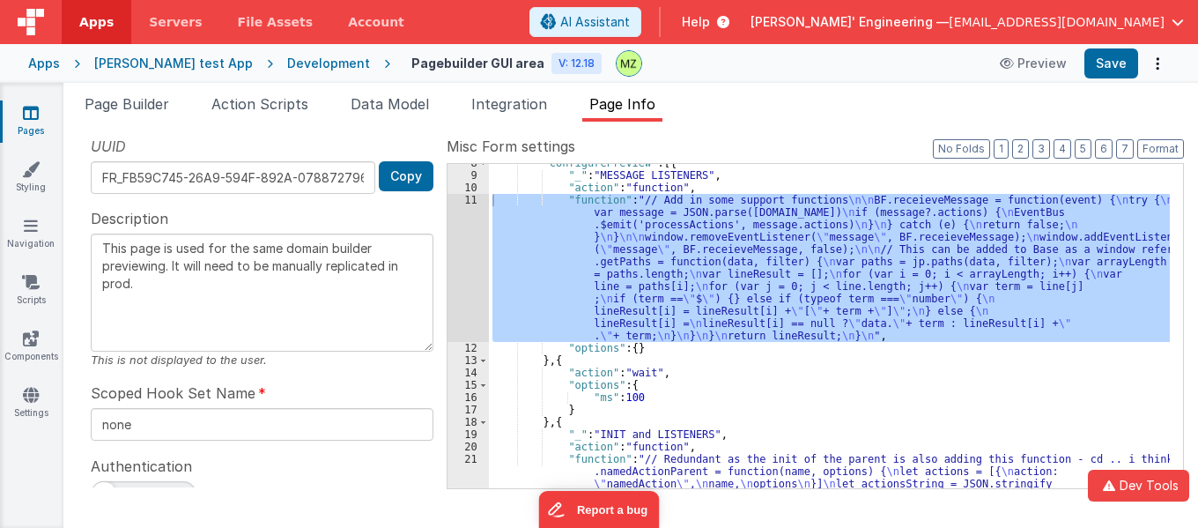
scroll to position [264, 0]
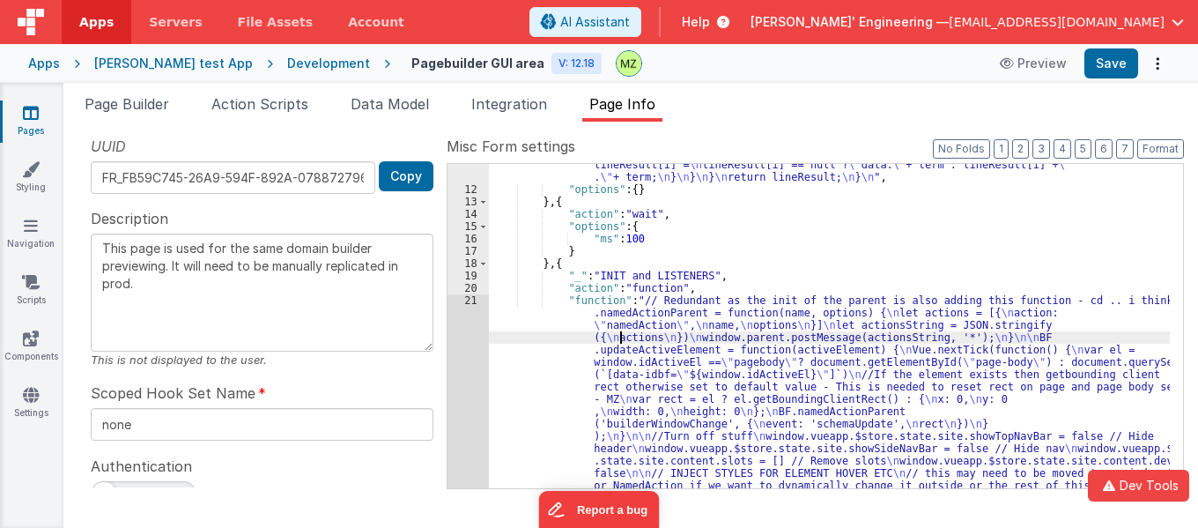
drag, startPoint x: 623, startPoint y: 341, endPoint x: 492, endPoint y: 317, distance: 133.4
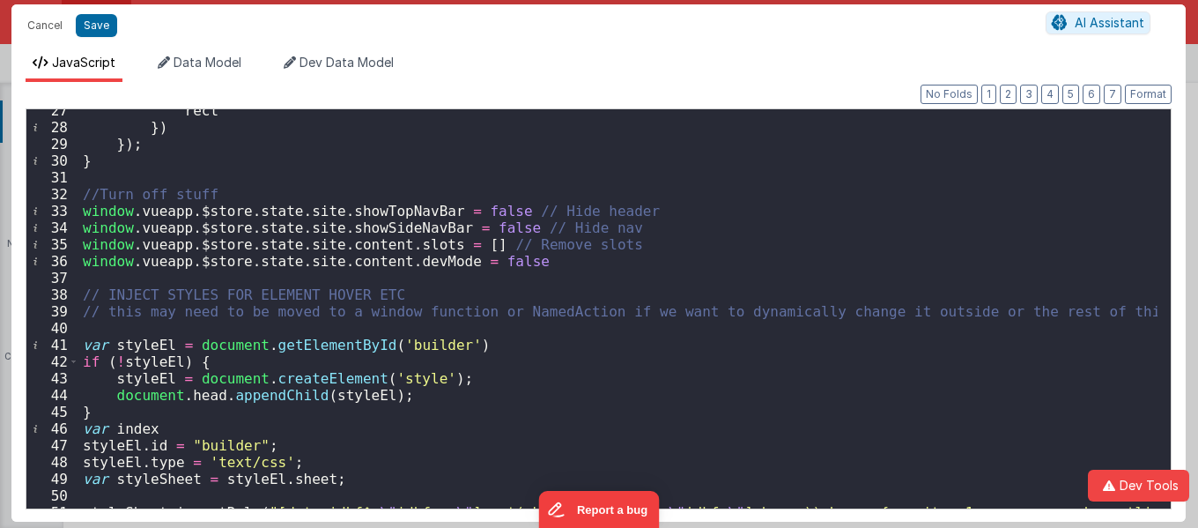
scroll to position [370, 0]
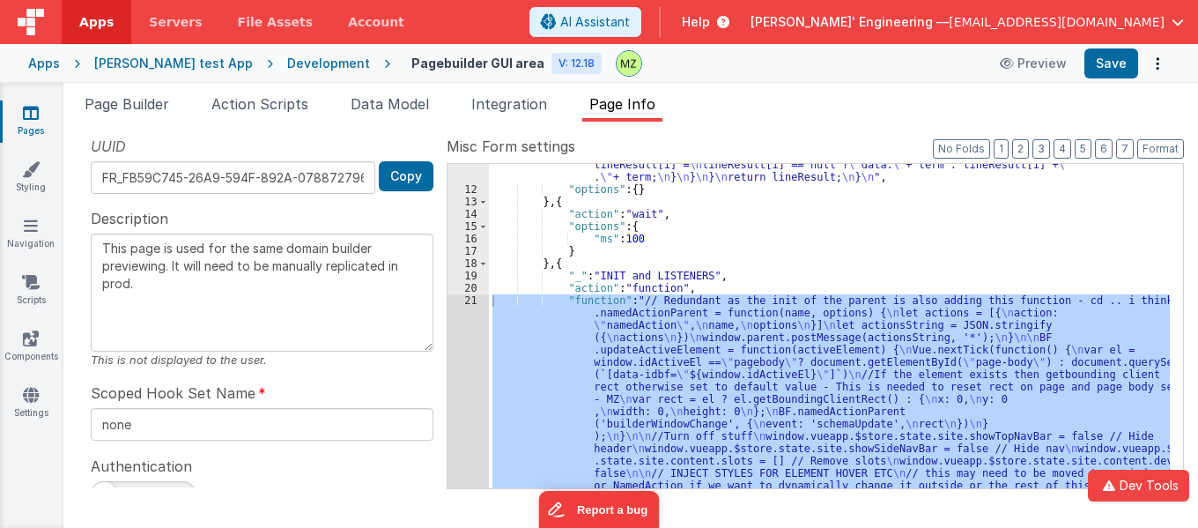
click at [795, 337] on div ""function" : "// Add in some support functions \n\n BF.receieveMessage = functi…" at bounding box center [829, 326] width 681 height 324
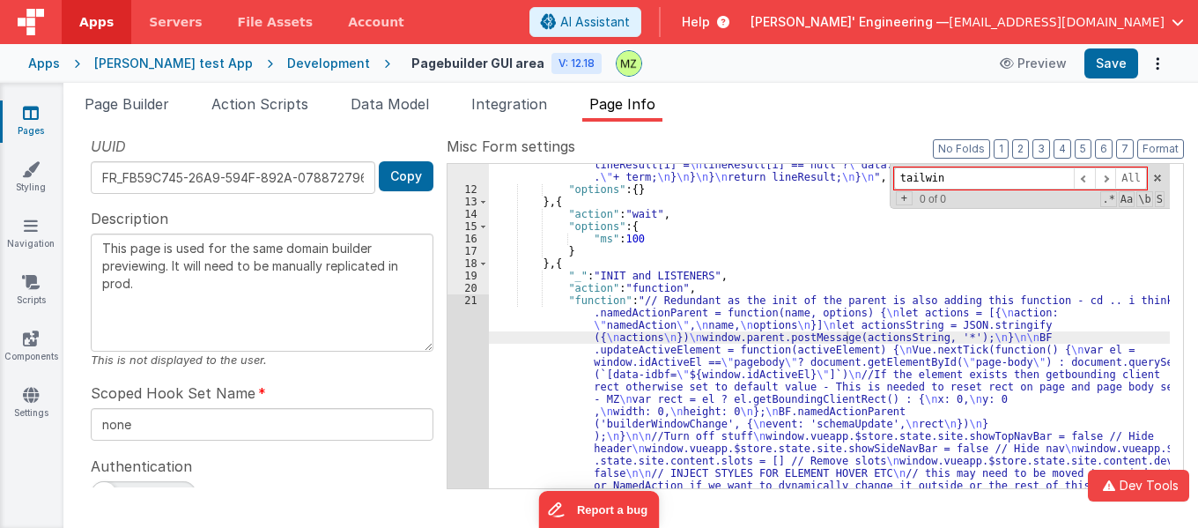
type input "tailwind"
